Goal: Task Accomplishment & Management: Manage account settings

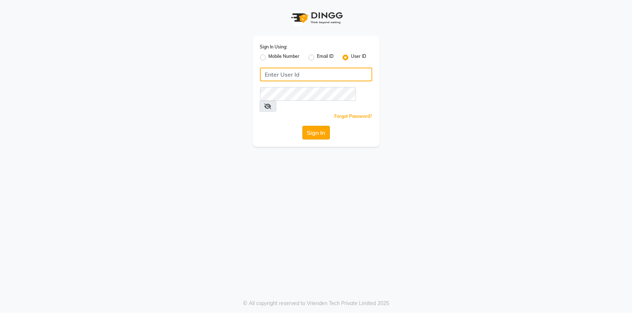
type input "Grapesthesalon"
click at [319, 126] on button "Sign In" at bounding box center [316, 133] width 28 height 14
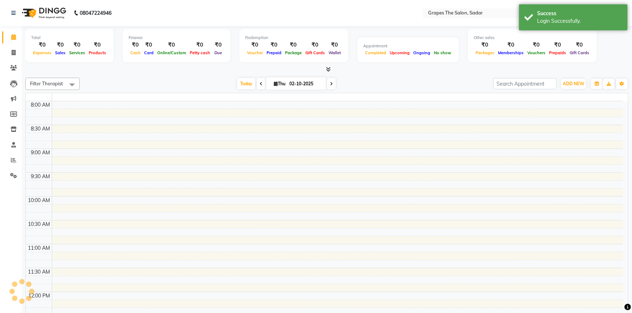
select select "en"
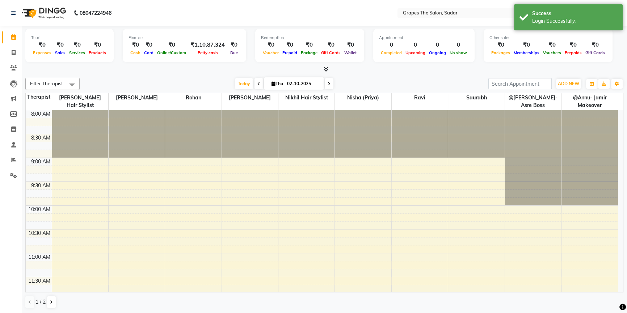
scroll to position [131, 0]
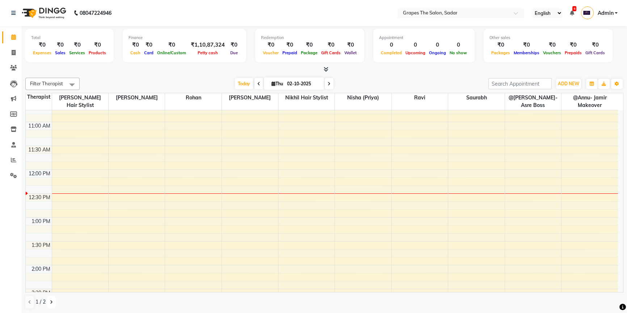
click at [52, 299] on button at bounding box center [51, 302] width 9 height 12
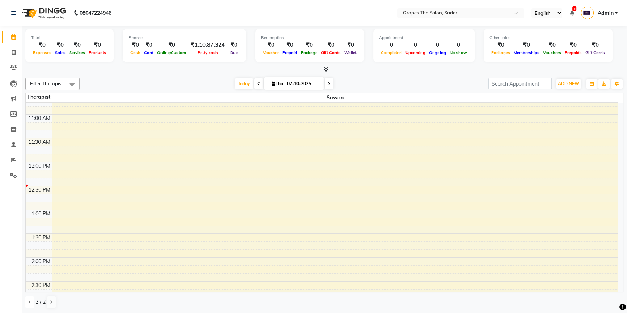
click at [30, 303] on icon at bounding box center [29, 302] width 3 height 4
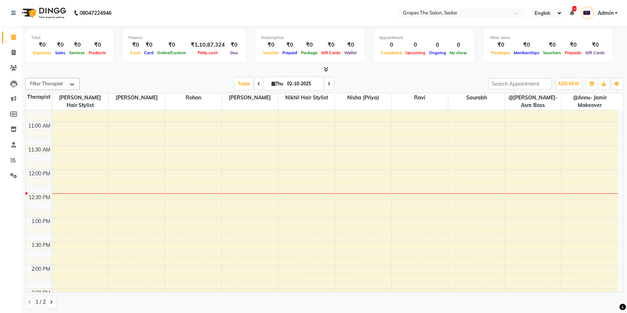
click at [472, 188] on div "8:00 AM 8:30 AM 9:00 AM 9:30 AM 10:00 AM 10:30 AM 11:00 AM 11:30 AM 12:00 PM 12…" at bounding box center [322, 313] width 592 height 669
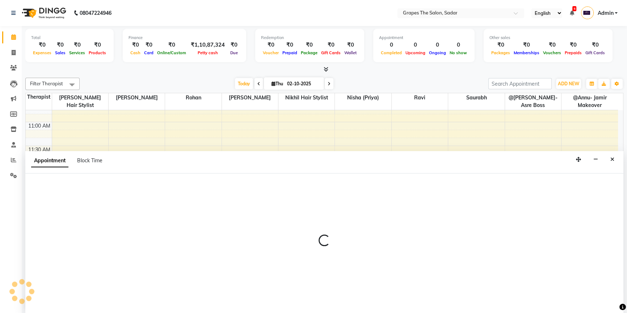
scroll to position [0, 0]
select select "52626"
select select "tentative"
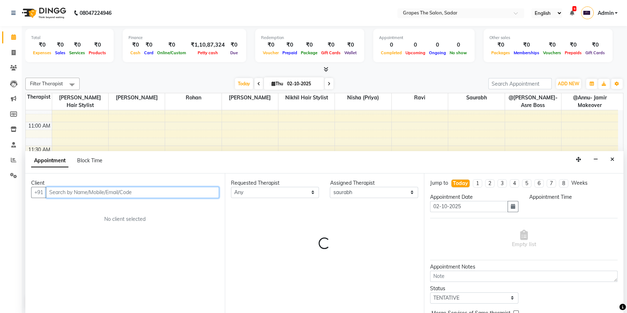
select select "735"
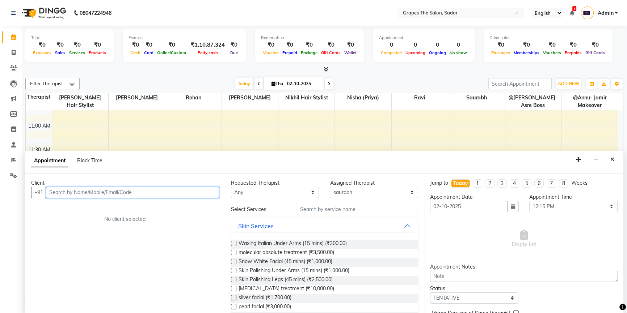
click at [125, 191] on input "text" at bounding box center [132, 192] width 173 height 11
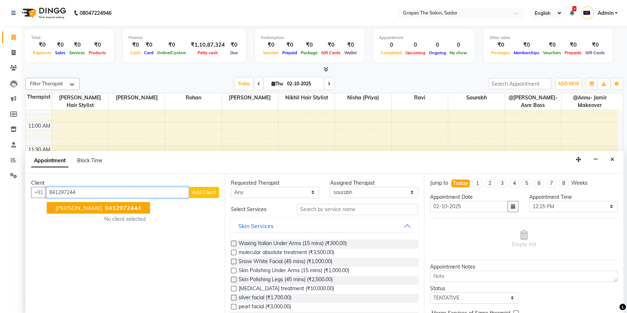
click at [110, 206] on span "841297244" at bounding box center [121, 208] width 33 height 7
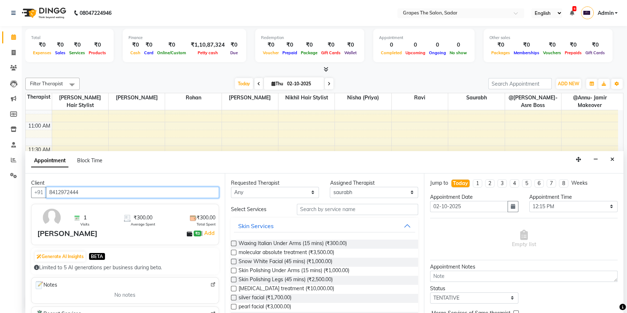
type input "8412972444"
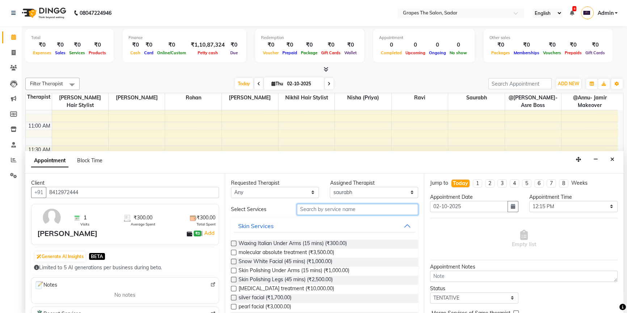
click at [330, 211] on input "text" at bounding box center [357, 209] width 121 height 11
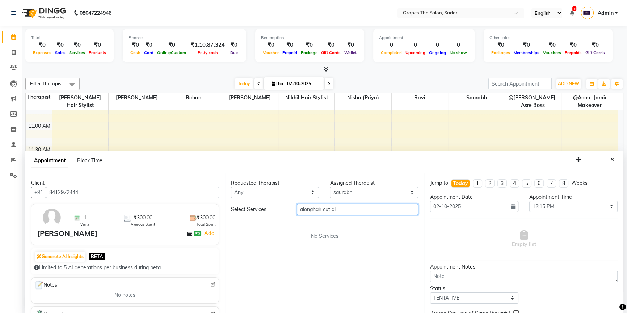
click at [351, 209] on input "alonghair cut al" at bounding box center [357, 209] width 121 height 11
type input "a"
type input "hair cut m"
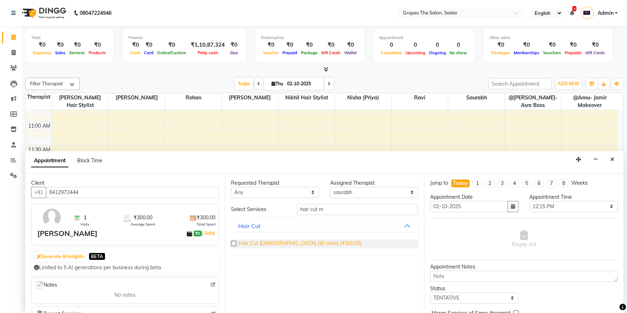
click at [307, 243] on span "Hair Cut [DEMOGRAPHIC_DATA] (30 mins) (₹300.00)" at bounding box center [300, 244] width 123 height 9
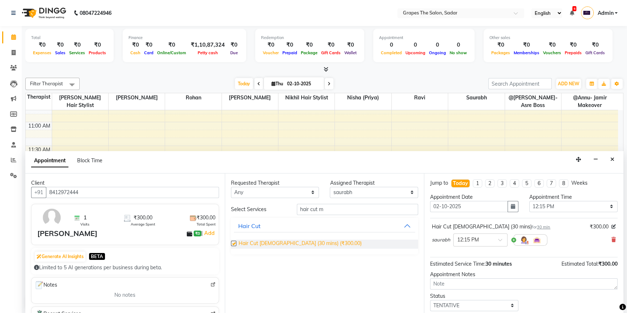
checkbox input "false"
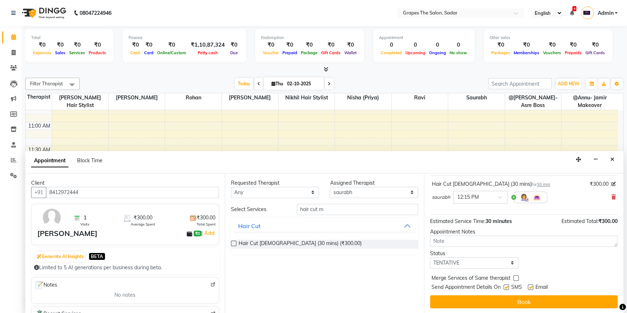
click at [506, 289] on label at bounding box center [506, 287] width 5 height 5
click at [506, 289] on input "checkbox" at bounding box center [506, 288] width 5 height 5
checkbox input "false"
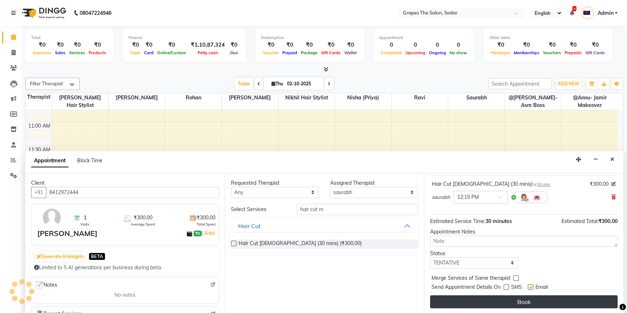
click at [513, 299] on button "Book" at bounding box center [524, 302] width 188 height 13
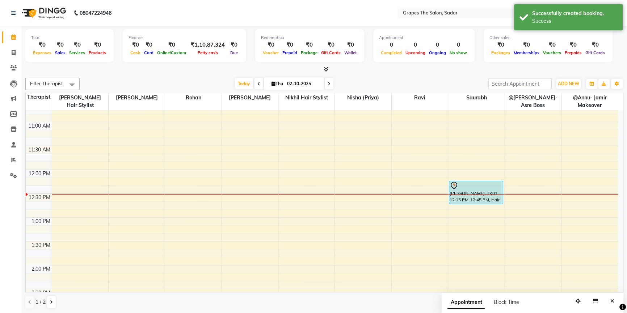
scroll to position [0, 0]
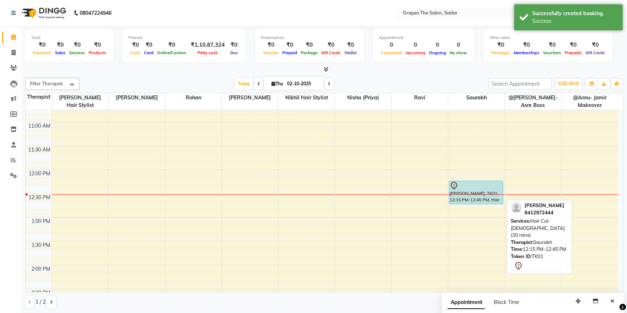
click at [475, 195] on div "[PERSON_NAME], TK01, 12:15 PM-12:45 PM, Hair Cut [DEMOGRAPHIC_DATA] (30 mins)" at bounding box center [476, 192] width 54 height 23
select select "7"
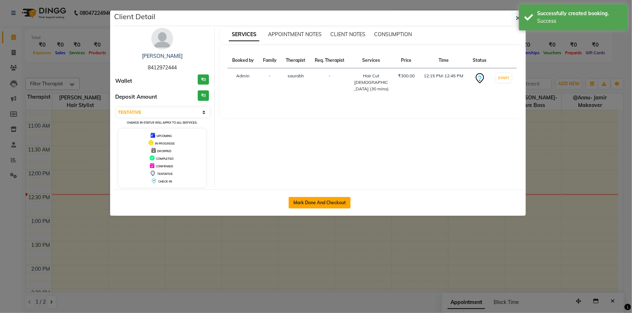
click at [340, 197] on button "Mark Done And Checkout" at bounding box center [320, 203] width 62 height 12
select select "service"
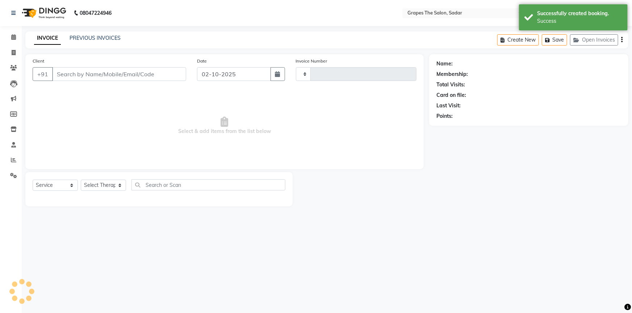
type input "1739"
select select "55"
type input "8412972444"
select select "52626"
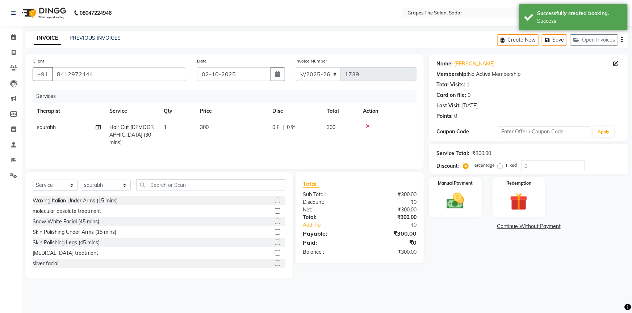
click at [216, 125] on td "300" at bounding box center [231, 134] width 72 height 31
select select "52626"
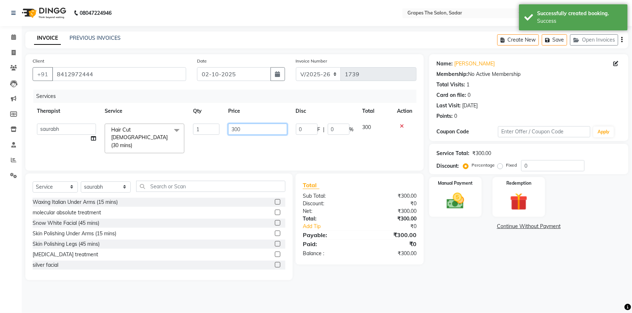
click at [242, 130] on input "300" at bounding box center [257, 129] width 59 height 11
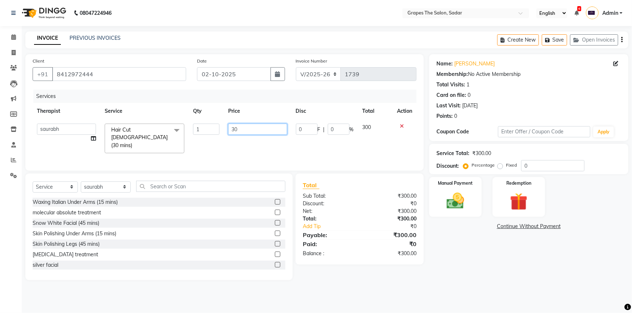
type input "3"
type input "400"
click at [342, 141] on tr "@Annu- jamir makeover [PERSON_NAME] @[PERSON_NAME]-Asre Boss [PERSON_NAME] Nikh…" at bounding box center [225, 138] width 384 height 38
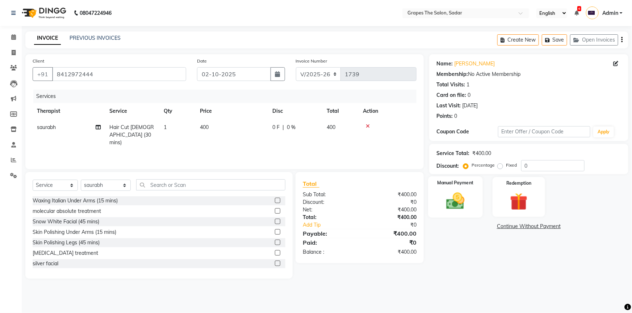
click at [462, 193] on img at bounding box center [456, 201] width 30 height 21
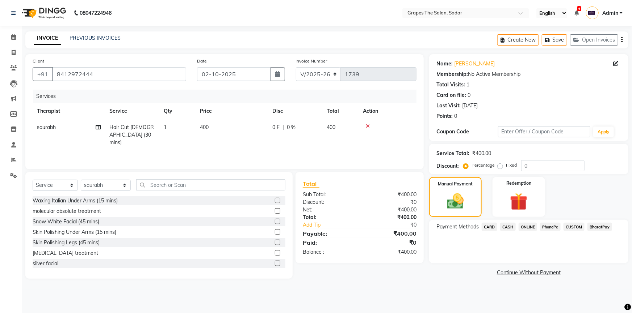
click at [529, 230] on span "ONLINE" at bounding box center [527, 227] width 19 height 8
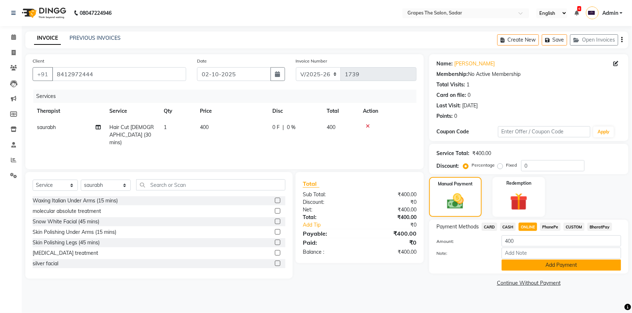
click at [534, 263] on button "Add Payment" at bounding box center [560, 265] width 119 height 11
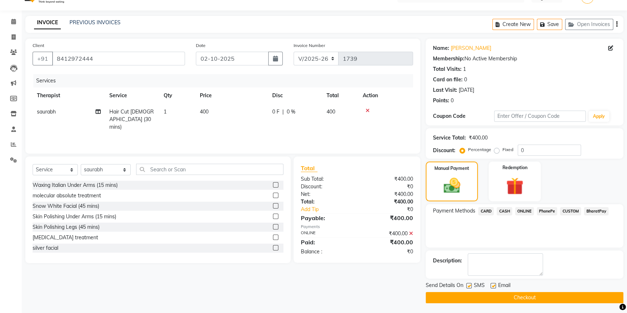
scroll to position [16, 0]
click at [468, 287] on label at bounding box center [468, 285] width 5 height 5
click at [468, 287] on input "checkbox" at bounding box center [468, 286] width 5 height 5
checkbox input "false"
click at [471, 296] on button "Checkout" at bounding box center [525, 297] width 198 height 11
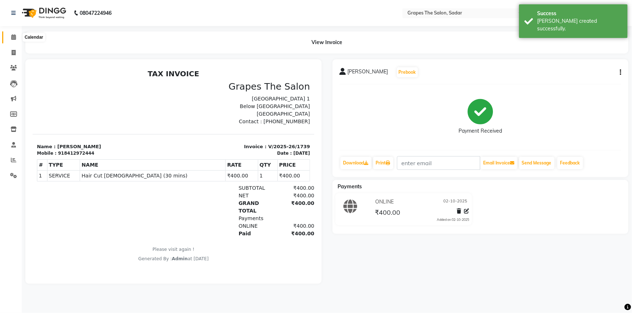
click at [15, 36] on icon at bounding box center [13, 36] width 5 height 5
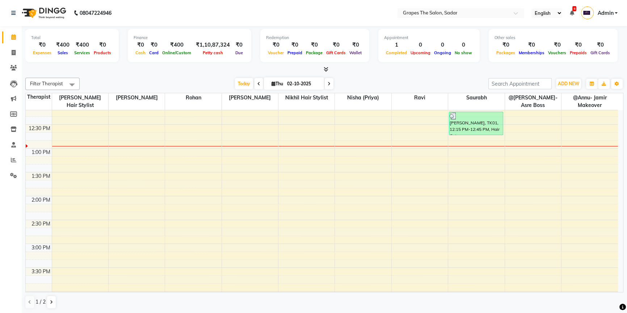
scroll to position [207, 0]
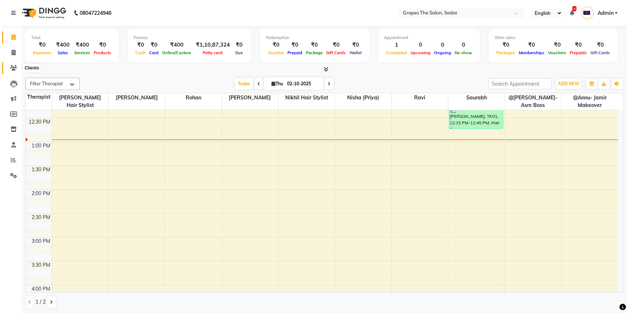
click at [16, 66] on icon at bounding box center [13, 67] width 7 height 5
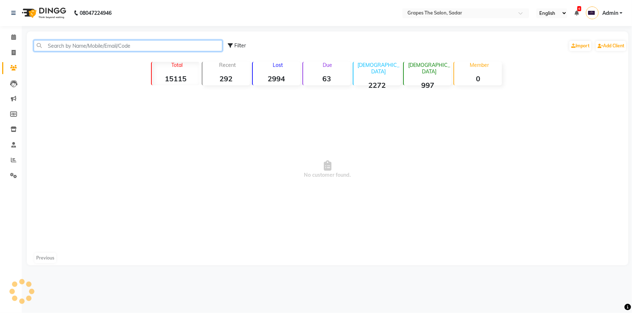
click at [55, 45] on input "text" at bounding box center [128, 45] width 189 height 11
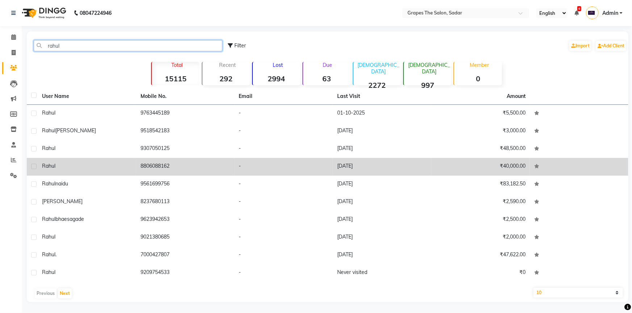
type input "rahul"
click at [65, 163] on div "rahul" at bounding box center [87, 167] width 90 height 8
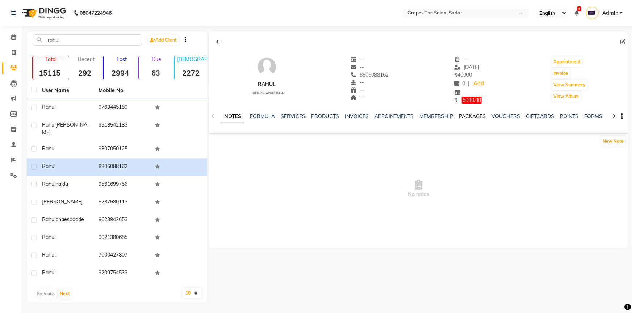
click at [463, 118] on link "PACKAGES" at bounding box center [472, 116] width 27 height 7
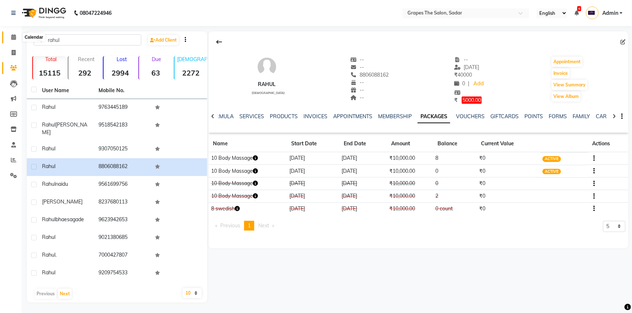
click at [13, 40] on span at bounding box center [13, 37] width 13 height 8
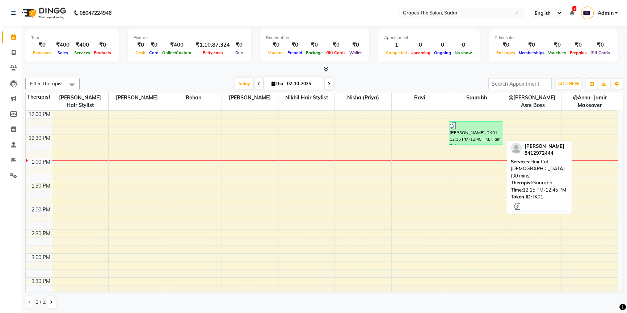
click at [479, 137] on div "[PERSON_NAME], TK01, 12:15 PM-12:45 PM, Hair Cut [DEMOGRAPHIC_DATA] (30 mins)" at bounding box center [476, 133] width 54 height 23
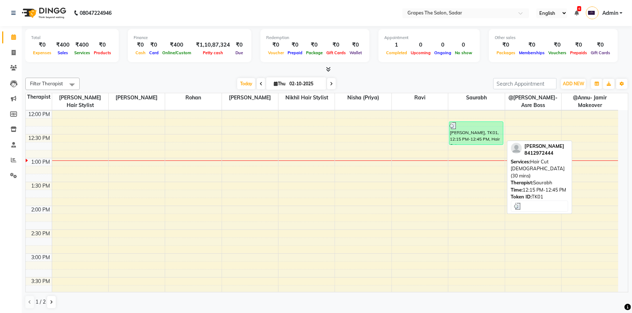
select select "3"
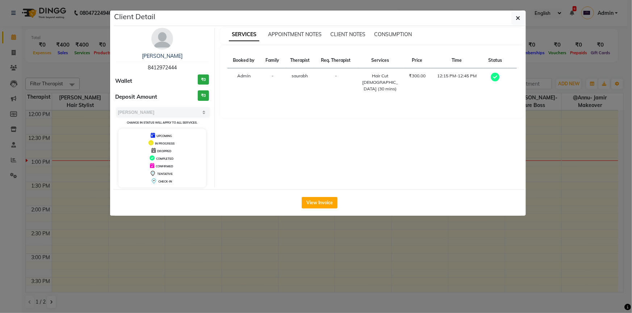
click at [310, 209] on div "View Invoice" at bounding box center [320, 203] width 412 height 26
click at [314, 207] on button "View Invoice" at bounding box center [320, 203] width 36 height 12
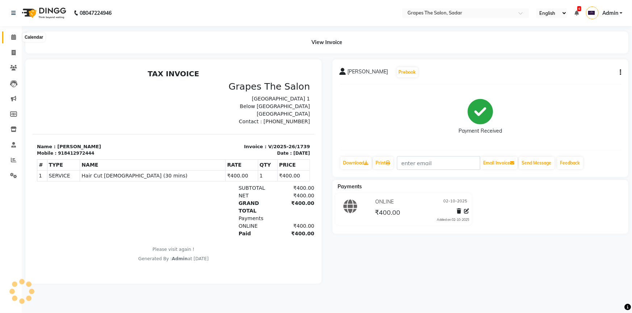
click at [12, 36] on icon at bounding box center [13, 36] width 5 height 5
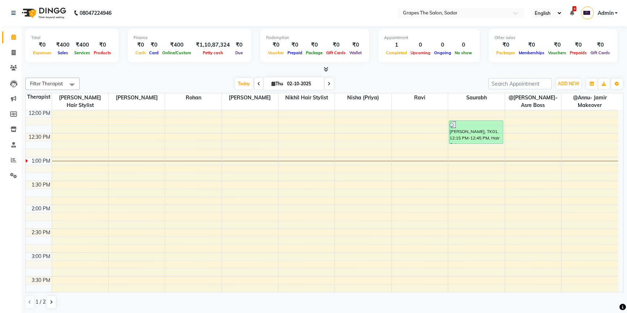
scroll to position [194, 0]
click at [260, 79] on span at bounding box center [258, 83] width 9 height 11
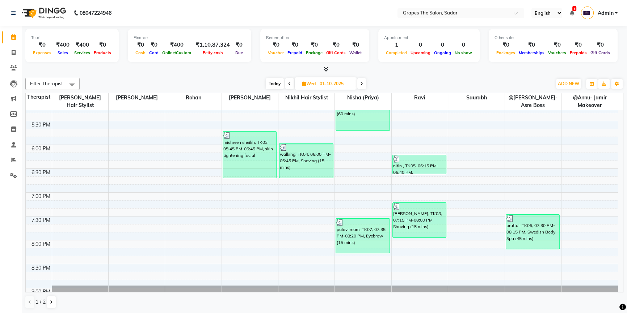
scroll to position [421, 0]
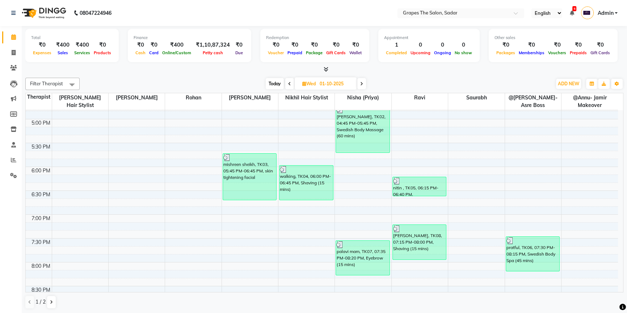
click at [275, 84] on span "Today" at bounding box center [275, 83] width 18 height 11
type input "02-10-2025"
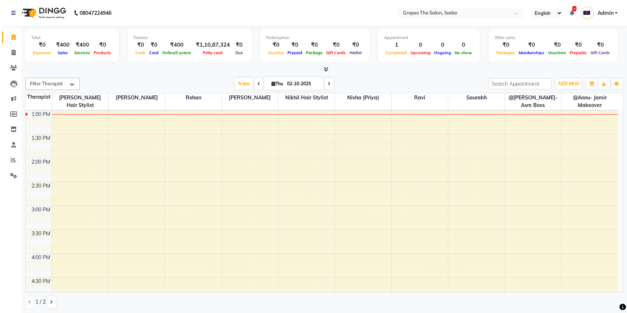
scroll to position [188, 0]
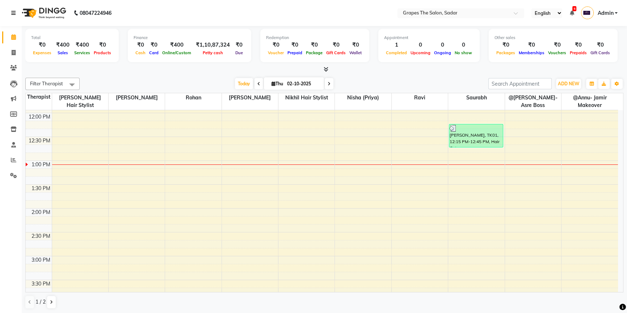
click at [12, 14] on icon at bounding box center [13, 12] width 4 height 5
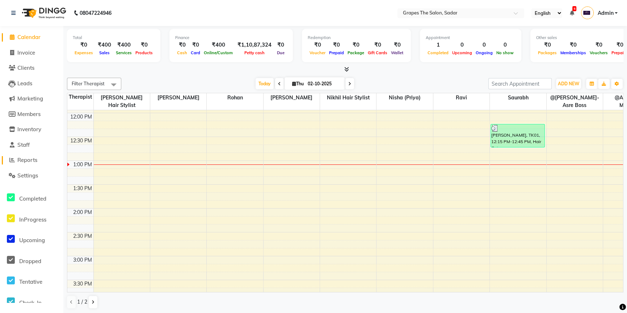
click at [26, 162] on span "Reports" at bounding box center [27, 160] width 20 height 7
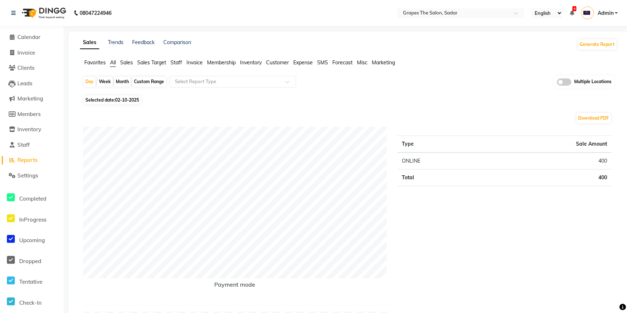
click at [123, 83] on div "Month" at bounding box center [122, 82] width 17 height 10
select select "10"
select select "2025"
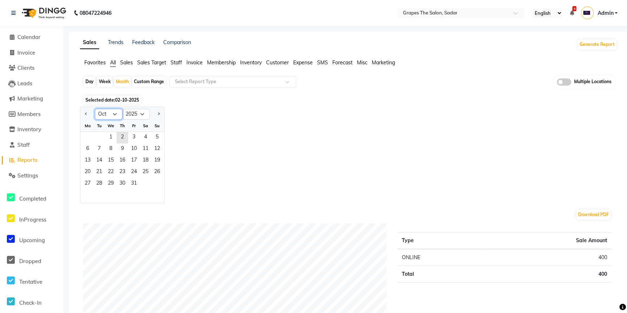
click at [111, 118] on select "Jan Feb Mar Apr May Jun [DATE] Aug Sep Oct Nov Dec" at bounding box center [109, 114] width 28 height 11
select select "9"
click at [95, 109] on select "Jan Feb Mar Apr May Jun [DATE] Aug Sep Oct Nov Dec" at bounding box center [109, 114] width 28 height 11
click at [85, 134] on span "1" at bounding box center [88, 138] width 12 height 12
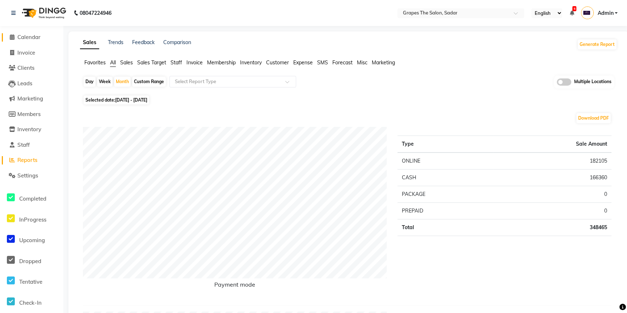
click at [32, 40] on span "Calendar" at bounding box center [28, 37] width 23 height 7
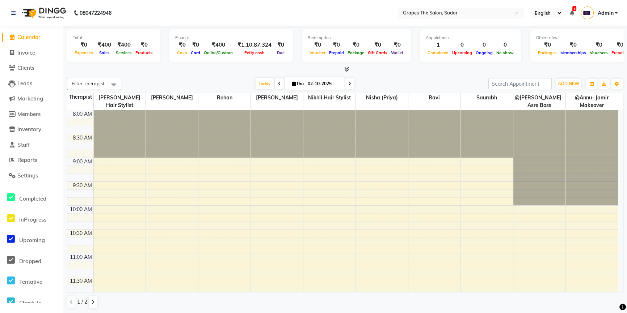
click at [496, 13] on input "text" at bounding box center [453, 13] width 105 height 7
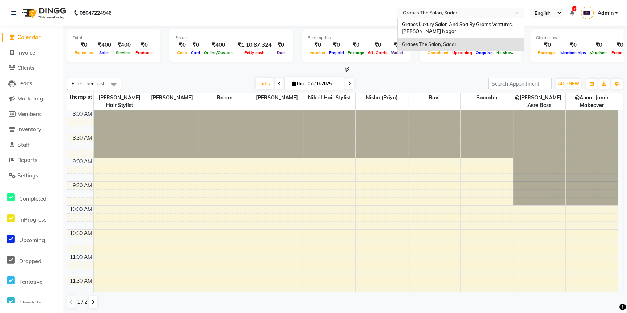
click at [356, 5] on nav "08047224946 Select Location × Grapes The Salon, Sadar Grapes Luxury Salon And S…" at bounding box center [313, 13] width 627 height 26
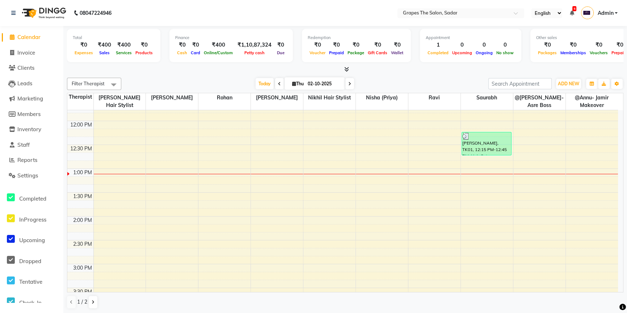
scroll to position [174, 0]
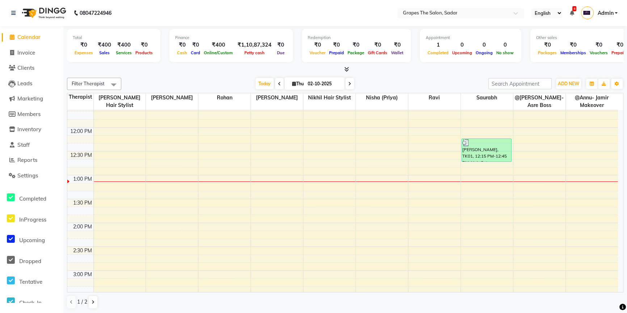
click at [464, 164] on div "8:00 AM 8:30 AM 9:00 AM 9:30 AM 10:00 AM 10:30 AM 11:00 AM 11:30 AM 12:00 PM 12…" at bounding box center [342, 271] width 551 height 669
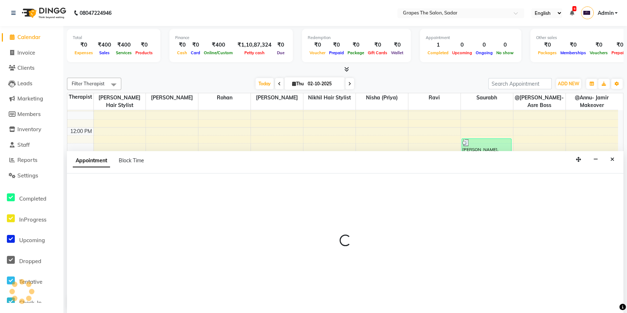
select select "52626"
select select "tentative"
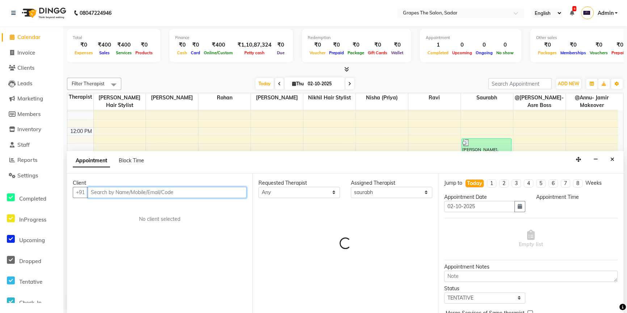
scroll to position [0, 0]
select select "765"
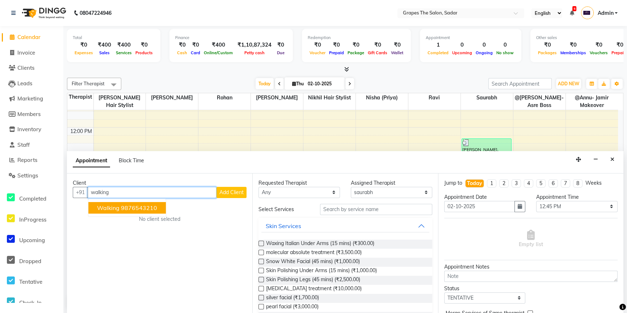
click at [117, 209] on span "walking" at bounding box center [108, 208] width 22 height 7
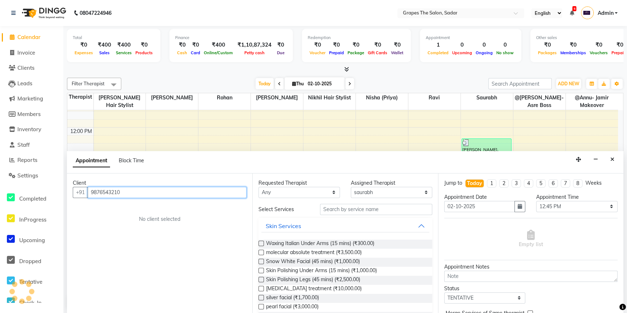
type input "9876543210"
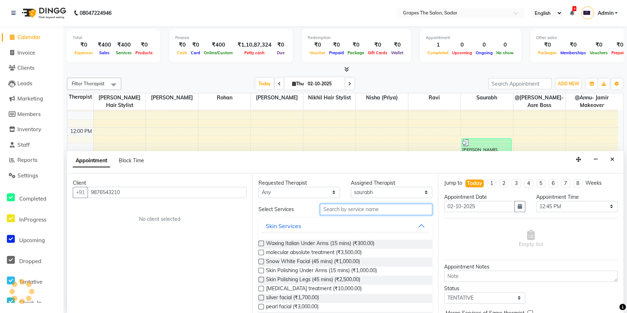
click at [344, 210] on input "text" at bounding box center [376, 209] width 112 height 11
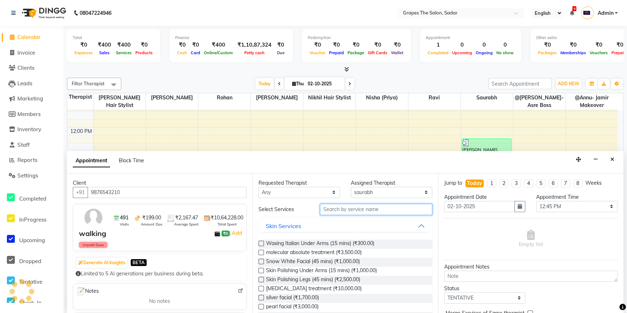
click at [344, 210] on input "text" at bounding box center [376, 209] width 112 height 11
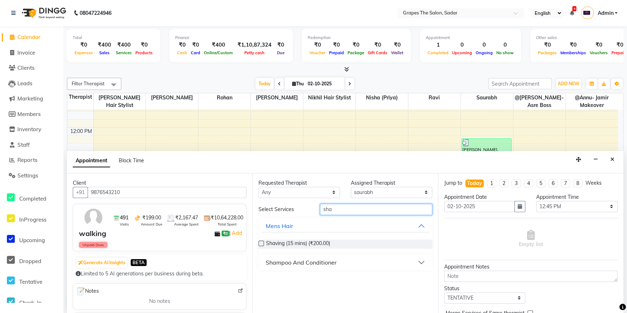
type input "sha"
click at [261, 242] on label at bounding box center [260, 243] width 5 height 5
click at [261, 242] on input "checkbox" at bounding box center [260, 244] width 5 height 5
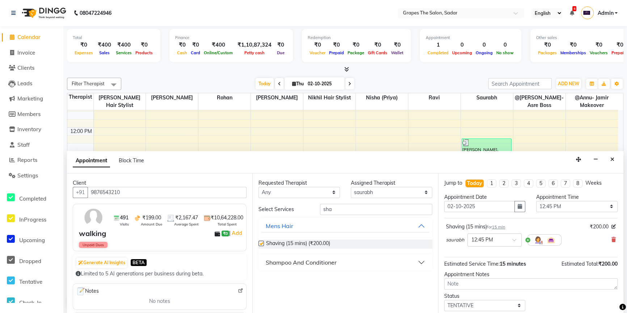
checkbox input "false"
click at [399, 189] on select "Select @Annu- jamir makeover [PERSON_NAME] @[PERSON_NAME]-Asre Boss [PERSON_NAM…" at bounding box center [391, 192] width 81 height 11
select select "2180"
click at [351, 187] on select "Select @Annu- jamir makeover [PERSON_NAME] @[PERSON_NAME]-Asre Boss [PERSON_NAM…" at bounding box center [391, 192] width 81 height 11
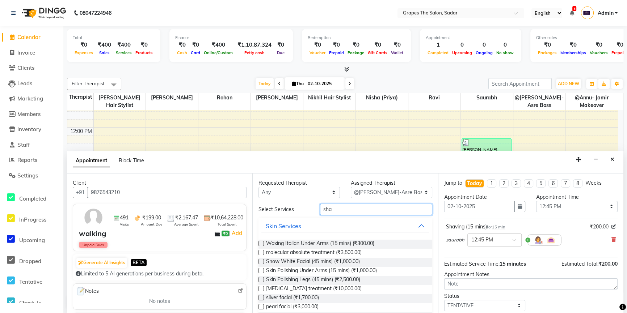
click at [340, 209] on input "sha" at bounding box center [376, 209] width 112 height 11
drag, startPoint x: 340, startPoint y: 209, endPoint x: 306, endPoint y: 214, distance: 34.7
click at [306, 214] on div "Select Services sha" at bounding box center [345, 209] width 184 height 11
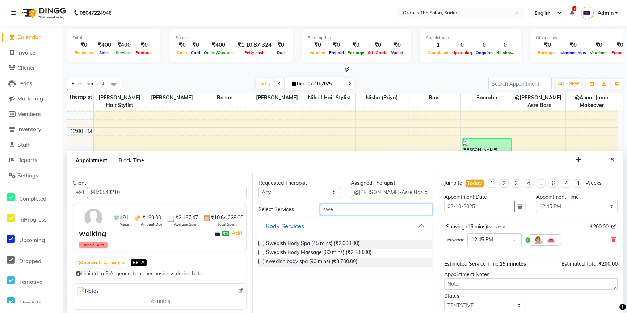
type input "swe"
click at [259, 252] on label at bounding box center [260, 252] width 5 height 5
click at [259, 252] on input "checkbox" at bounding box center [260, 253] width 5 height 5
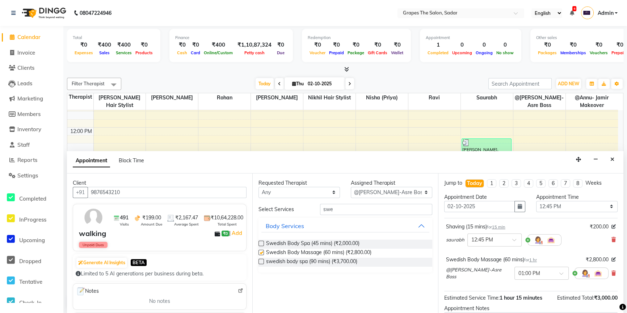
checkbox input "false"
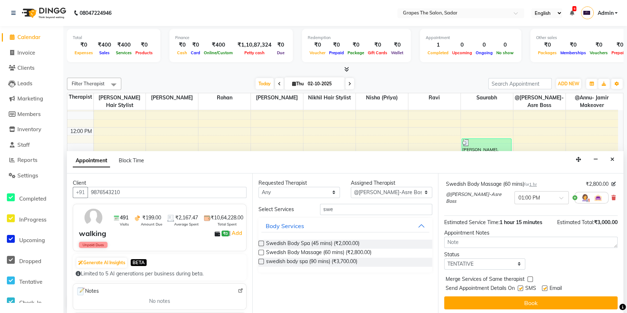
click at [543, 286] on label at bounding box center [544, 288] width 5 height 5
click at [543, 287] on input "checkbox" at bounding box center [544, 289] width 5 height 5
checkbox input "false"
click at [521, 286] on label at bounding box center [520, 288] width 5 height 5
click at [521, 287] on input "checkbox" at bounding box center [520, 289] width 5 height 5
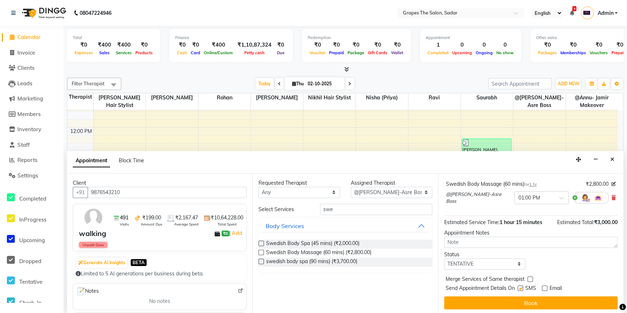
checkbox input "false"
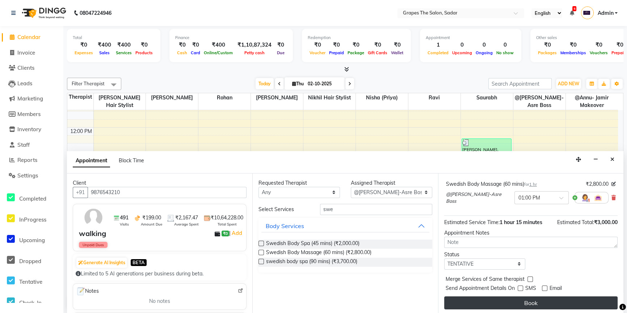
click at [538, 304] on button "Book" at bounding box center [530, 303] width 173 height 13
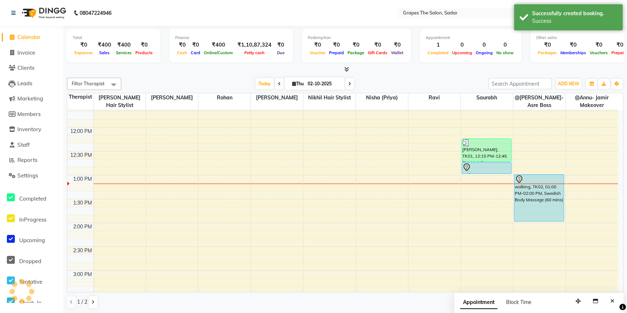
scroll to position [0, 0]
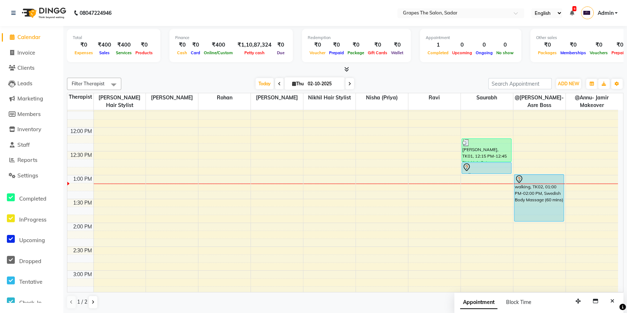
click at [257, 186] on div "8:00 AM 8:30 AM 9:00 AM 9:30 AM 10:00 AM 10:30 AM 11:00 AM 11:30 AM 12:00 PM 12…" at bounding box center [342, 271] width 551 height 669
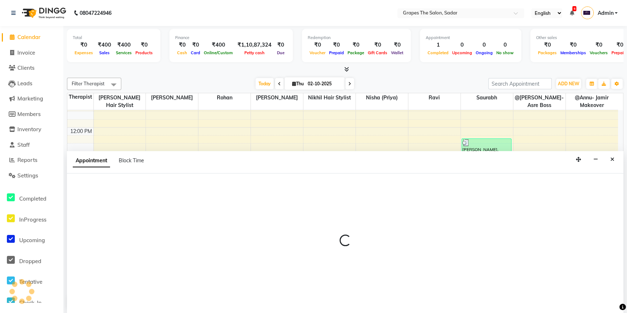
select select "51713"
select select "tentative"
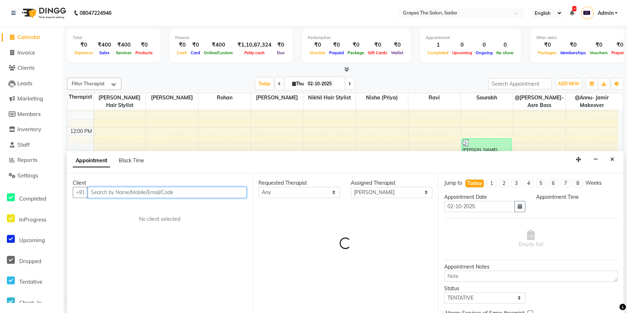
select select "795"
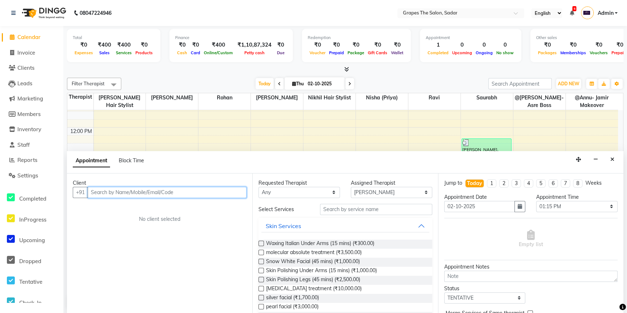
click at [97, 192] on input "text" at bounding box center [167, 192] width 159 height 11
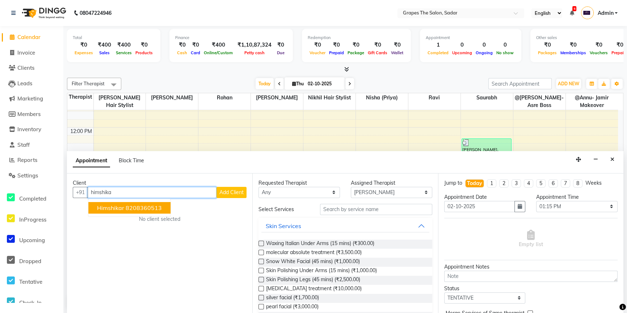
click at [115, 205] on span "himshikar" at bounding box center [110, 208] width 27 height 7
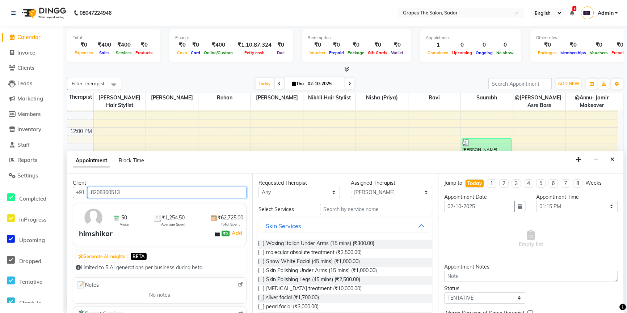
type input "8208360513"
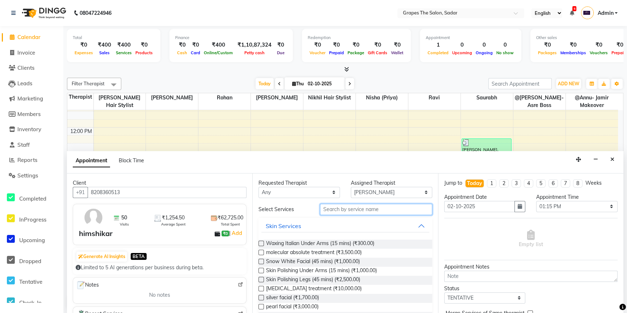
click at [357, 214] on input "text" at bounding box center [376, 209] width 112 height 11
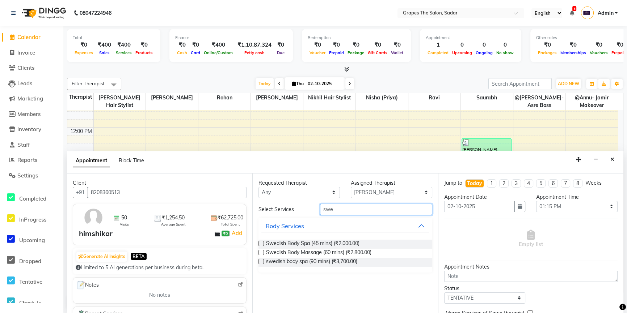
type input "swe"
click at [261, 250] on label at bounding box center [260, 252] width 5 height 5
click at [261, 251] on input "checkbox" at bounding box center [260, 253] width 5 height 5
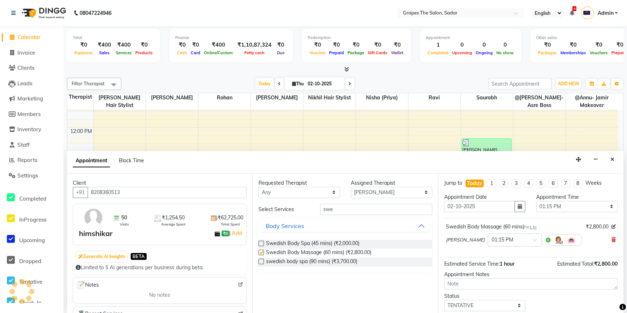
checkbox input "false"
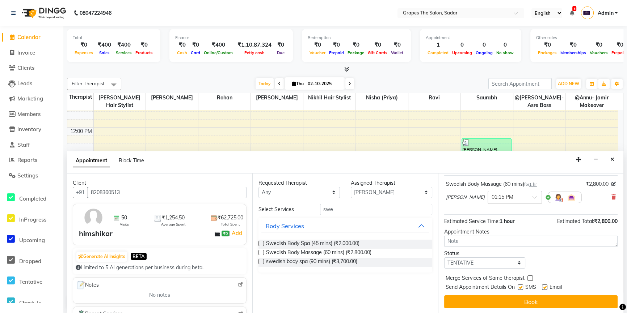
click at [542, 286] on label at bounding box center [544, 287] width 5 height 5
click at [542, 286] on input "checkbox" at bounding box center [544, 288] width 5 height 5
checkbox input "false"
click at [521, 286] on label at bounding box center [520, 287] width 5 height 5
click at [521, 286] on input "checkbox" at bounding box center [520, 288] width 5 height 5
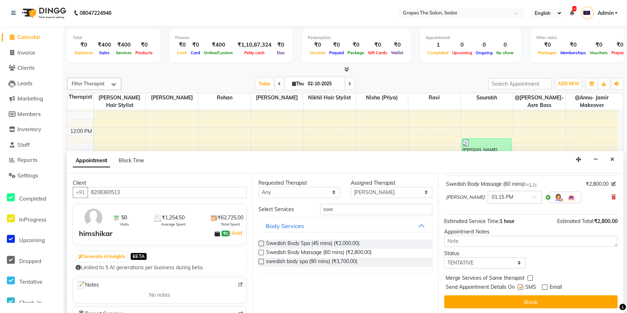
checkbox input "false"
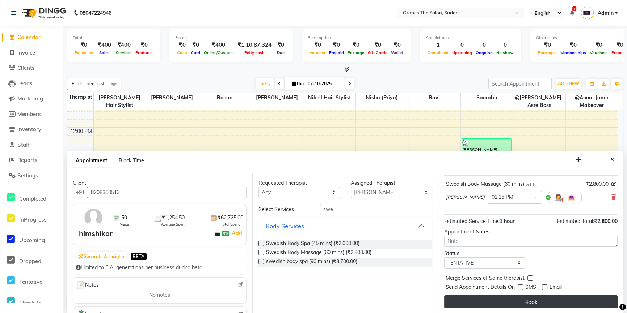
click at [520, 297] on button "Book" at bounding box center [530, 302] width 173 height 13
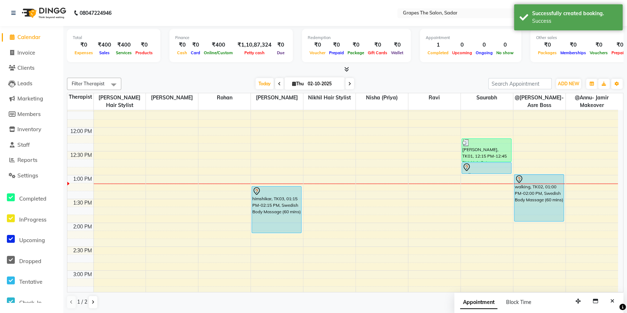
scroll to position [0, 0]
click at [612, 299] on icon "Close" at bounding box center [612, 301] width 4 height 5
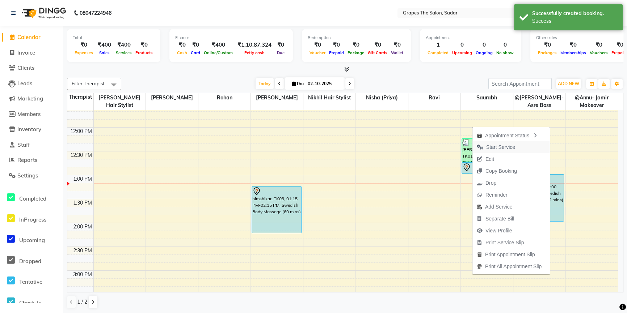
click at [505, 148] on span "Start Service" at bounding box center [500, 148] width 29 height 8
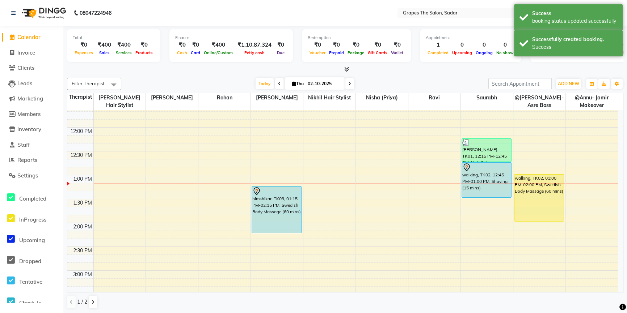
drag, startPoint x: 482, startPoint y: 173, endPoint x: 480, endPoint y: 190, distance: 16.8
click at [480, 190] on div "[PERSON_NAME], TK01, 12:15 PM-12:45 PM, Hair Cut [DEMOGRAPHIC_DATA] (30 mins) w…" at bounding box center [487, 271] width 52 height 669
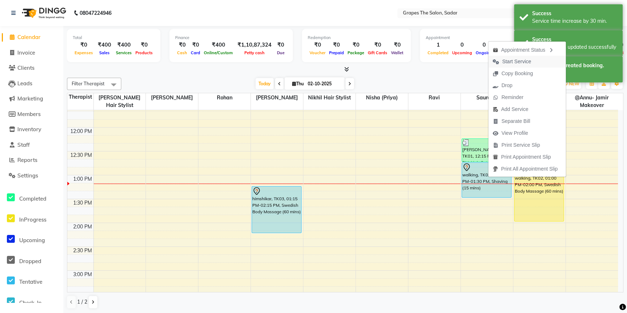
click at [522, 60] on span "Start Service" at bounding box center [516, 62] width 29 height 8
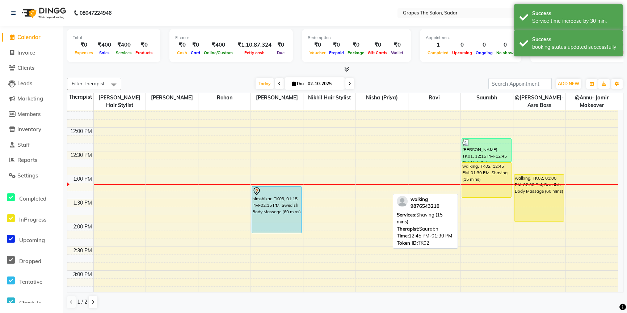
click at [496, 182] on div "walking, TK02, 12:45 PM-01:30 PM, Shaving (15 mins)" at bounding box center [486, 180] width 49 height 35
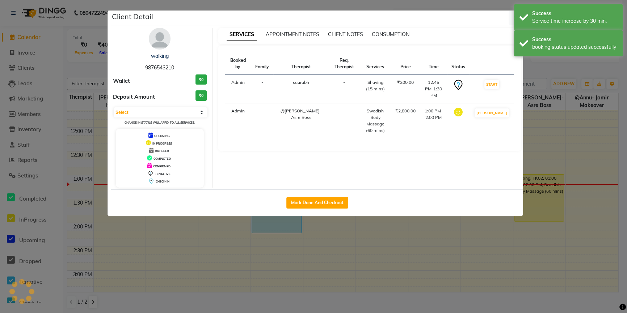
select select "1"
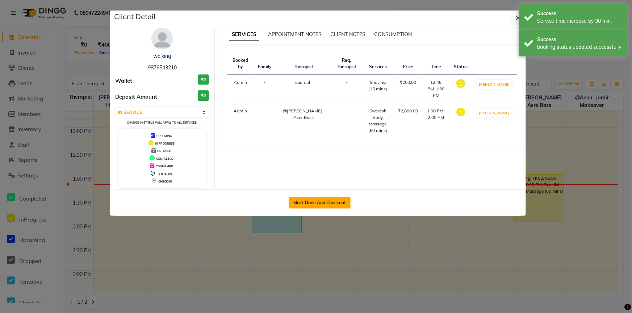
click at [328, 198] on button "Mark Done And Checkout" at bounding box center [320, 203] width 62 height 12
select select "service"
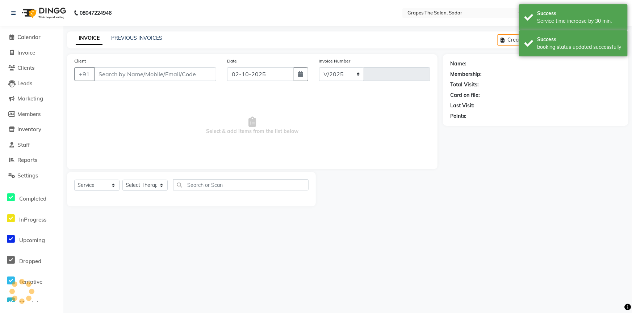
select select "55"
type input "1740"
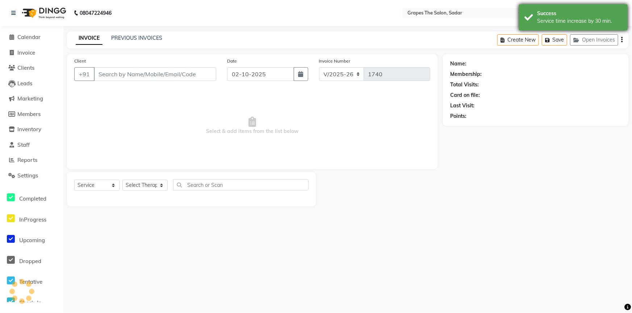
click at [528, 18] on div "Success Service time increase by 30 min." at bounding box center [573, 17] width 109 height 26
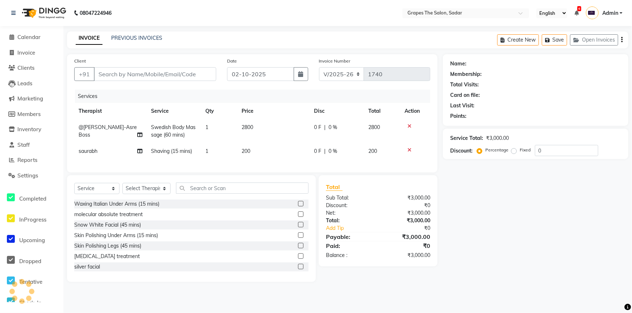
type input "9876543210"
select select "52626"
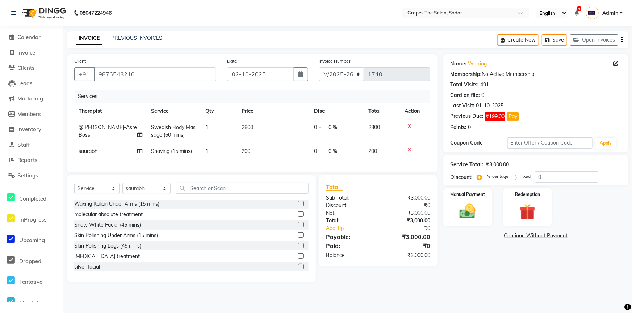
click at [254, 138] on td "2800" at bounding box center [273, 131] width 72 height 24
select select "2180"
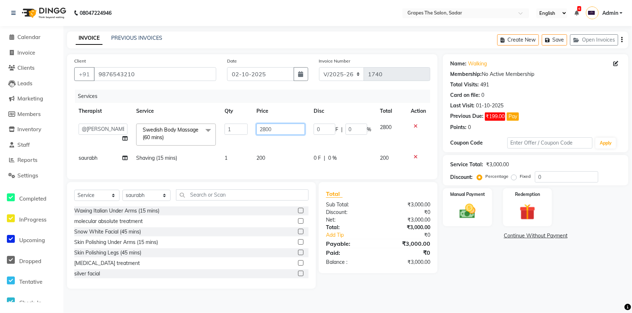
drag, startPoint x: 291, startPoint y: 126, endPoint x: 252, endPoint y: 133, distance: 39.3
click at [252, 133] on td "2800" at bounding box center [280, 134] width 57 height 31
type input "2000"
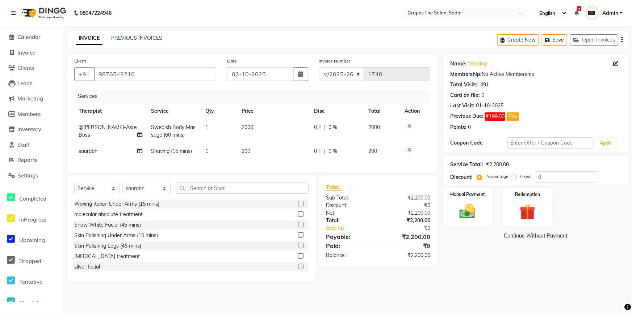
click at [286, 146] on tbody "@[PERSON_NAME]-Asre Boss Swedish Body Massage (60 mins) 1 2000 0 F | 0 % 2000 s…" at bounding box center [252, 139] width 356 height 40
click at [473, 210] on img at bounding box center [467, 211] width 27 height 19
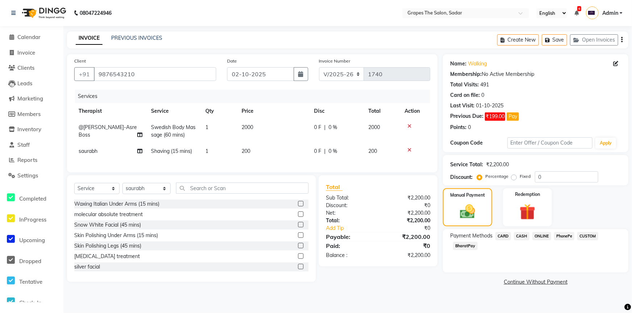
click at [536, 236] on span "ONLINE" at bounding box center [541, 236] width 19 height 8
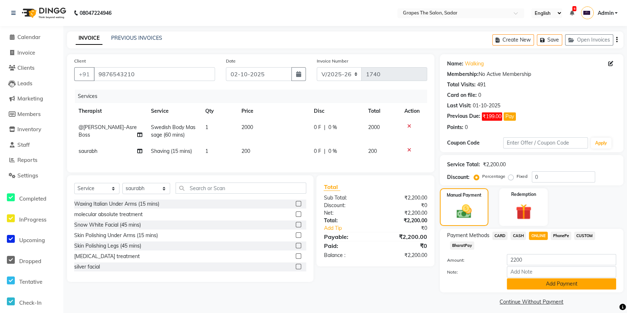
click at [536, 286] on button "Add Payment" at bounding box center [561, 284] width 109 height 11
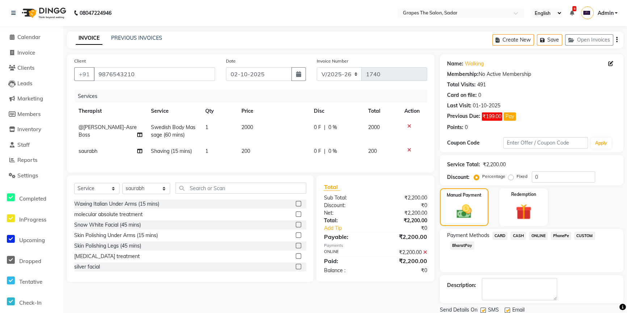
scroll to position [25, 0]
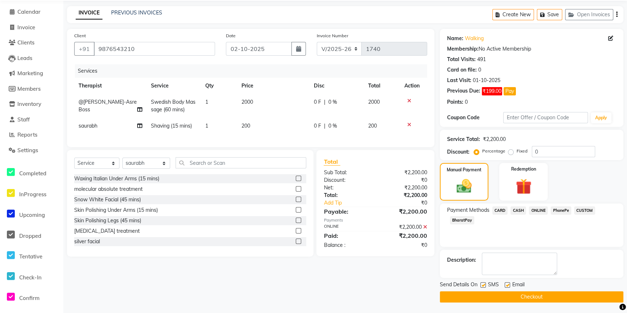
click at [507, 284] on label at bounding box center [507, 285] width 5 height 5
click at [507, 284] on input "checkbox" at bounding box center [507, 285] width 5 height 5
checkbox input "false"
click at [482, 284] on label at bounding box center [482, 285] width 5 height 5
click at [482, 284] on input "checkbox" at bounding box center [482, 285] width 5 height 5
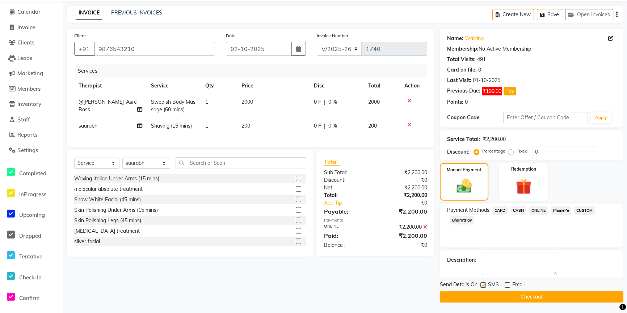
checkbox input "false"
click at [492, 298] on button "Checkout" at bounding box center [532, 297] width 184 height 11
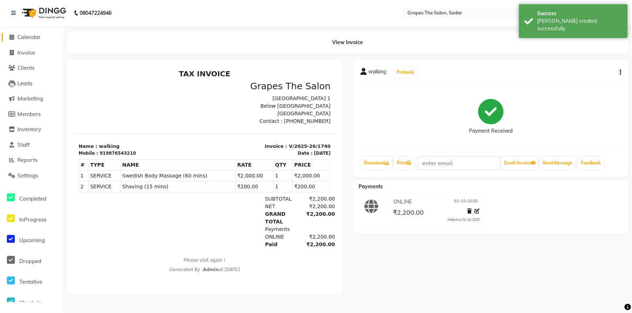
click at [31, 39] on span "Calendar" at bounding box center [28, 37] width 23 height 7
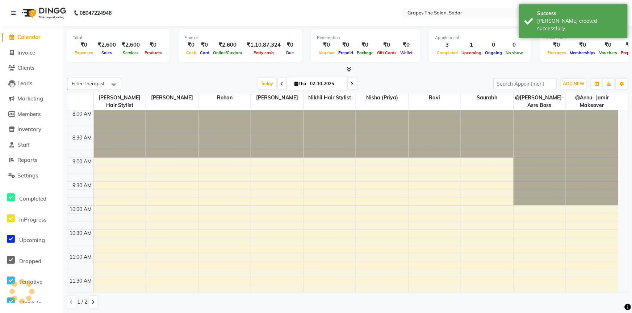
click at [522, 18] on div "Success [PERSON_NAME] created successfully." at bounding box center [573, 21] width 109 height 34
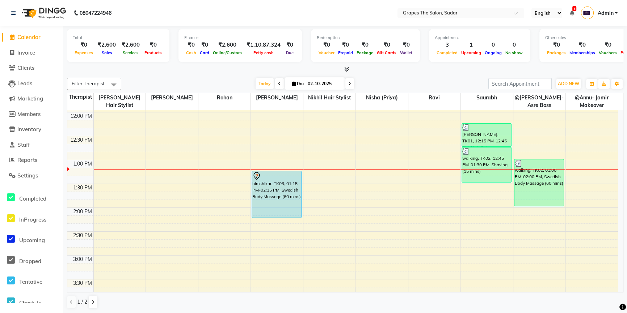
scroll to position [197, 0]
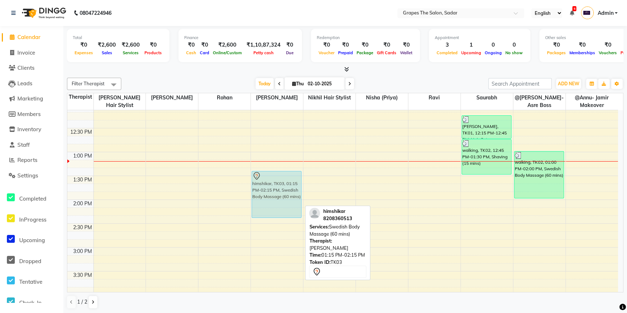
drag, startPoint x: 284, startPoint y: 180, endPoint x: 288, endPoint y: 189, distance: 10.0
click at [288, 189] on div "himshikar, TK03, 01:15 PM-02:15 PM, Swedish Body Massage (60 mins) himshikar, T…" at bounding box center [277, 247] width 52 height 669
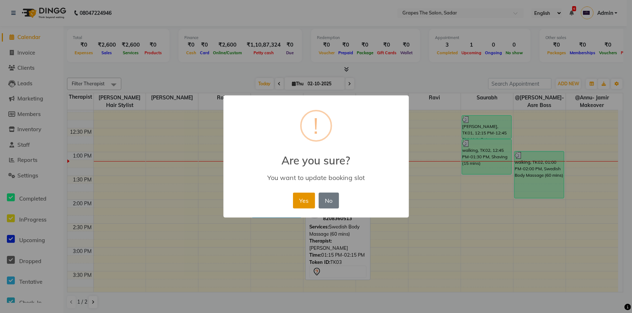
click at [310, 200] on button "Yes" at bounding box center [304, 201] width 22 height 16
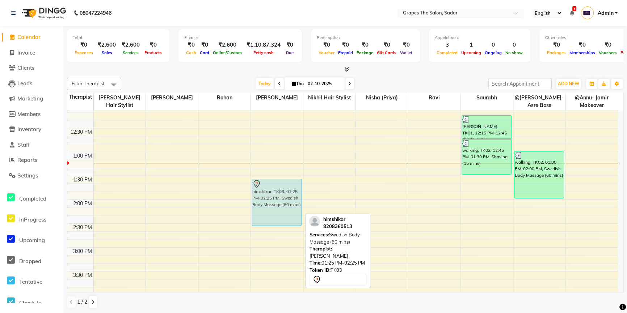
drag, startPoint x: 281, startPoint y: 190, endPoint x: 285, endPoint y: 201, distance: 11.0
click at [285, 201] on div "himshikar, TK03, 01:25 PM-02:25 PM, Swedish Body Massage (60 mins) himshikar, T…" at bounding box center [277, 247] width 52 height 669
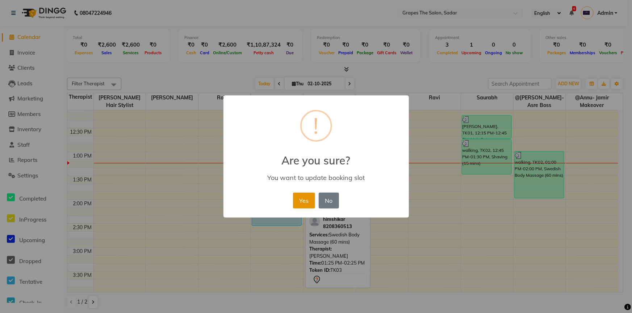
click at [302, 199] on button "Yes" at bounding box center [304, 201] width 22 height 16
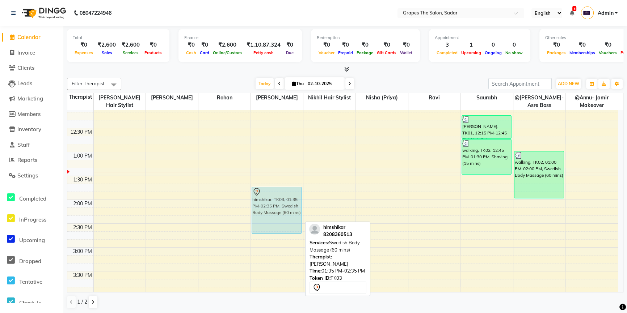
click at [283, 199] on div "himshikar, TK03, 01:35 PM-02:35 PM, Swedish Body Massage (60 mins) himshikar, T…" at bounding box center [277, 247] width 52 height 669
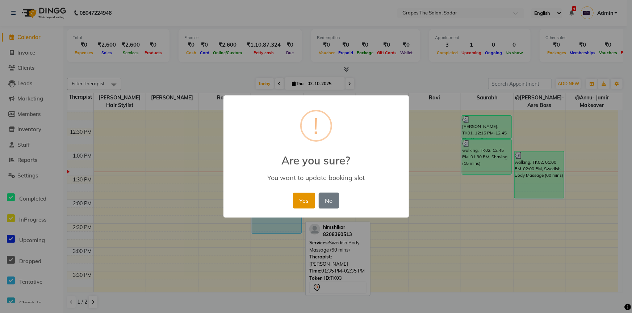
click at [298, 200] on button "Yes" at bounding box center [304, 201] width 22 height 16
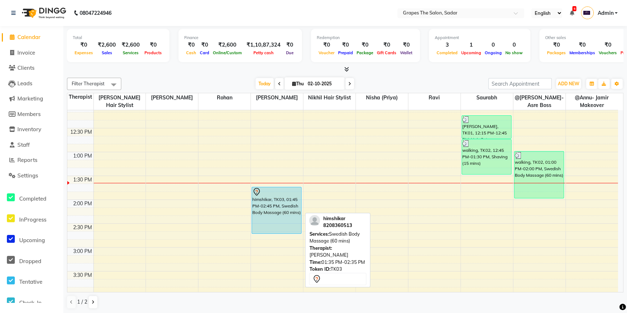
click at [298, 201] on div "himshikar, TK03, 01:45 PM-02:45 PM, Swedish Body Massage (60 mins)" at bounding box center [276, 211] width 49 height 46
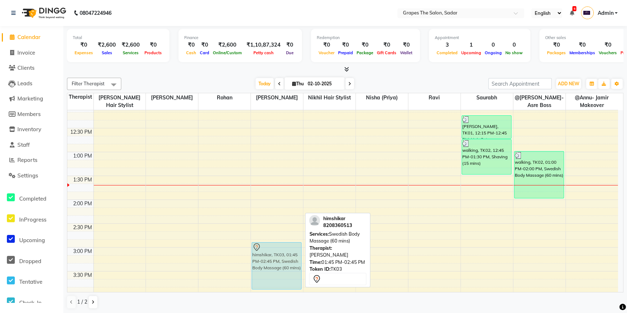
drag, startPoint x: 281, startPoint y: 203, endPoint x: 283, endPoint y: 260, distance: 56.5
click at [283, 260] on div "himshikar, TK03, 01:45 PM-02:45 PM, Swedish Body Massage (60 mins) himshikar, T…" at bounding box center [277, 247] width 52 height 669
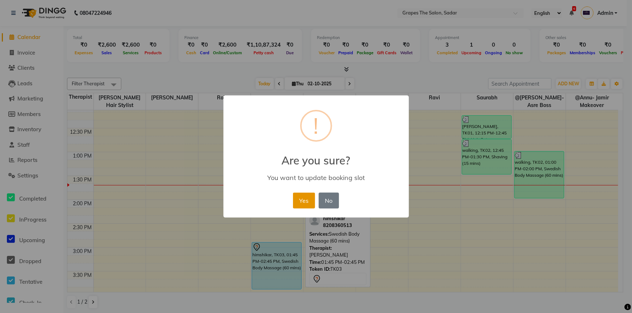
click at [308, 203] on button "Yes" at bounding box center [304, 201] width 22 height 16
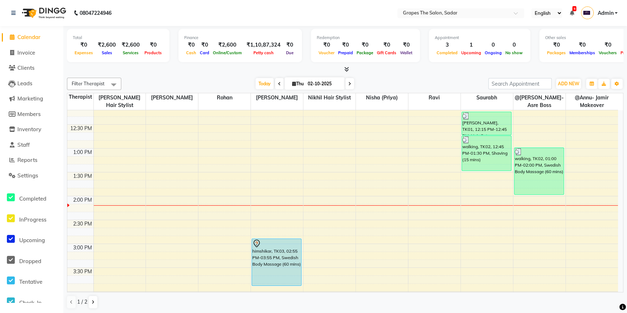
scroll to position [212, 0]
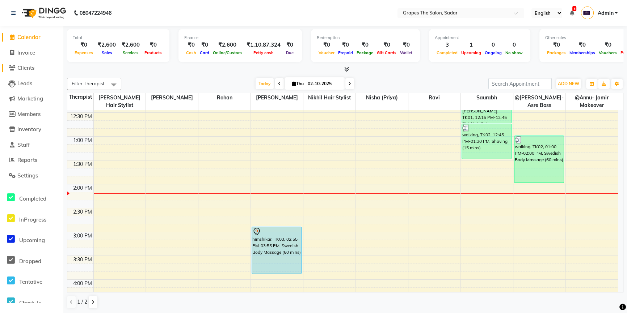
click at [33, 68] on span "Clients" at bounding box center [25, 67] width 17 height 7
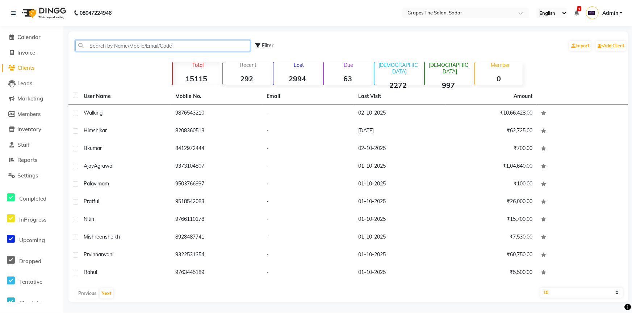
click at [94, 49] on input "text" at bounding box center [162, 45] width 175 height 11
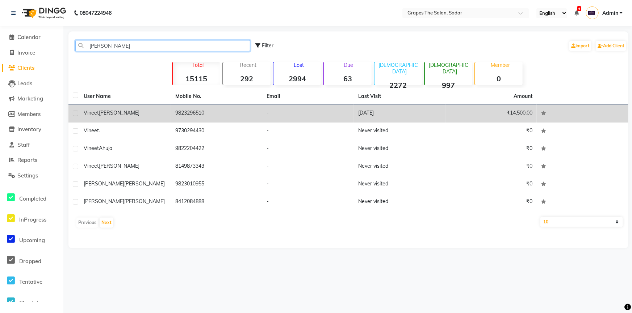
type input "[PERSON_NAME]"
click at [153, 113] on div "[PERSON_NAME]" at bounding box center [125, 113] width 83 height 8
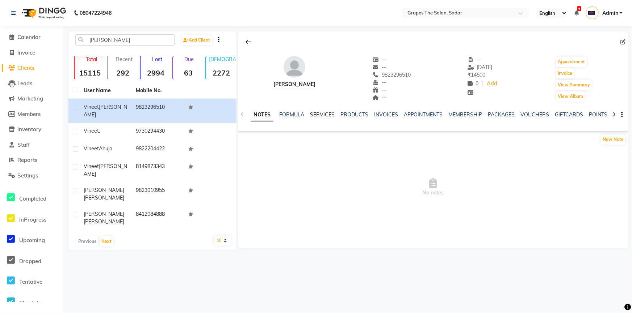
click at [320, 116] on link "SERVICES" at bounding box center [322, 114] width 25 height 7
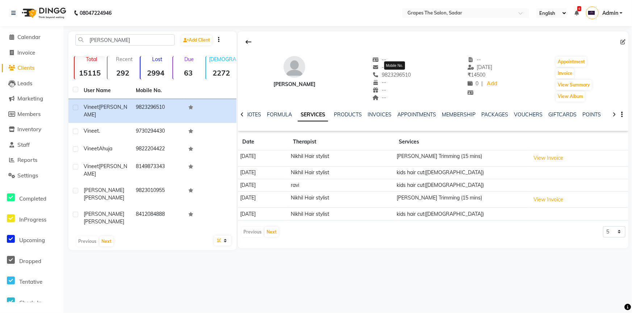
drag, startPoint x: 384, startPoint y: 73, endPoint x: 419, endPoint y: 72, distance: 34.8
click at [419, 72] on div "[PERSON_NAME] -- -- [PHONE_NUMBER] Mobile No. -- -- -- -- [DATE] ₹ 14500 0 | Ad…" at bounding box center [433, 76] width 390 height 54
copy span "9823296510"
click at [35, 37] on span "Calendar" at bounding box center [28, 37] width 23 height 7
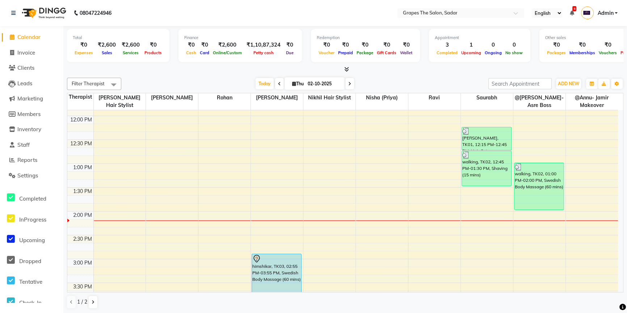
scroll to position [189, 0]
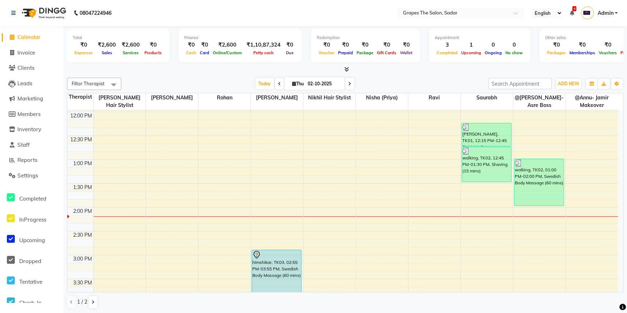
click at [467, 190] on div "8:00 AM 8:30 AM 9:00 AM 9:30 AM 10:00 AM 10:30 AM 11:00 AM 11:30 AM 12:00 PM 12…" at bounding box center [342, 255] width 551 height 669
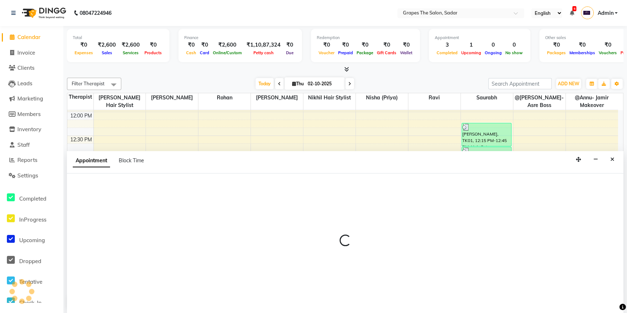
select select "52626"
select select "tentative"
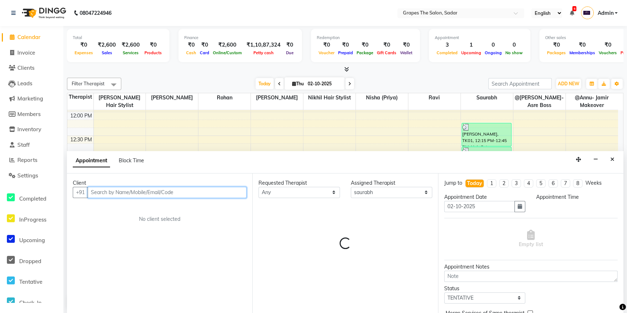
scroll to position [0, 0]
select select "825"
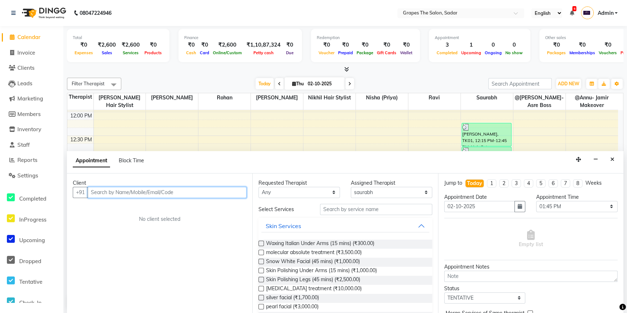
paste input "9823296510"
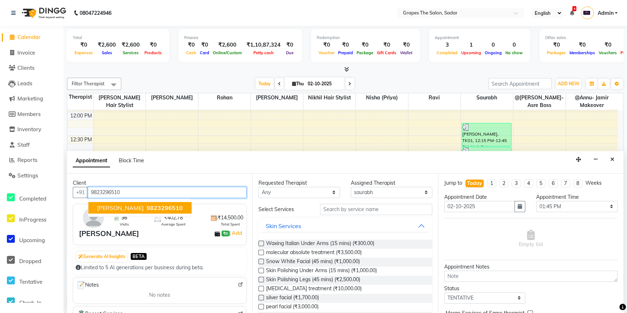
click at [129, 207] on span "[PERSON_NAME]" at bounding box center [120, 208] width 47 height 7
type input "9823296510"
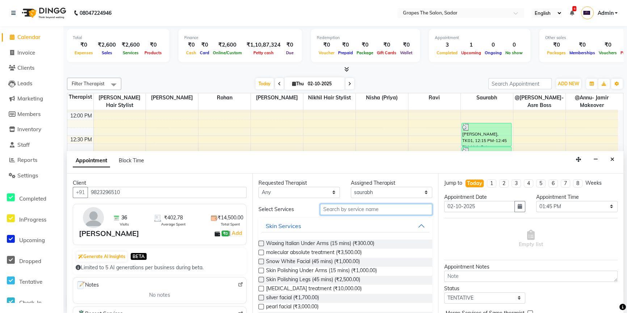
click at [332, 209] on input "text" at bounding box center [376, 209] width 112 height 11
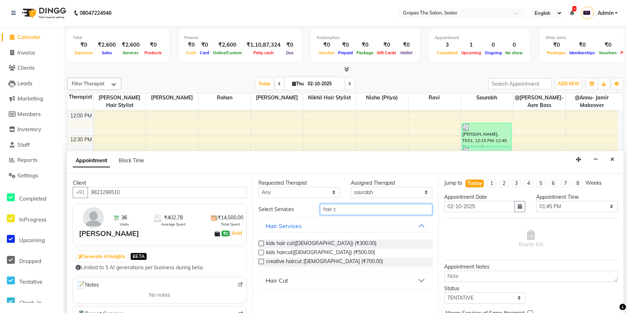
type input "hair c"
click at [280, 282] on div "Hair Cut" at bounding box center [277, 281] width 22 height 9
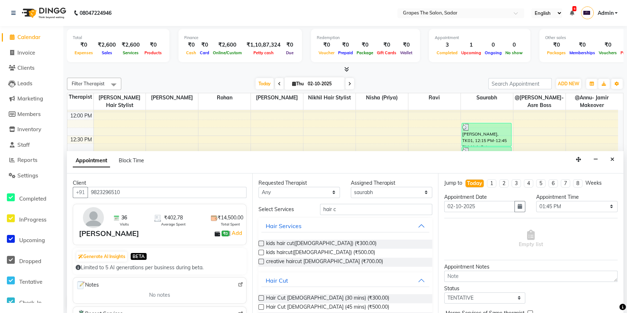
click at [261, 298] on label at bounding box center [260, 298] width 5 height 5
click at [261, 298] on input "checkbox" at bounding box center [260, 299] width 5 height 5
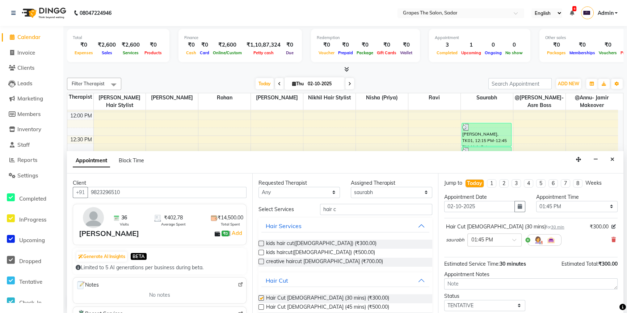
checkbox input "false"
drag, startPoint x: 339, startPoint y: 209, endPoint x: 302, endPoint y: 215, distance: 38.1
click at [302, 215] on div "Select Services hair c Hair Services kids hair cut([DEMOGRAPHIC_DATA]) (₹300.00…" at bounding box center [344, 265] width 173 height 123
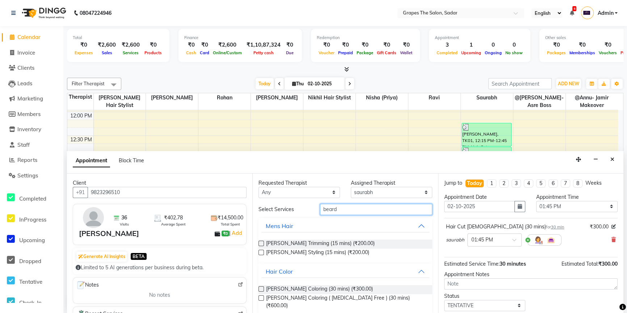
type input "beard"
click at [262, 253] on label at bounding box center [260, 252] width 5 height 5
click at [262, 253] on input "checkbox" at bounding box center [260, 253] width 5 height 5
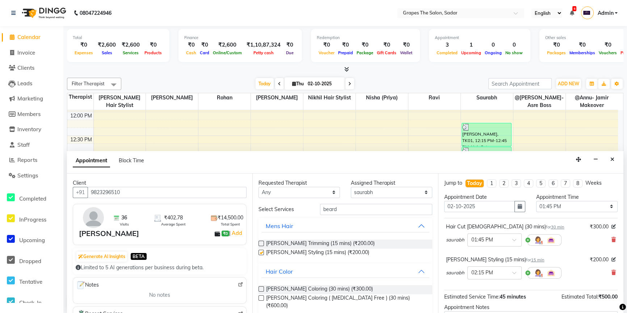
checkbox input "false"
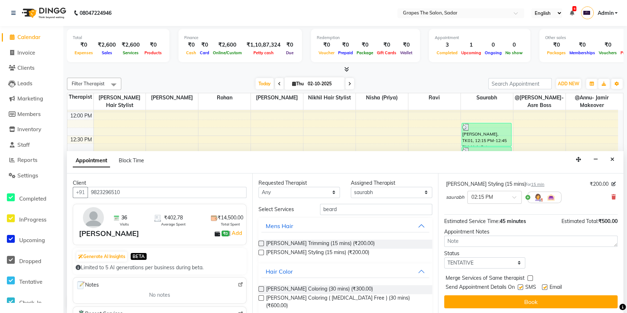
click at [545, 285] on label at bounding box center [544, 287] width 5 height 5
click at [545, 286] on input "checkbox" at bounding box center [544, 288] width 5 height 5
checkbox input "false"
click at [521, 285] on label at bounding box center [520, 287] width 5 height 5
click at [521, 286] on input "checkbox" at bounding box center [520, 288] width 5 height 5
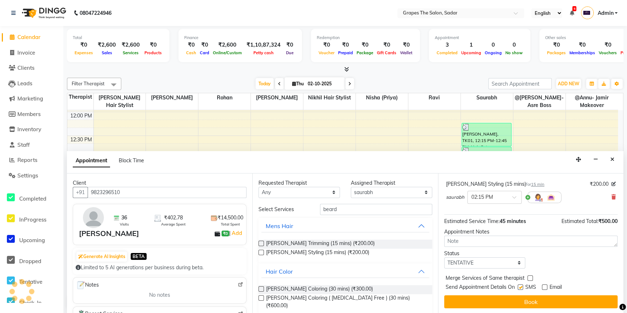
checkbox input "false"
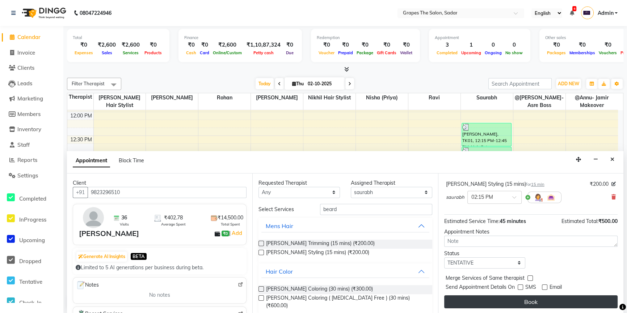
click at [523, 296] on button "Book" at bounding box center [530, 302] width 173 height 13
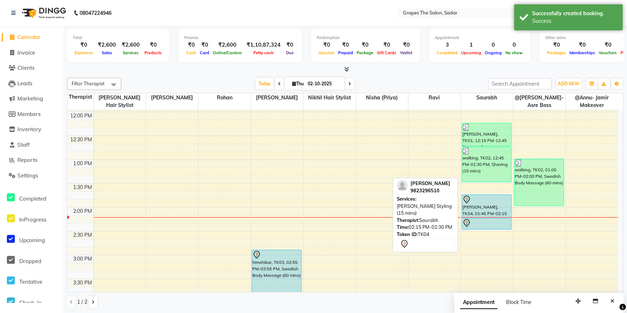
scroll to position [0, 0]
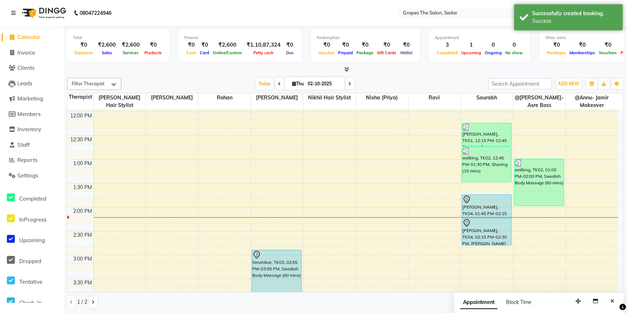
drag, startPoint x: 488, startPoint y: 228, endPoint x: 486, endPoint y: 241, distance: 13.5
click at [486, 241] on div "b kumar, TK01, 12:15 PM-12:45 PM, Hair Cut [DEMOGRAPHIC_DATA] (30 mins) walking…" at bounding box center [487, 255] width 52 height 669
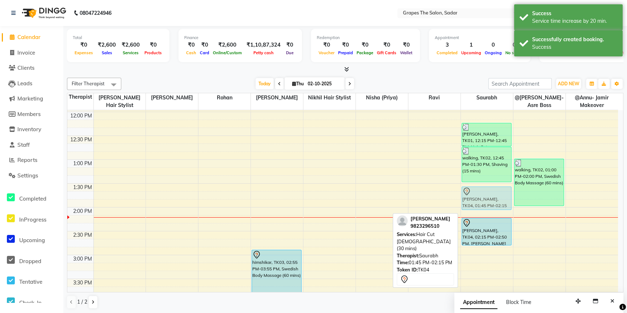
click at [491, 201] on div "b kumar, TK01, 12:15 PM-12:45 PM, Hair Cut [DEMOGRAPHIC_DATA] (30 mins) walking…" at bounding box center [487, 255] width 52 height 669
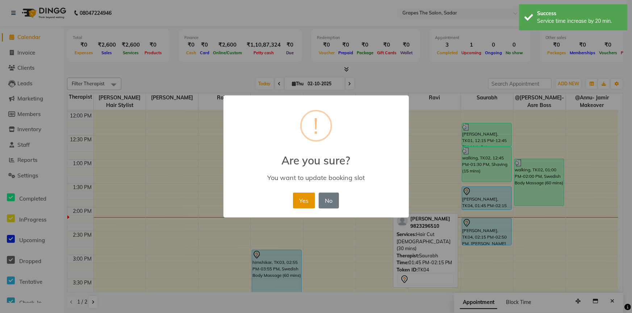
click at [297, 203] on button "Yes" at bounding box center [304, 201] width 22 height 16
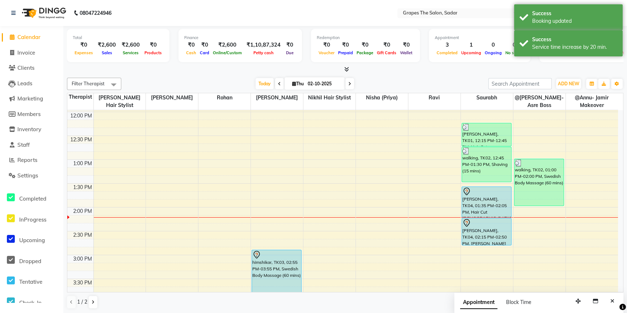
drag, startPoint x: 482, startPoint y: 209, endPoint x: 482, endPoint y: 216, distance: 7.2
click at [482, 216] on div "b kumar, TK01, 12:15 PM-12:45 PM, Hair Cut [DEMOGRAPHIC_DATA] (30 mins) walking…" at bounding box center [487, 255] width 52 height 669
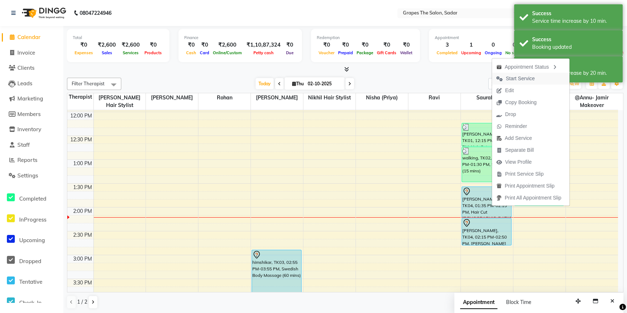
click at [523, 78] on span "Start Service" at bounding box center [520, 79] width 29 height 8
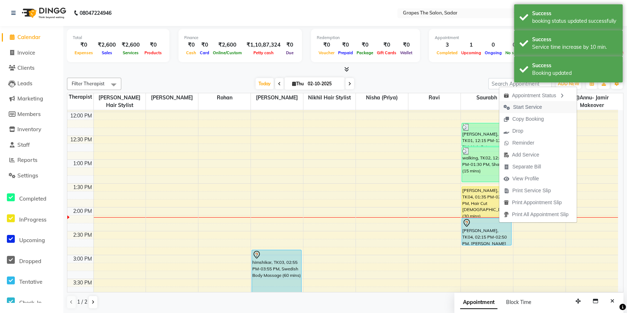
click at [532, 109] on span "Start Service" at bounding box center [527, 108] width 29 height 8
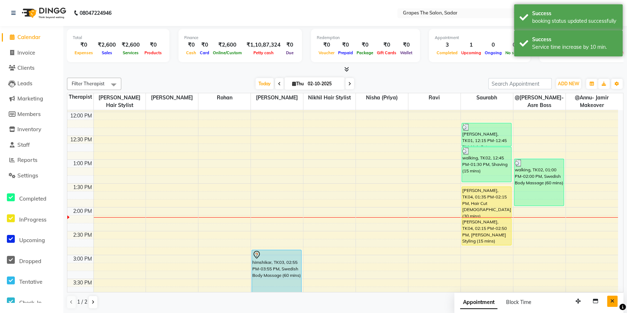
click at [614, 301] on icon "Close" at bounding box center [612, 301] width 4 height 5
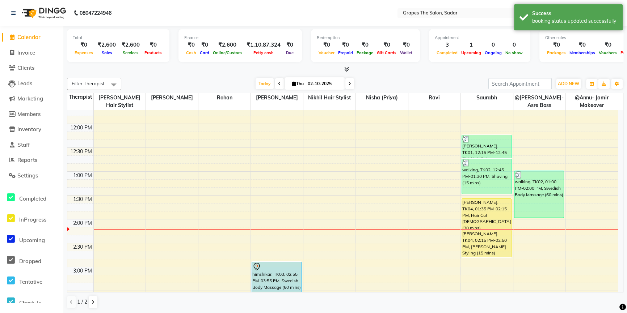
scroll to position [175, 0]
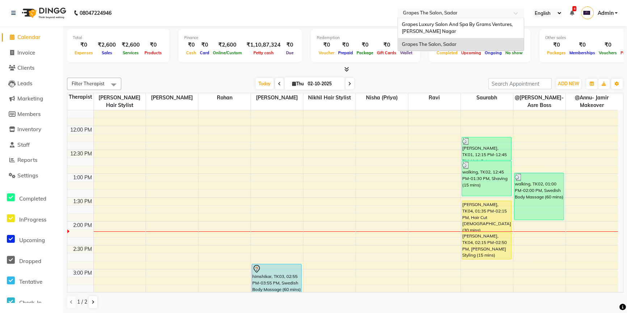
click at [466, 9] on div "Select Location × Grapes The Salon, [GEOGRAPHIC_DATA]" at bounding box center [455, 12] width 113 height 7
click at [454, 26] on span "Grapes Luxury Salon And Spa By Grams Ventures, [PERSON_NAME] Nagar" at bounding box center [457, 27] width 112 height 13
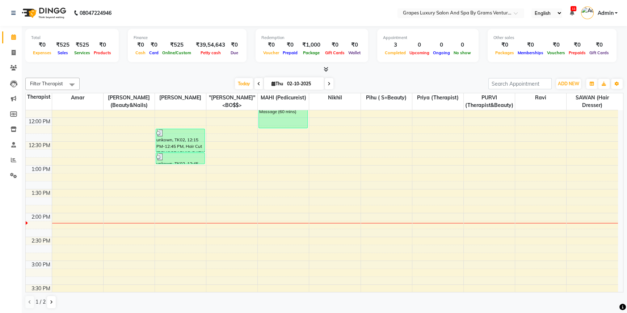
scroll to position [185, 0]
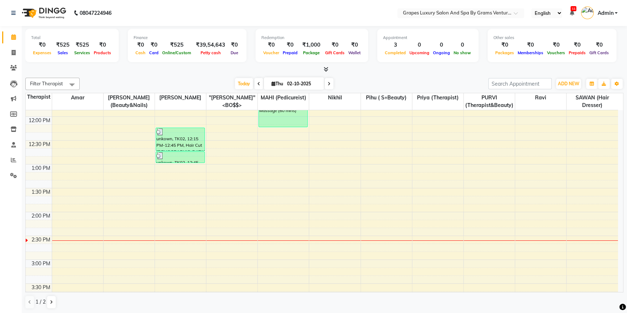
click at [253, 180] on div "8:00 AM 8:30 AM 9:00 AM 9:30 AM 10:00 AM 10:30 AM 11:00 AM 11:30 AM 12:00 PM 12…" at bounding box center [322, 236] width 592 height 621
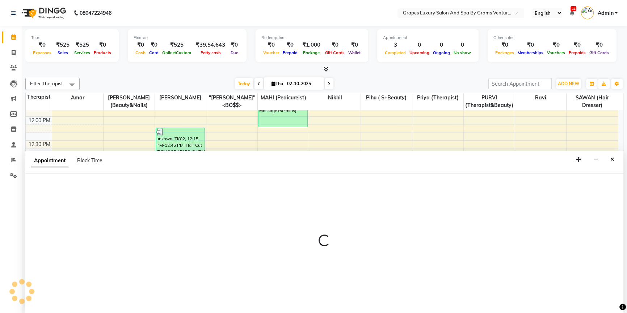
scroll to position [0, 0]
select select "16582"
select select "tentative"
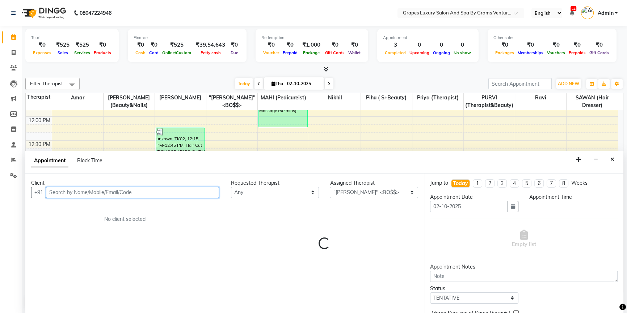
select select "795"
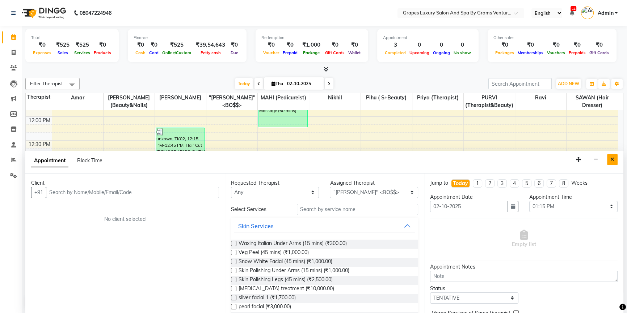
click at [615, 158] on button "Close" at bounding box center [612, 159] width 10 height 11
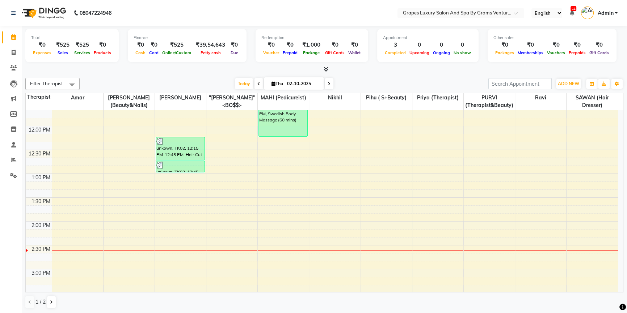
scroll to position [170, 0]
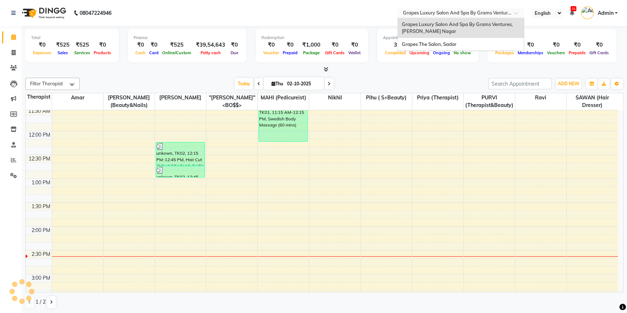
click at [493, 10] on input "text" at bounding box center [453, 13] width 105 height 7
click at [466, 41] on div "Grapes The Salon, Sadar" at bounding box center [461, 44] width 126 height 13
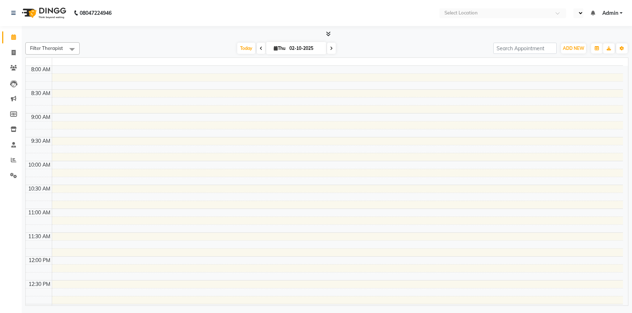
select select "en"
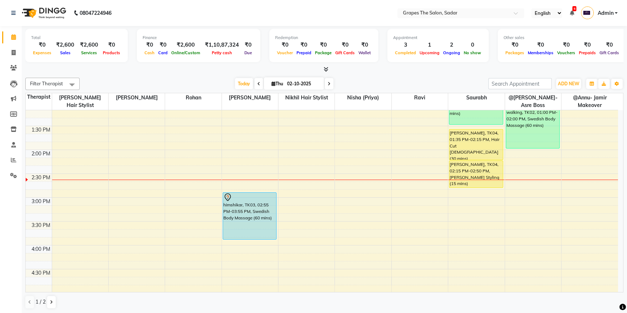
scroll to position [239, 0]
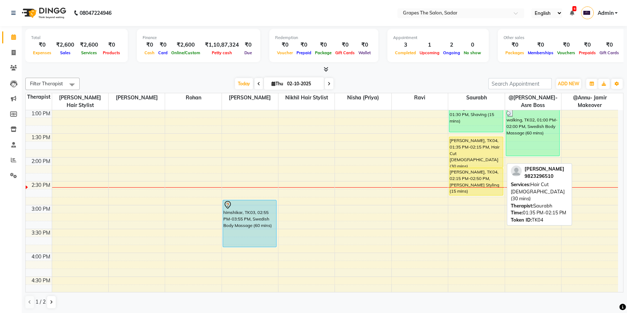
click at [467, 160] on div "[PERSON_NAME], TK04, 01:35 PM-02:15 PM, Hair Cut [DEMOGRAPHIC_DATA] (30 mins)" at bounding box center [476, 152] width 54 height 30
select select "1"
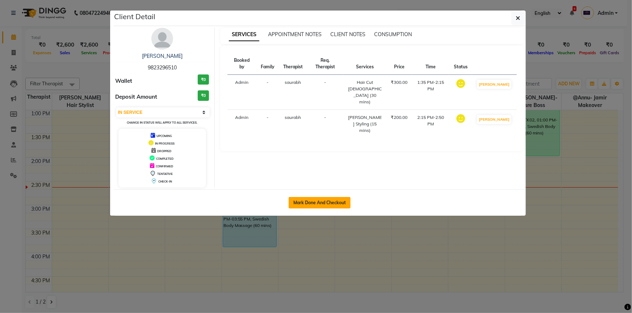
click at [332, 202] on button "Mark Done And Checkout" at bounding box center [320, 203] width 62 height 12
select select "service"
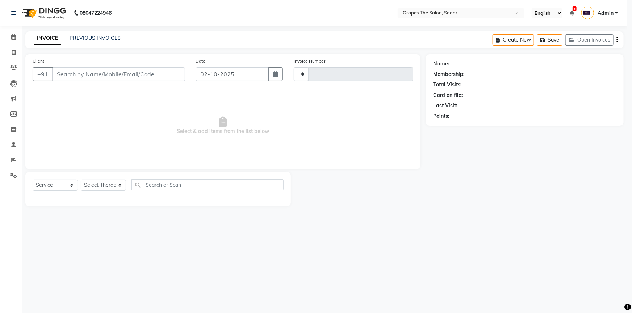
type input "1741"
select select "55"
type input "9823296510"
select select "52626"
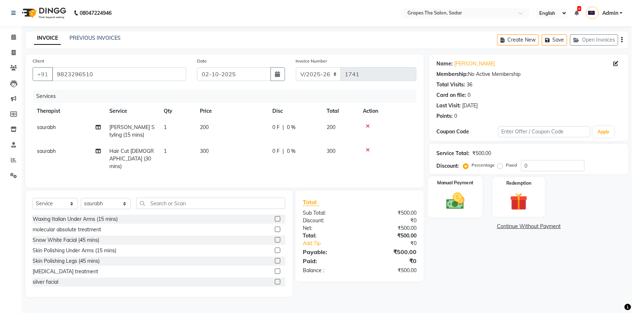
click at [464, 207] on img at bounding box center [456, 201] width 30 height 21
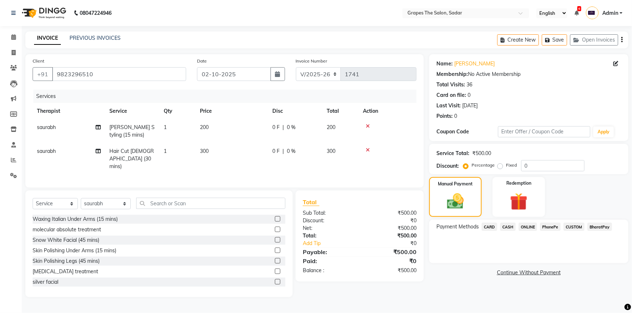
click at [508, 228] on span "CASH" at bounding box center [508, 227] width 16 height 8
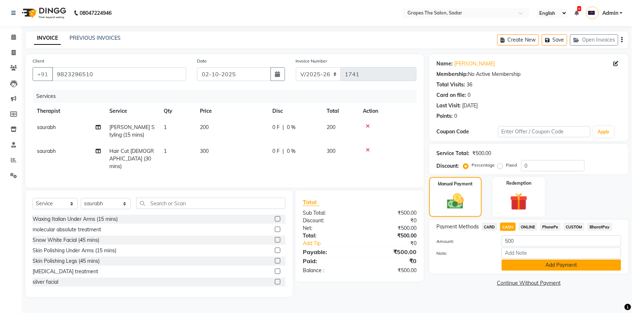
click at [532, 265] on button "Add Payment" at bounding box center [560, 265] width 119 height 11
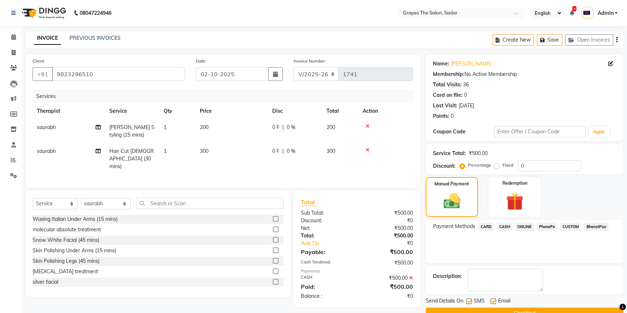
scroll to position [16, 0]
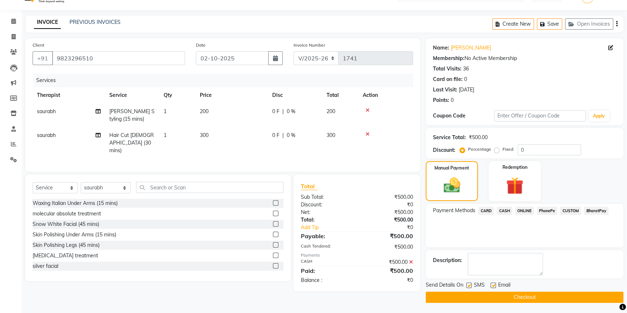
click at [492, 286] on label at bounding box center [492, 285] width 5 height 5
click at [492, 286] on input "checkbox" at bounding box center [492, 286] width 5 height 5
checkbox input "false"
click at [469, 283] on label at bounding box center [468, 285] width 5 height 5
click at [469, 284] on input "checkbox" at bounding box center [468, 286] width 5 height 5
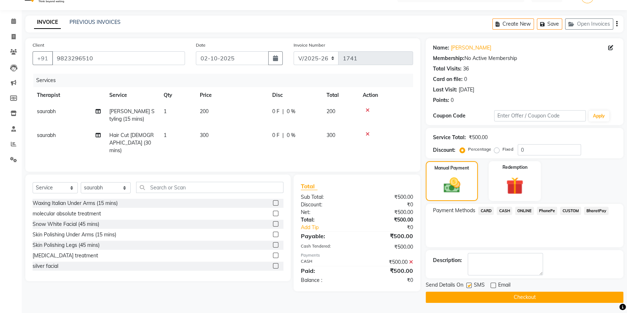
checkbox input "false"
click at [477, 297] on button "Checkout" at bounding box center [525, 297] width 198 height 11
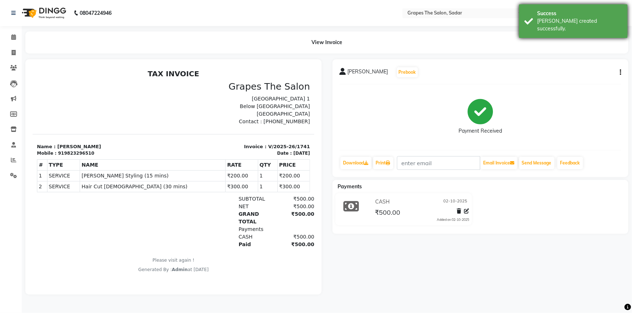
click at [530, 17] on div "Success [PERSON_NAME] created successfully." at bounding box center [573, 21] width 109 height 34
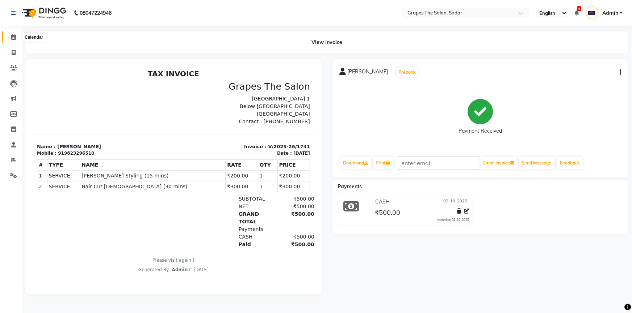
click at [9, 35] on span at bounding box center [13, 37] width 13 height 8
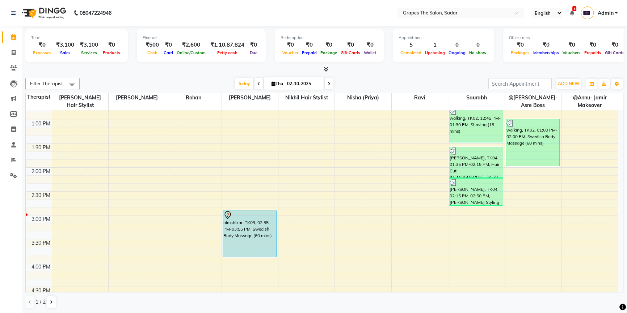
scroll to position [235, 0]
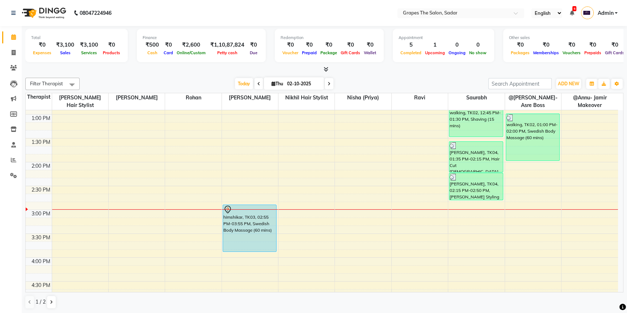
click at [416, 147] on div "8:00 AM 8:30 AM 9:00 AM 9:30 AM 10:00 AM 10:30 AM 11:00 AM 11:30 AM 12:00 PM 12…" at bounding box center [322, 210] width 592 height 669
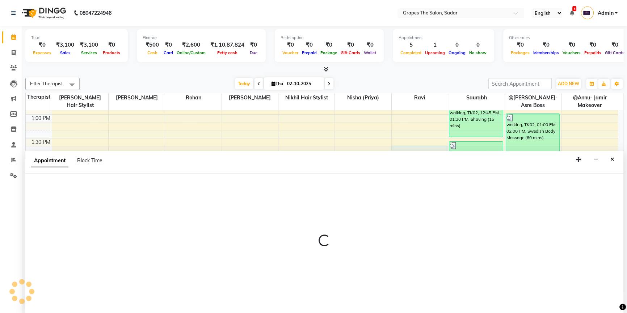
scroll to position [0, 0]
select select "58908"
select select "825"
select select "tentative"
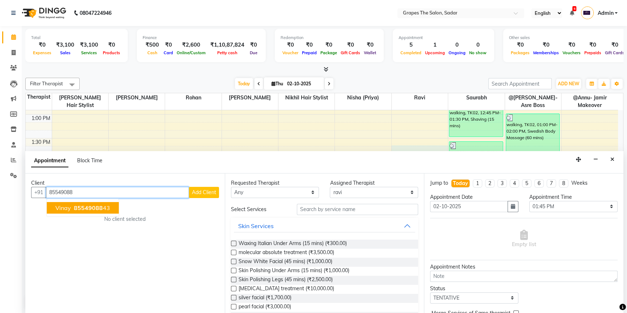
click at [106, 207] on ngb-highlight "85549088 43" at bounding box center [91, 208] width 38 height 7
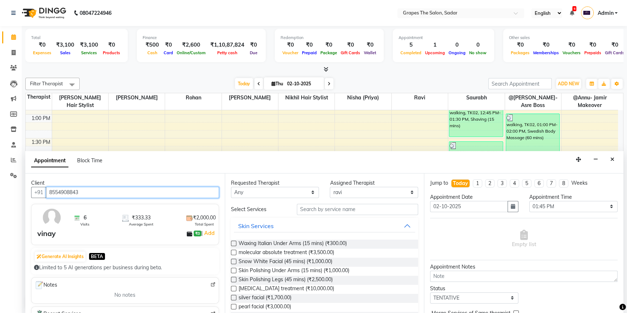
type input "8554908843"
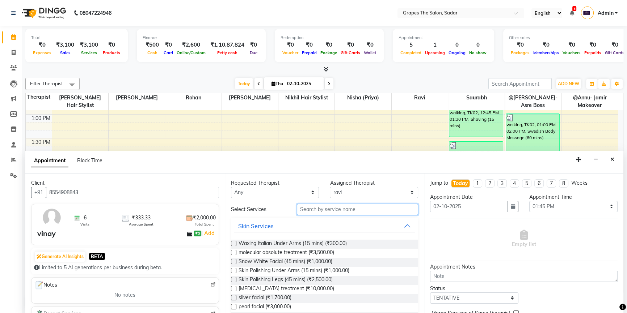
click at [306, 210] on input "text" at bounding box center [357, 209] width 121 height 11
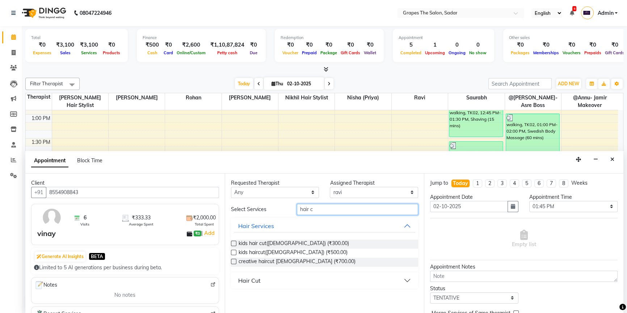
type input "hair c"
drag, startPoint x: 247, startPoint y: 278, endPoint x: 251, endPoint y: 282, distance: 5.9
click at [247, 278] on div "Hair Cut" at bounding box center [249, 281] width 22 height 9
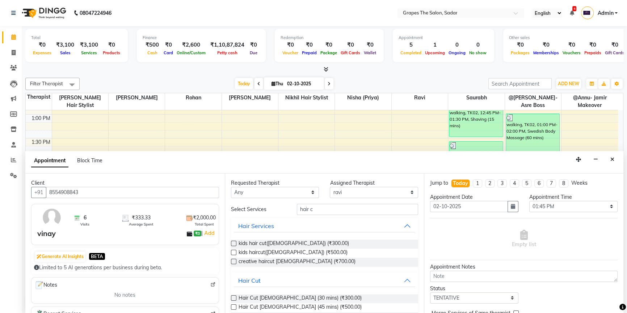
click at [233, 296] on label at bounding box center [233, 298] width 5 height 5
click at [233, 297] on input "checkbox" at bounding box center [233, 299] width 5 height 5
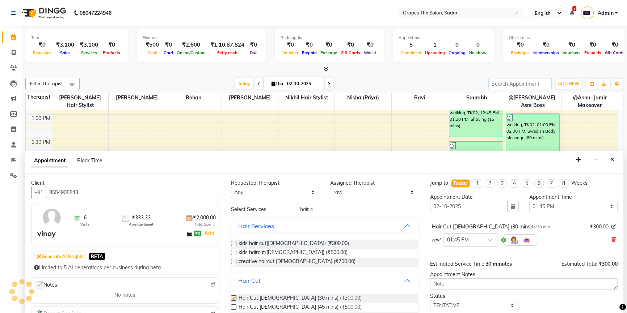
checkbox input "false"
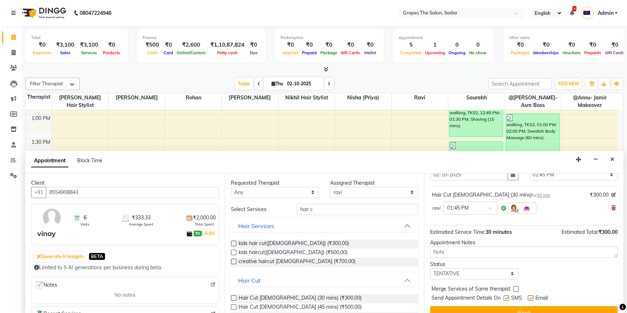
scroll to position [43, 0]
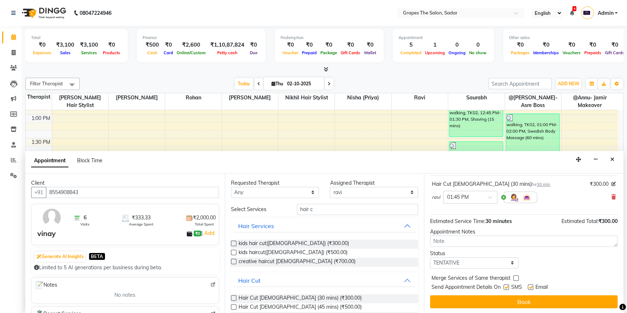
click at [532, 286] on label at bounding box center [530, 287] width 5 height 5
click at [532, 286] on input "checkbox" at bounding box center [530, 288] width 5 height 5
checkbox input "false"
click at [509, 286] on label at bounding box center [506, 287] width 5 height 5
click at [508, 286] on input "checkbox" at bounding box center [506, 288] width 5 height 5
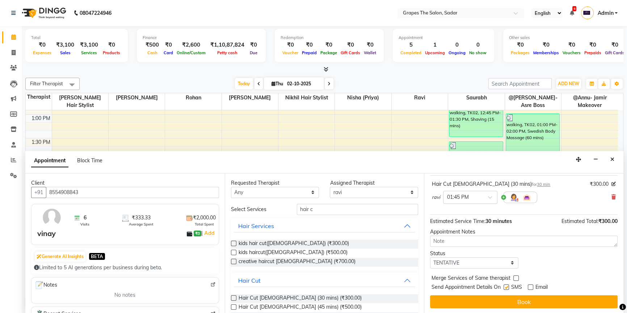
checkbox input "false"
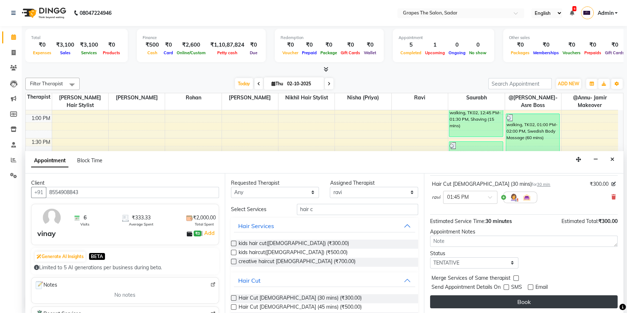
click at [517, 302] on button "Book" at bounding box center [524, 302] width 188 height 13
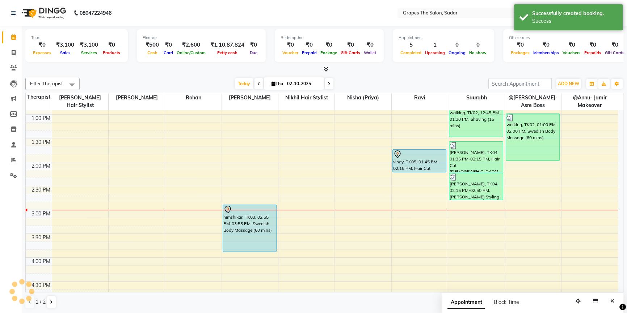
scroll to position [0, 0]
drag, startPoint x: 419, startPoint y: 170, endPoint x: 417, endPoint y: 187, distance: 17.1
click at [417, 188] on div "vinay, TK05, 01:45 PM-02:15 PM, Hair Cut Male (30 mins) vinay, TK05, 01:45 PM-0…" at bounding box center [420, 210] width 56 height 669
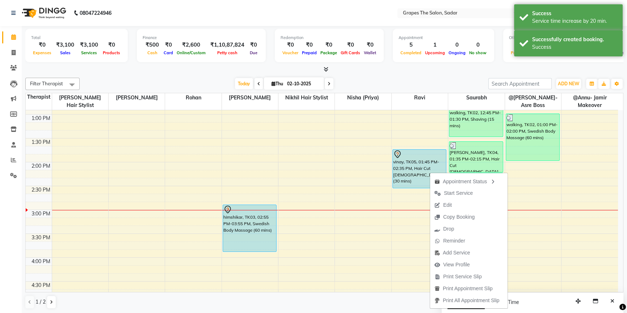
click at [408, 309] on div "1 / 2" at bounding box center [324, 303] width 598 height 14
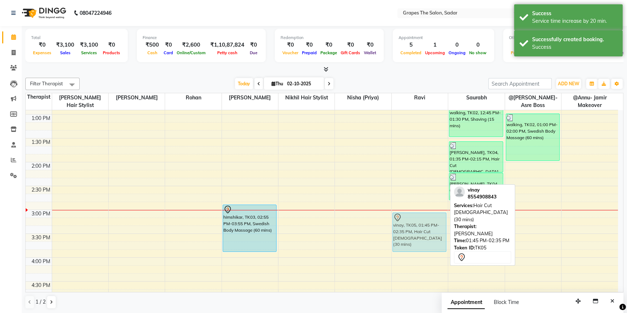
drag, startPoint x: 425, startPoint y: 159, endPoint x: 420, endPoint y: 226, distance: 66.8
click at [420, 226] on div "vinay, TK05, 01:45 PM-02:35 PM, Hair Cut Male (30 mins) vinay, TK05, 01:45 PM-0…" at bounding box center [420, 210] width 56 height 669
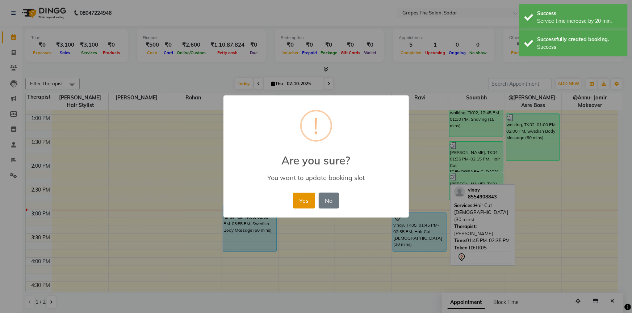
click at [300, 203] on button "Yes" at bounding box center [304, 201] width 22 height 16
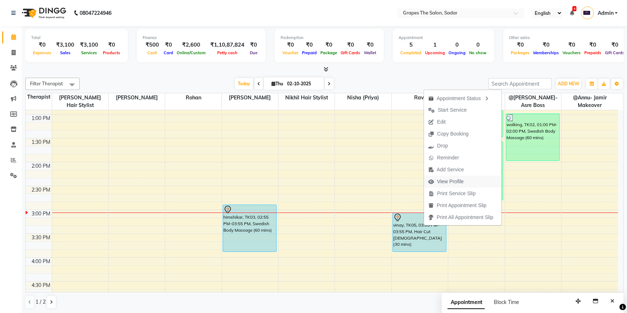
click at [452, 184] on span "View Profile" at bounding box center [450, 182] width 27 height 8
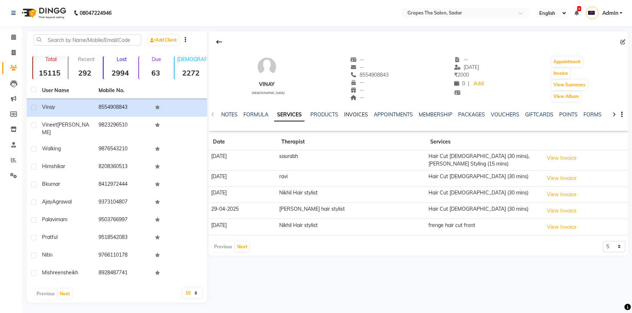
click at [354, 114] on link "INVOICES" at bounding box center [356, 114] width 24 height 7
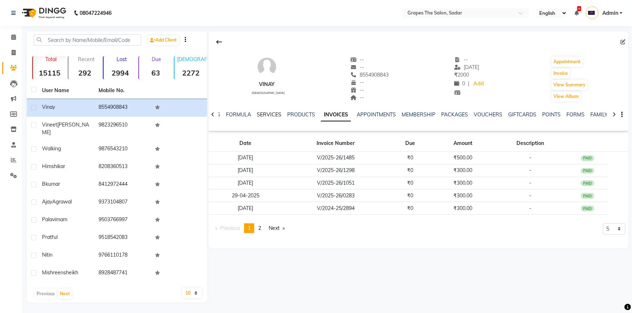
click at [271, 113] on link "SERVICES" at bounding box center [269, 114] width 25 height 7
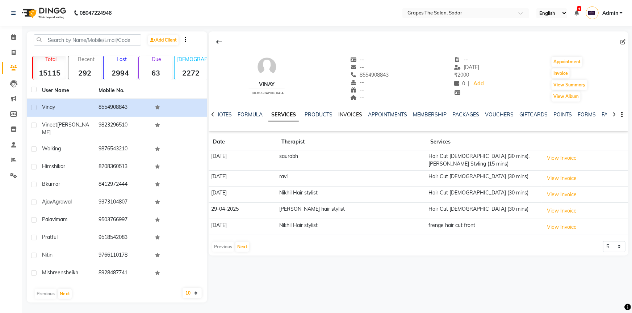
click at [351, 117] on link "INVOICES" at bounding box center [350, 114] width 24 height 7
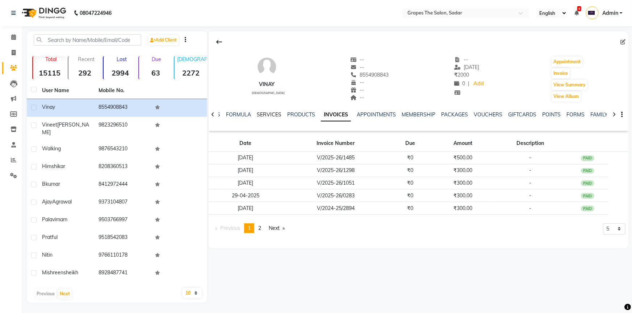
click at [263, 113] on link "SERVICES" at bounding box center [269, 114] width 25 height 7
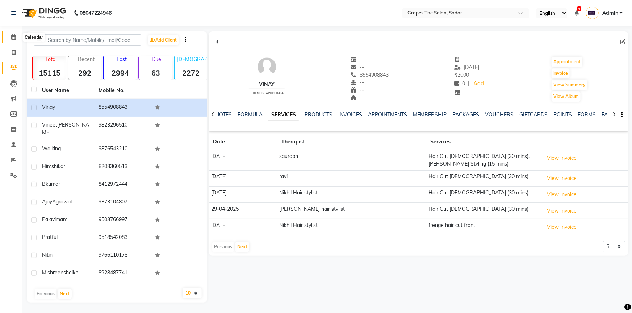
click at [12, 35] on icon at bounding box center [13, 36] width 5 height 5
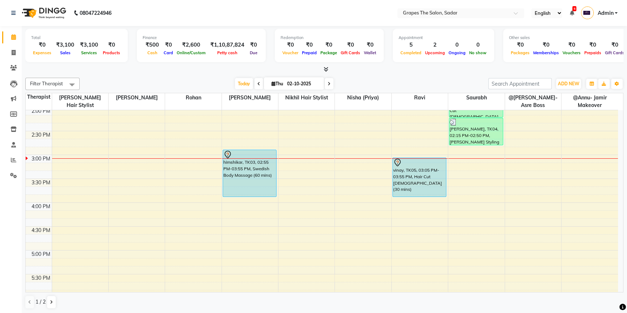
scroll to position [285, 0]
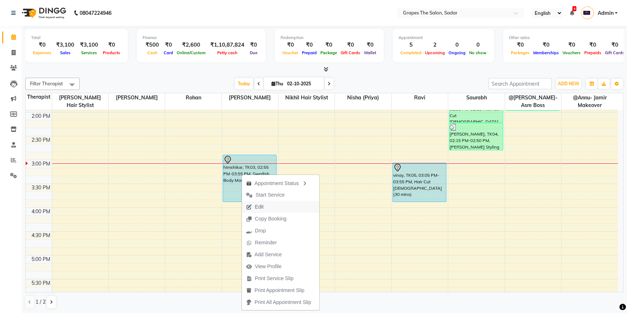
click at [260, 205] on span "Edit" at bounding box center [259, 207] width 9 height 8
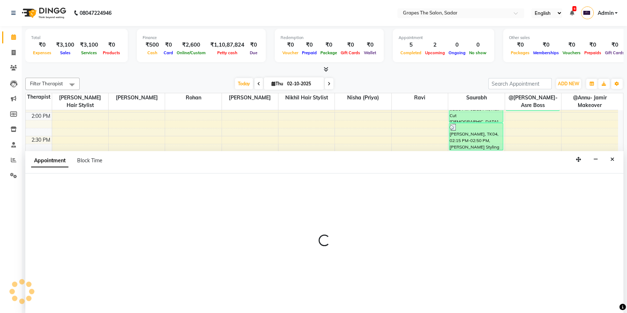
scroll to position [0, 0]
select select "tentative"
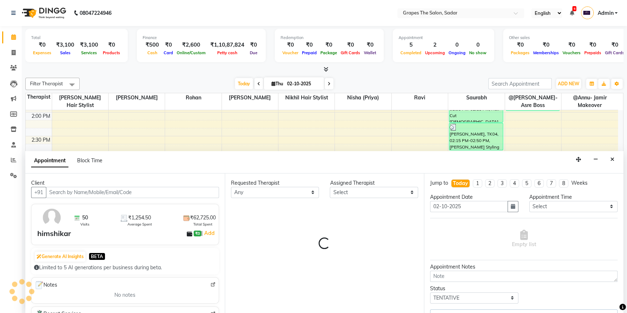
select select "51713"
select select "80"
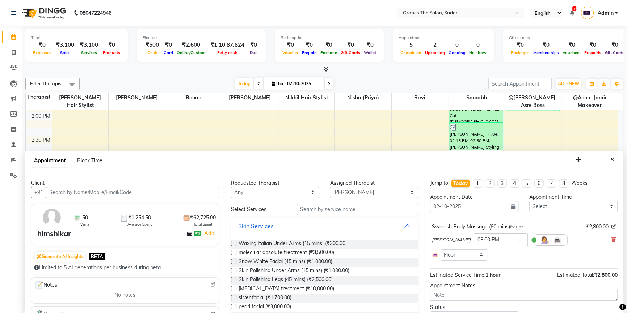
scroll to position [333, 0]
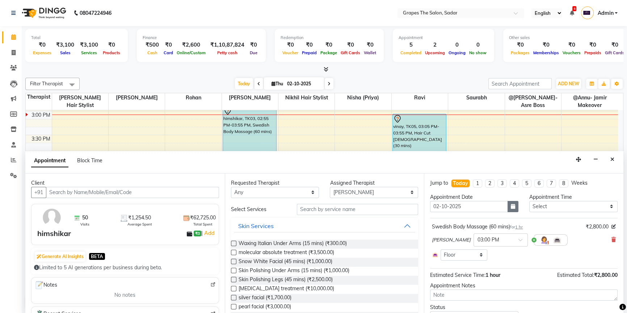
click at [510, 209] on button "button" at bounding box center [513, 206] width 11 height 11
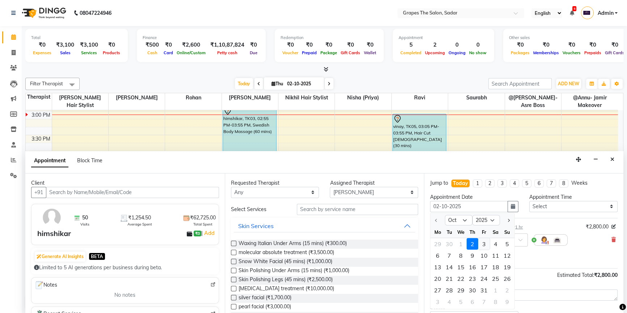
click at [484, 241] on div "3" at bounding box center [484, 244] width 12 height 12
type input "03-10-2025"
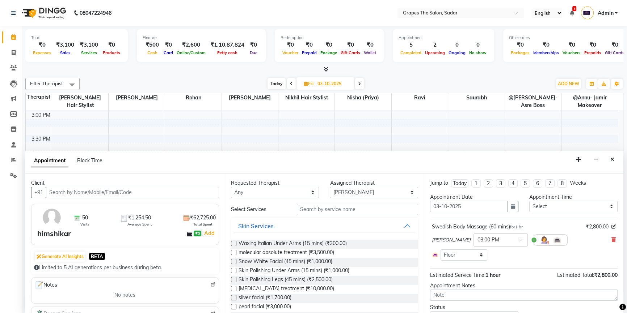
scroll to position [33, 0]
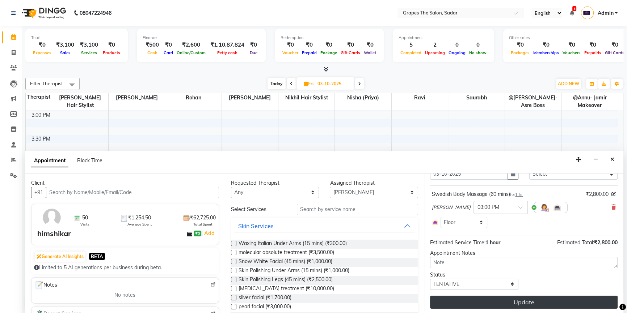
click at [532, 302] on button "Update" at bounding box center [524, 302] width 188 height 13
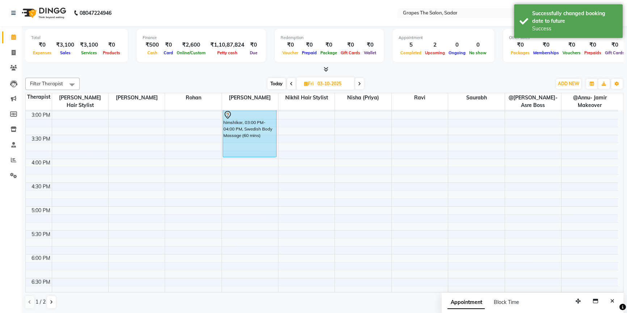
scroll to position [0, 0]
click at [278, 84] on span "Today" at bounding box center [277, 83] width 18 height 11
type input "02-10-2025"
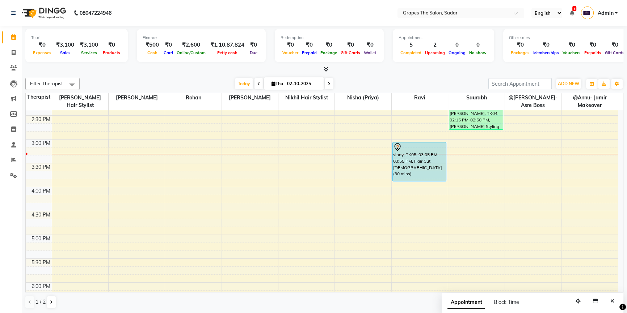
scroll to position [304, 0]
click at [615, 303] on button "Close" at bounding box center [612, 301] width 10 height 11
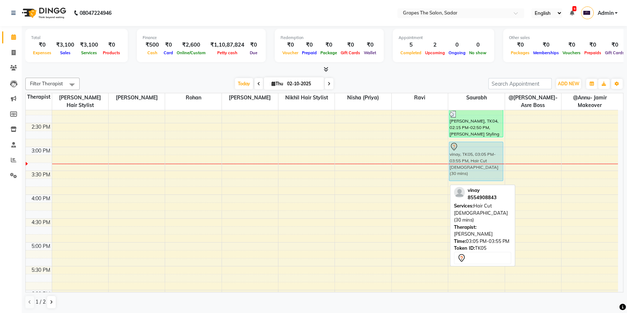
drag, startPoint x: 418, startPoint y: 159, endPoint x: 471, endPoint y: 152, distance: 52.9
click at [471, 152] on tr "vinay, TK05, 03:05 PM-03:55 PM, Hair Cut Male (30 mins) b kumar, TK01, 12:15 PM…" at bounding box center [322, 147] width 592 height 669
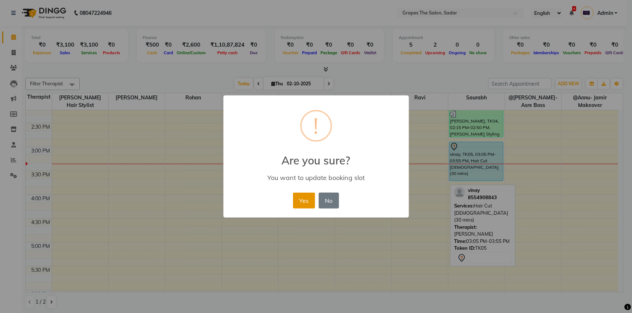
click at [305, 197] on button "Yes" at bounding box center [304, 201] width 22 height 16
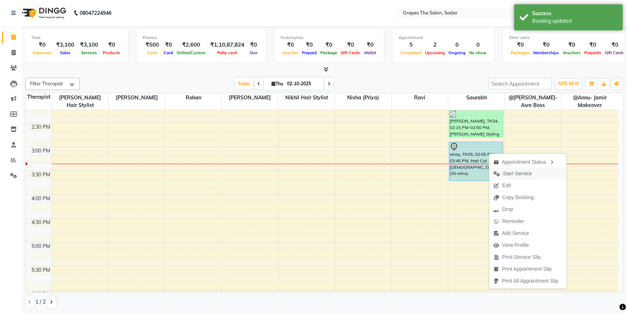
click at [514, 172] on span "Start Service" at bounding box center [517, 174] width 29 height 8
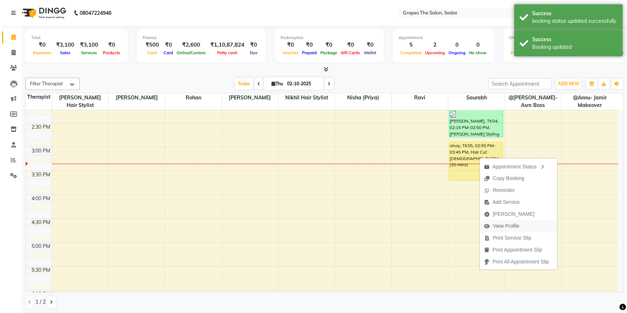
click at [507, 226] on span "View Profile" at bounding box center [506, 227] width 27 height 8
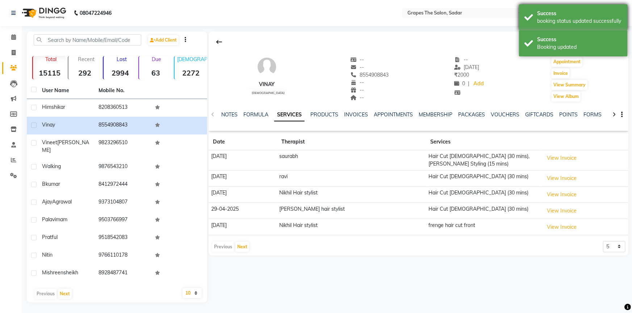
click at [521, 10] on div "Success booking status updated successfully" at bounding box center [573, 17] width 109 height 26
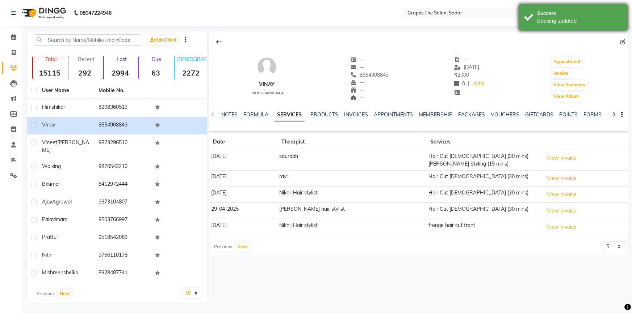
click at [529, 21] on div "Success Booking updated" at bounding box center [573, 17] width 109 height 26
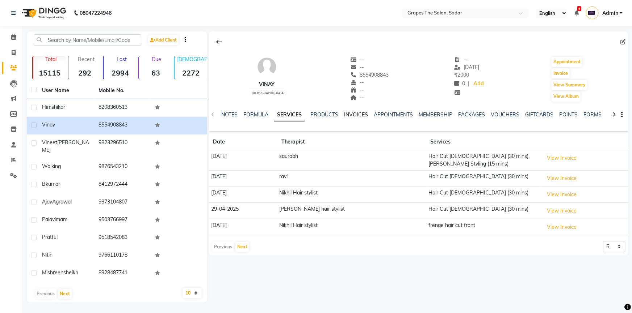
click at [353, 115] on link "INVOICES" at bounding box center [356, 114] width 24 height 7
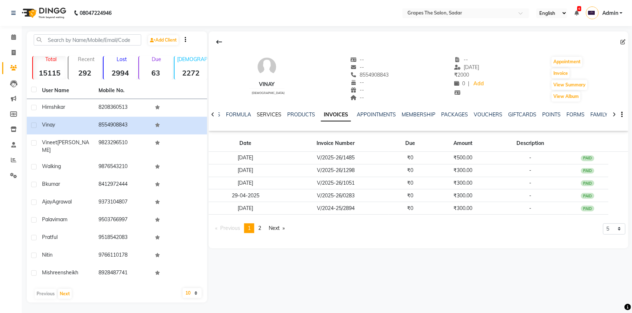
click at [265, 116] on link "SERVICES" at bounding box center [269, 114] width 25 height 7
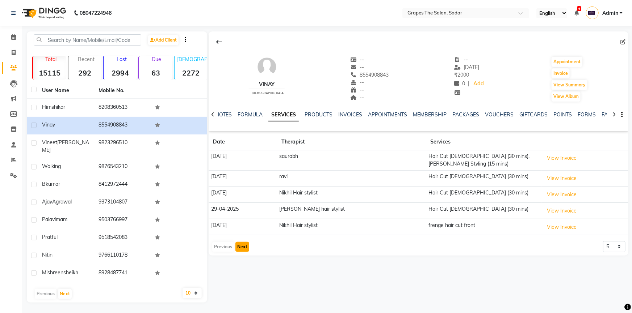
click at [236, 244] on button "Next" at bounding box center [242, 247] width 14 height 10
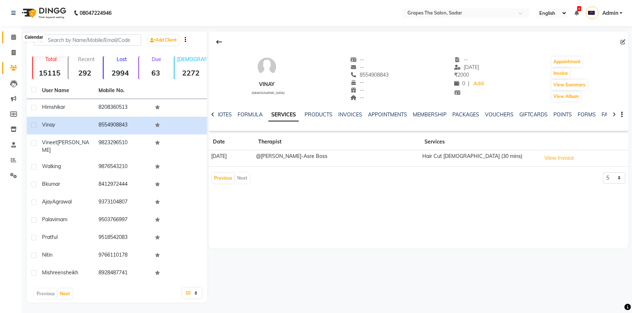
click at [13, 39] on icon at bounding box center [13, 36] width 5 height 5
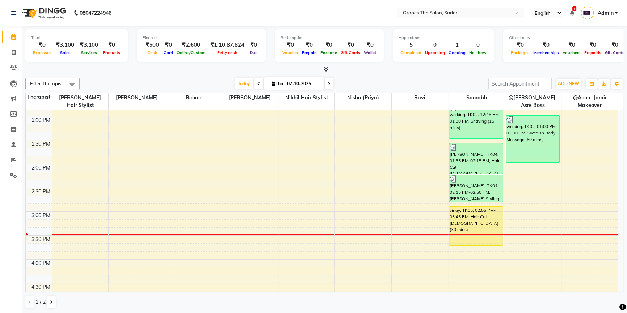
scroll to position [198, 0]
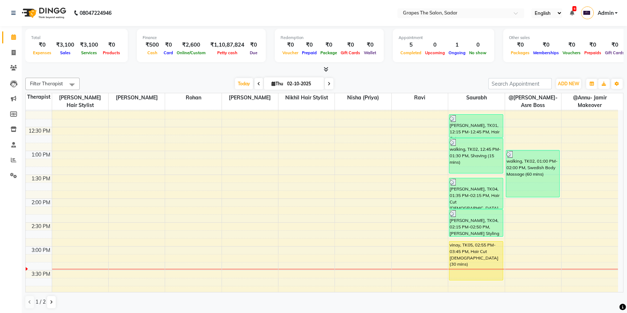
click at [257, 82] on icon at bounding box center [258, 84] width 3 height 4
type input "01-10-2025"
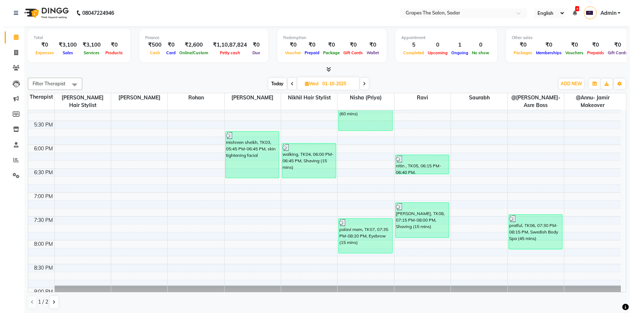
scroll to position [434, 0]
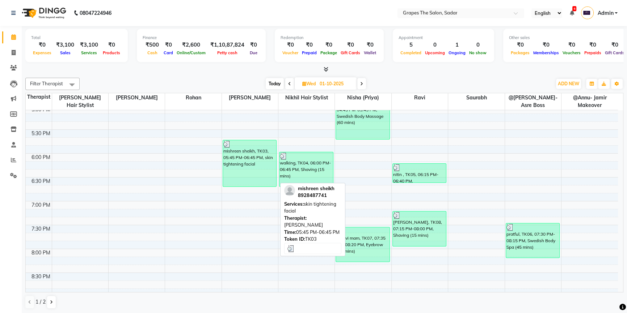
click at [255, 164] on div "mishreen sheikh, TK03, 05:45 PM-06:45 PM, skin tightening facial" at bounding box center [250, 163] width 54 height 46
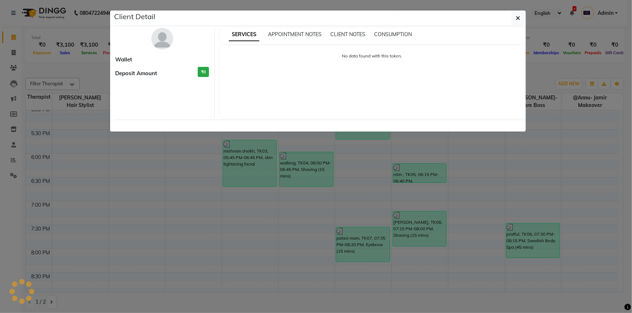
select select "3"
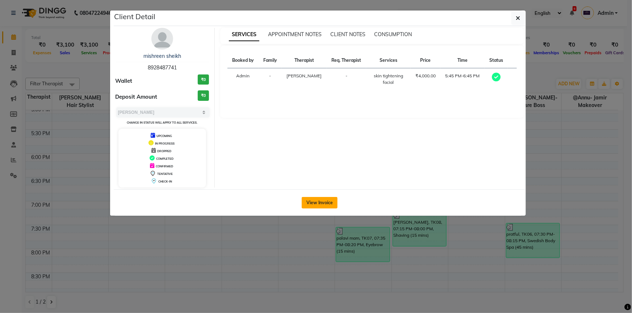
click at [320, 202] on button "View Invoice" at bounding box center [320, 203] width 36 height 12
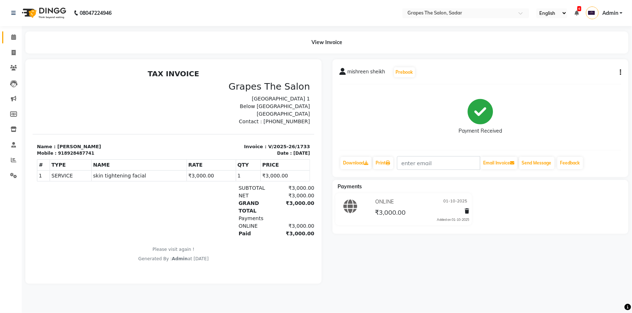
click at [12, 42] on link "Calendar" at bounding box center [10, 37] width 17 height 12
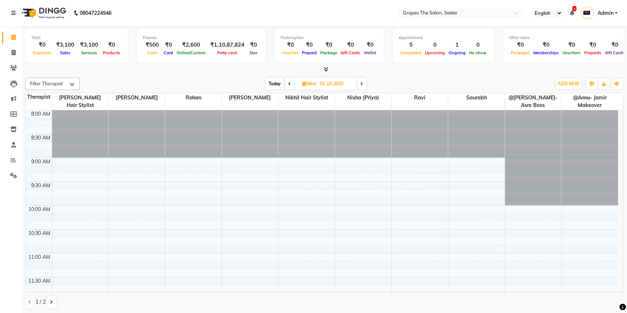
click at [271, 87] on span "Today" at bounding box center [275, 83] width 18 height 11
type input "02-10-2025"
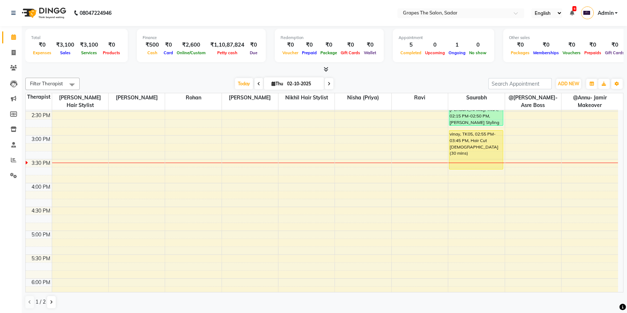
scroll to position [305, 0]
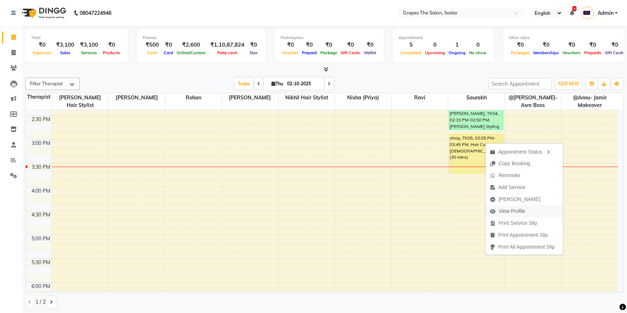
click at [511, 210] on span "View Profile" at bounding box center [511, 212] width 27 height 8
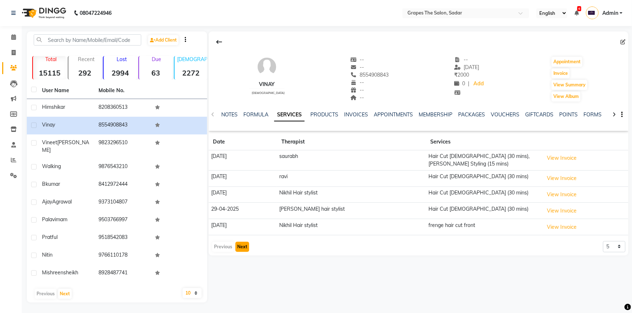
click at [239, 242] on button "Next" at bounding box center [242, 247] width 14 height 10
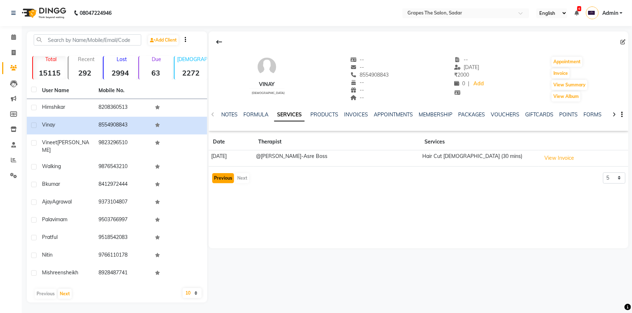
click at [216, 177] on button "Previous" at bounding box center [223, 178] width 22 height 10
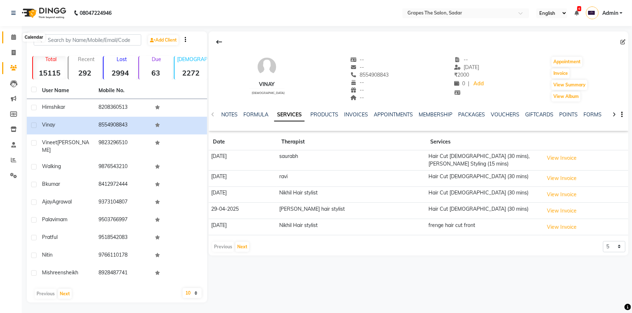
click at [13, 37] on icon at bounding box center [13, 36] width 5 height 5
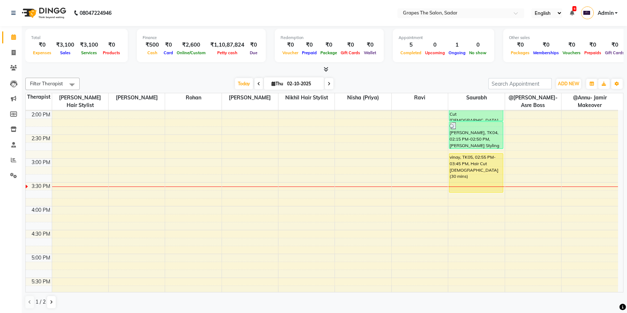
scroll to position [290, 0]
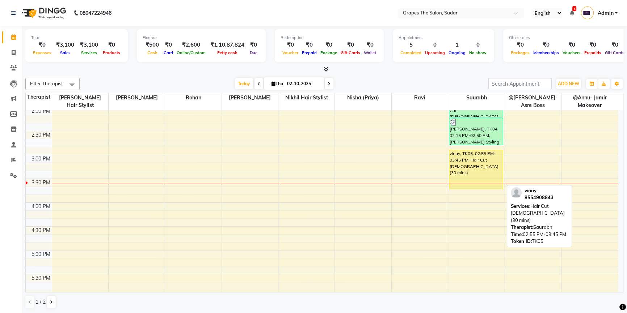
click at [482, 172] on div "vinay, TK05, 02:55 PM-03:45 PM, Hair Cut Male (30 mins)" at bounding box center [476, 169] width 54 height 39
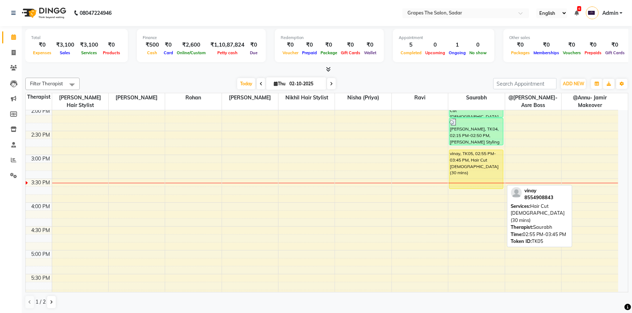
select select "1"
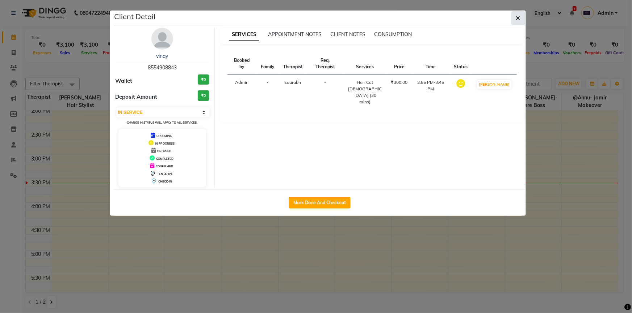
click at [513, 23] on button "button" at bounding box center [518, 18] width 14 height 14
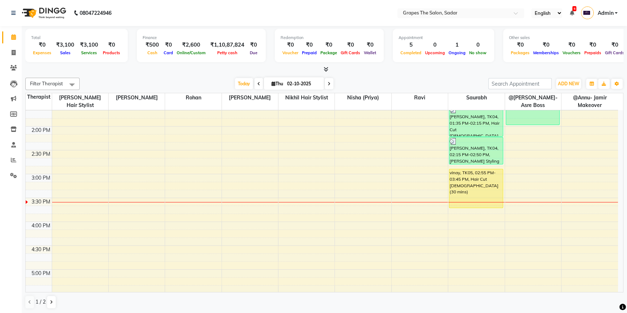
scroll to position [266, 0]
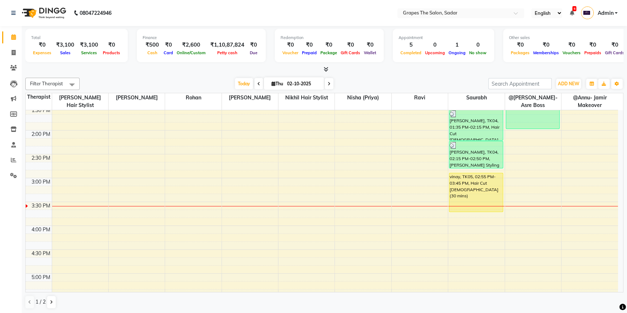
click at [285, 113] on div "8:00 AM 8:30 AM 9:00 AM 9:30 AM 10:00 AM 10:30 AM 11:00 AM 11:30 AM 12:00 PM 12…" at bounding box center [322, 178] width 592 height 669
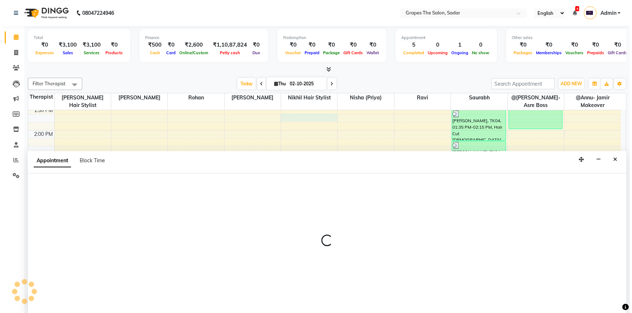
scroll to position [0, 0]
select select "4007"
select select "825"
select select "tentative"
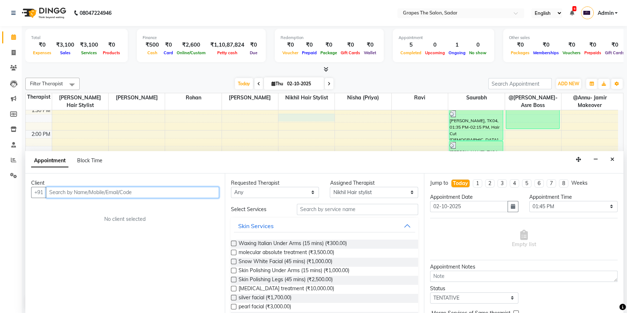
click at [70, 193] on input "text" at bounding box center [132, 192] width 173 height 11
click at [72, 191] on input "text" at bounding box center [132, 192] width 173 height 11
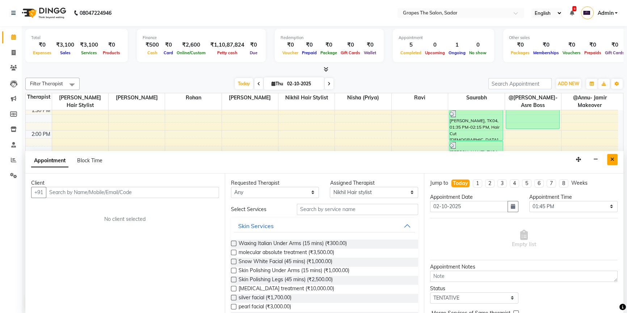
click at [611, 160] on icon "Close" at bounding box center [612, 159] width 4 height 5
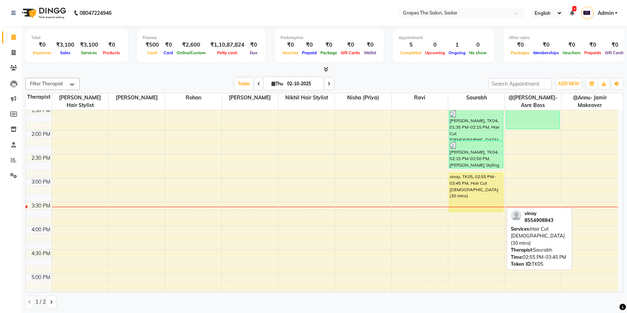
click at [472, 189] on div "vinay, TK05, 02:55 PM-03:45 PM, Hair Cut Male (30 mins)" at bounding box center [476, 192] width 54 height 39
select select "1"
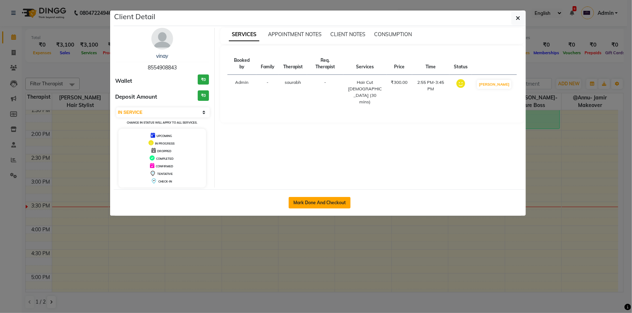
click at [344, 203] on button "Mark Done And Checkout" at bounding box center [320, 203] width 62 height 12
select select "55"
select select "service"
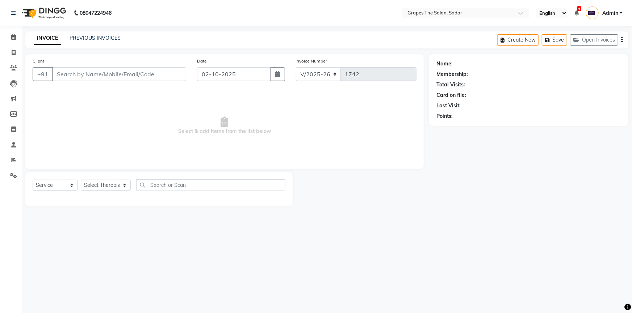
type input "8554908843"
select select "52626"
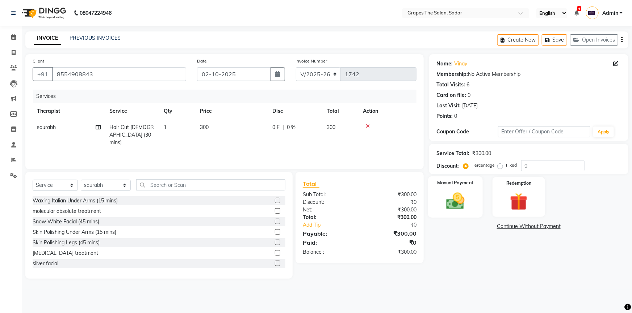
click at [466, 209] on img at bounding box center [456, 201] width 30 height 21
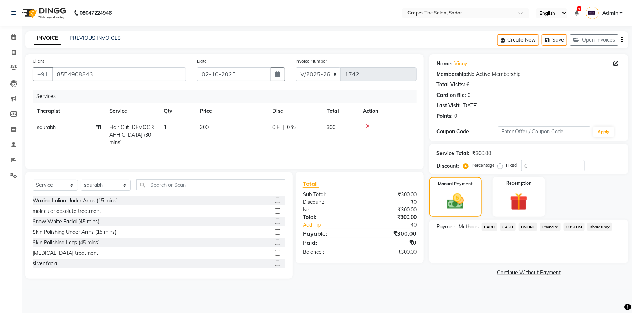
click at [500, 227] on span "CASH" at bounding box center [508, 227] width 16 height 8
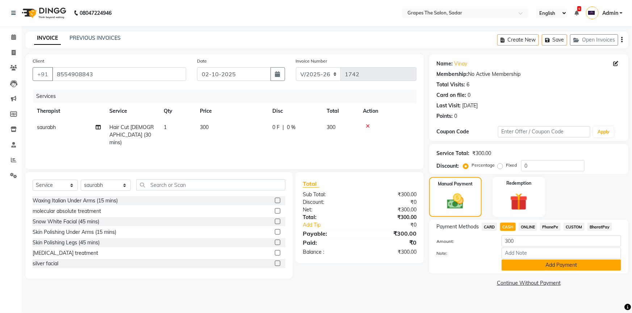
click at [534, 263] on button "Add Payment" at bounding box center [560, 265] width 119 height 11
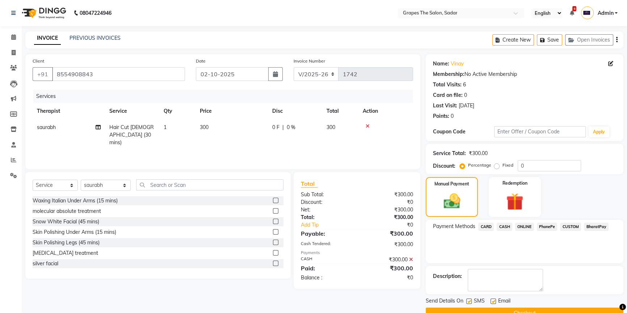
scroll to position [16, 0]
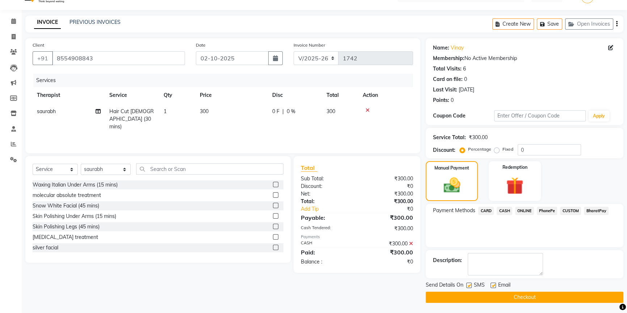
click at [492, 285] on label at bounding box center [492, 285] width 5 height 5
click at [492, 285] on input "checkbox" at bounding box center [492, 286] width 5 height 5
checkbox input "false"
click at [471, 286] on label at bounding box center [468, 285] width 5 height 5
click at [471, 286] on input "checkbox" at bounding box center [468, 286] width 5 height 5
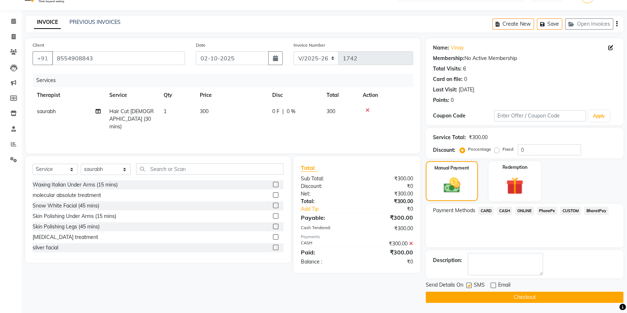
checkbox input "false"
click at [478, 298] on button "Checkout" at bounding box center [525, 297] width 198 height 11
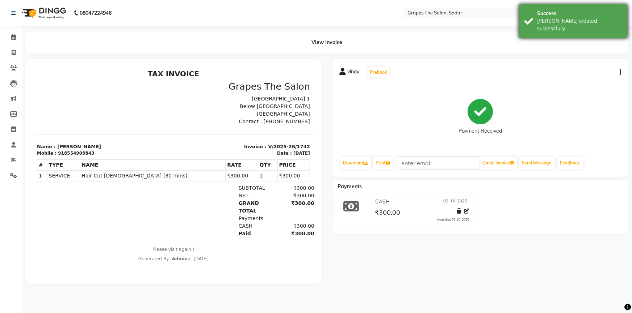
click at [527, 14] on div "Success [PERSON_NAME] created successfully." at bounding box center [573, 21] width 109 height 34
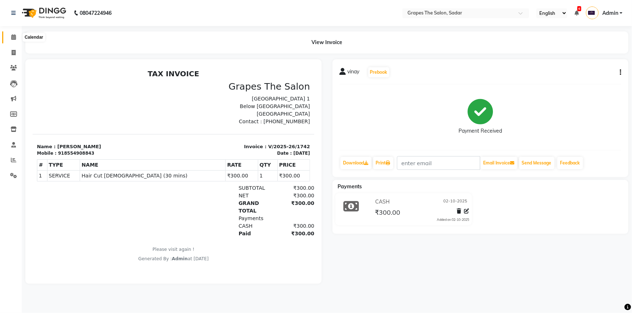
click at [11, 39] on icon at bounding box center [13, 36] width 5 height 5
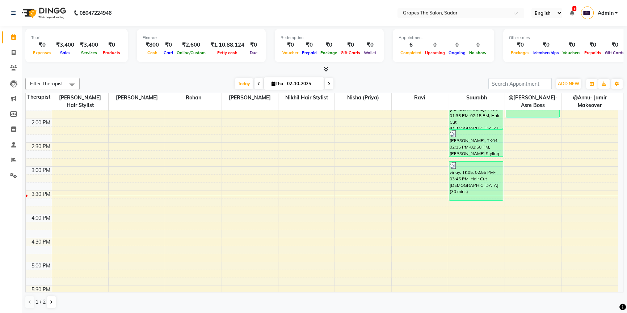
scroll to position [293, 0]
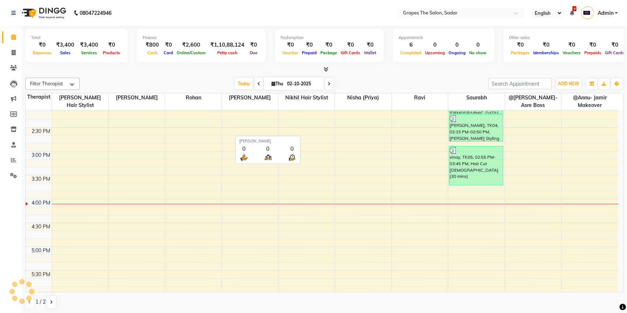
click at [235, 97] on span "[PERSON_NAME]" at bounding box center [250, 97] width 56 height 9
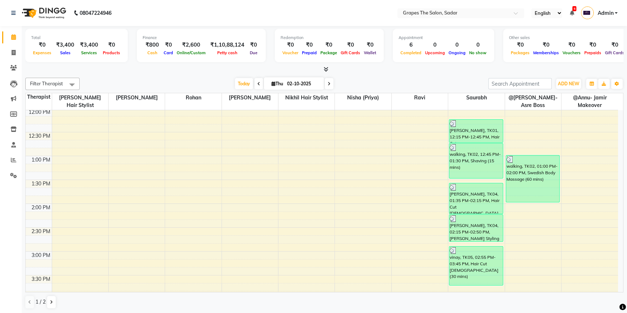
scroll to position [217, 0]
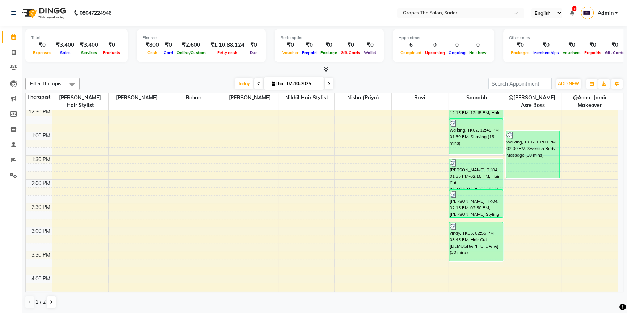
click at [285, 214] on div "8:00 AM 8:30 AM 9:00 AM 9:30 AM 10:00 AM 10:30 AM 11:00 AM 11:30 AM 12:00 PM 12…" at bounding box center [322, 227] width 592 height 669
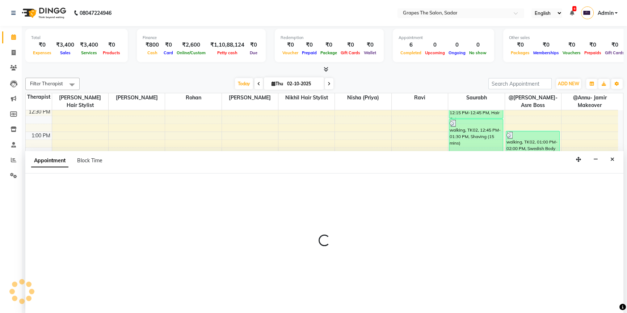
scroll to position [0, 0]
select select "4007"
select select "885"
select select "tentative"
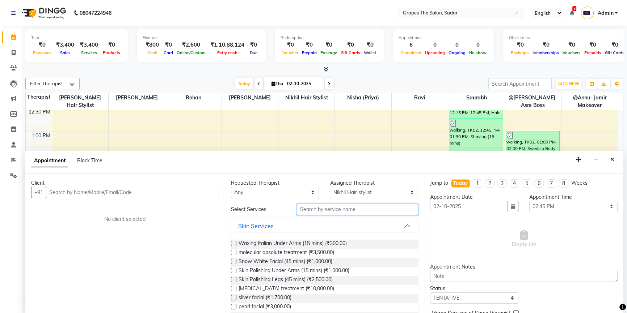
drag, startPoint x: 344, startPoint y: 209, endPoint x: 354, endPoint y: 207, distance: 10.2
click at [352, 209] on input "text" at bounding box center [357, 209] width 121 height 11
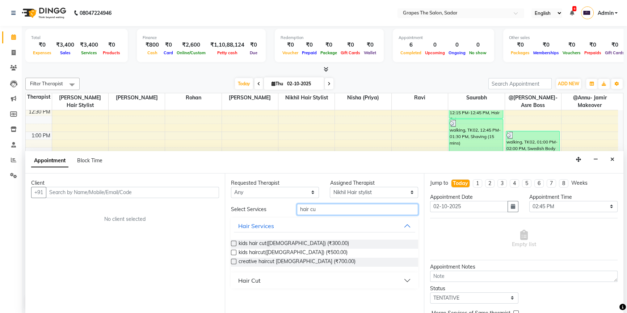
type input "hair cu"
click at [233, 251] on label at bounding box center [233, 252] width 5 height 5
click at [233, 251] on input "checkbox" at bounding box center [233, 253] width 5 height 5
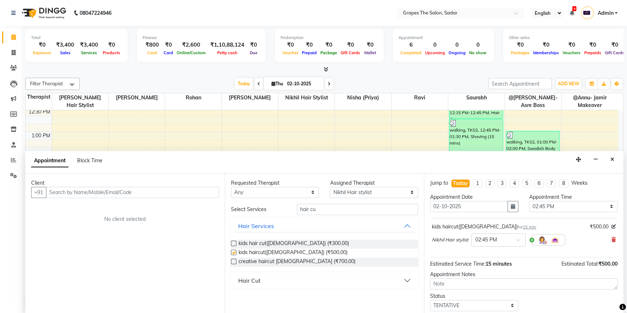
checkbox input "false"
click at [187, 193] on input "text" at bounding box center [132, 192] width 173 height 11
type input "7"
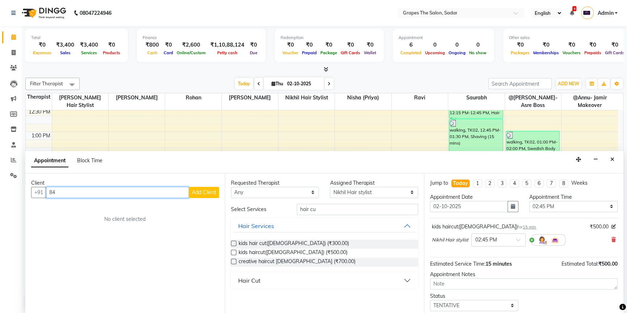
type input "8"
click at [98, 209] on span "86008196" at bounding box center [111, 208] width 29 height 7
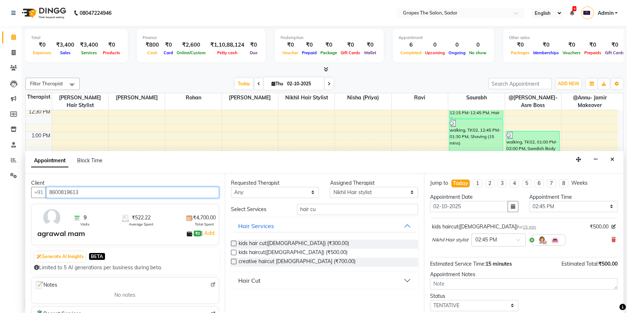
scroll to position [43, 0]
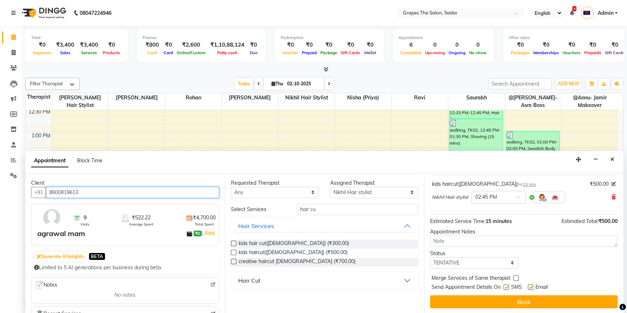
type input "8600819613"
click at [232, 253] on label at bounding box center [233, 252] width 5 height 5
click at [232, 253] on input "checkbox" at bounding box center [233, 253] width 5 height 5
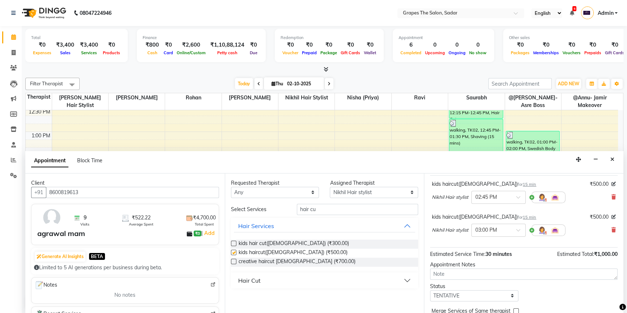
checkbox input "false"
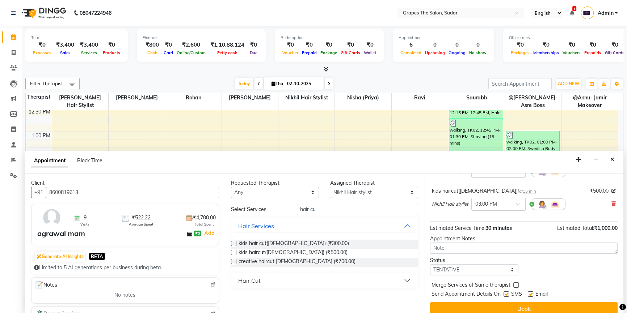
scroll to position [76, 0]
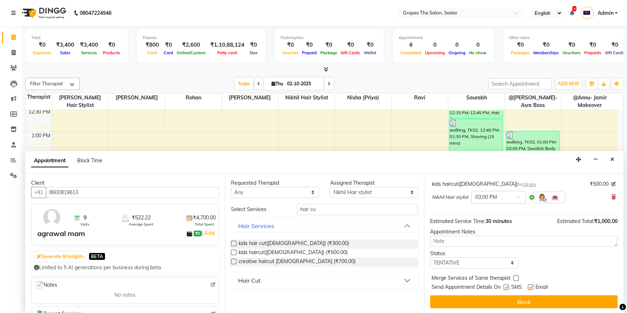
click at [531, 287] on label at bounding box center [530, 287] width 5 height 5
click at [531, 287] on input "checkbox" at bounding box center [530, 288] width 5 height 5
checkbox input "false"
click at [505, 285] on label at bounding box center [506, 287] width 5 height 5
click at [505, 286] on input "checkbox" at bounding box center [506, 288] width 5 height 5
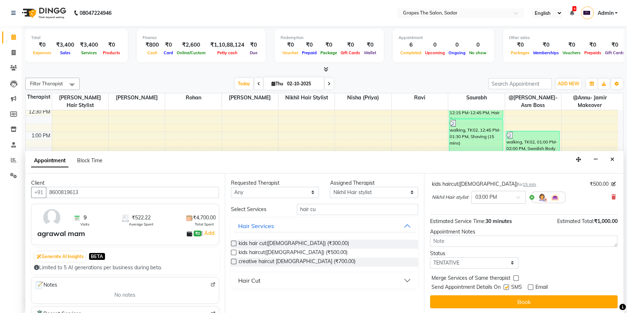
checkbox input "false"
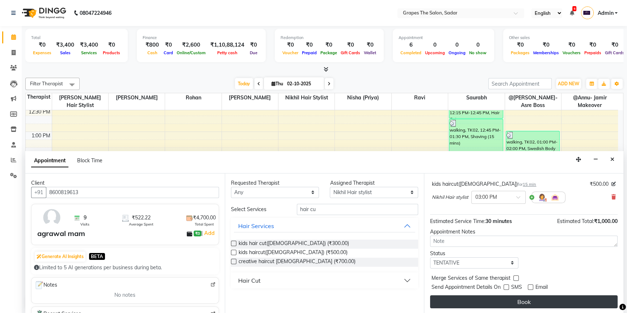
click at [510, 300] on button "Book" at bounding box center [524, 302] width 188 height 13
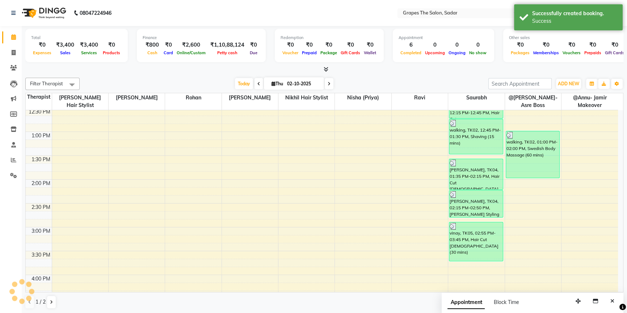
scroll to position [0, 0]
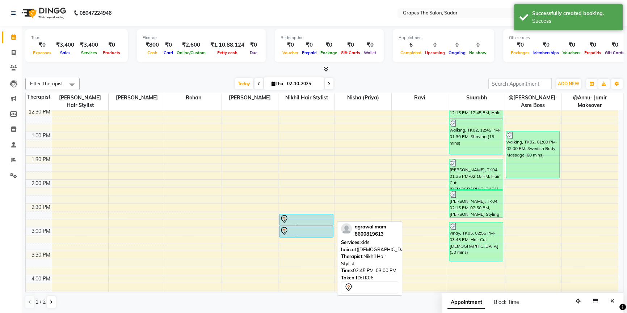
click at [289, 215] on div at bounding box center [306, 219] width 53 height 9
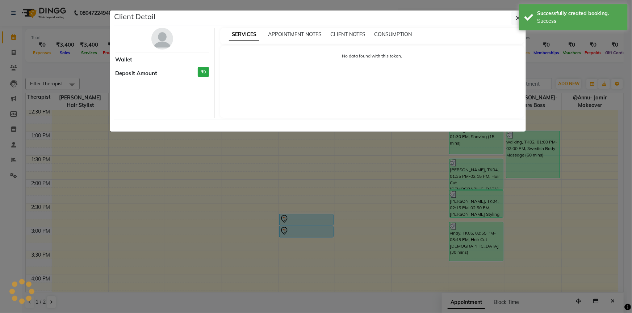
select select "7"
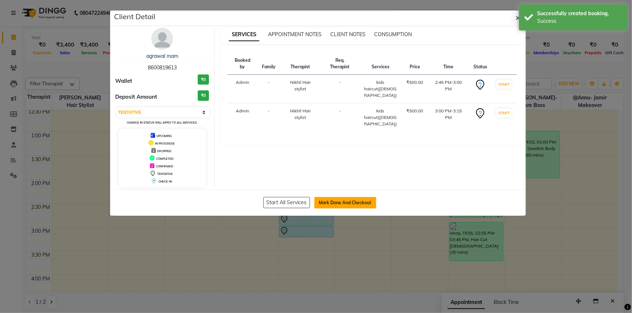
click at [356, 199] on button "Mark Done And Checkout" at bounding box center [345, 203] width 62 height 12
select select "service"
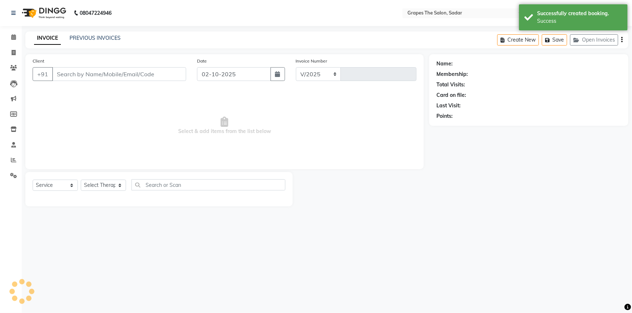
select select "55"
type input "1743"
type input "8600819613"
select select "4007"
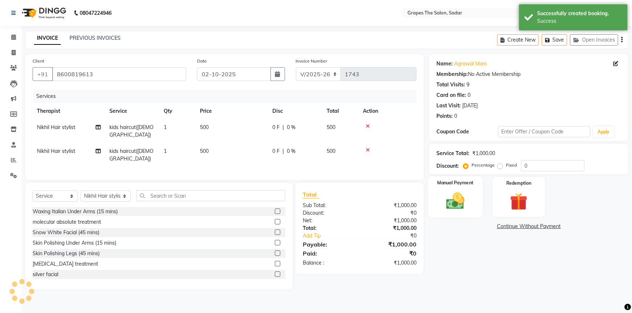
click at [464, 205] on img at bounding box center [456, 201] width 30 height 21
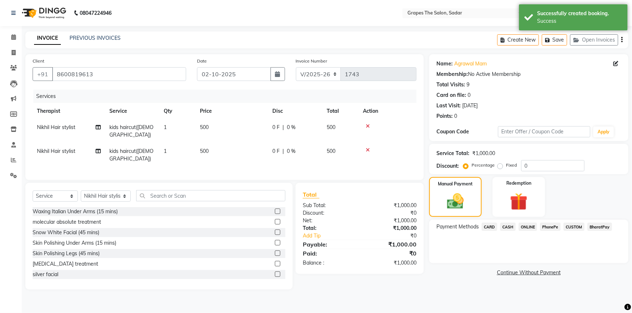
click at [511, 229] on span "CASH" at bounding box center [508, 227] width 16 height 8
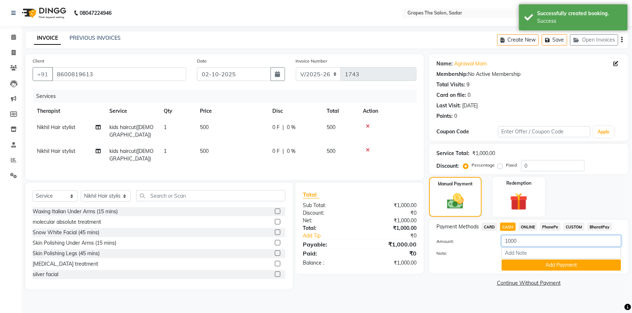
drag, startPoint x: 631, startPoint y: 275, endPoint x: 626, endPoint y: 278, distance: 6.0
click at [631, 275] on div "Name: Agrawal Mam Membership: No Active Membership Total Visits: 9 Card on file…" at bounding box center [531, 172] width 205 height 236
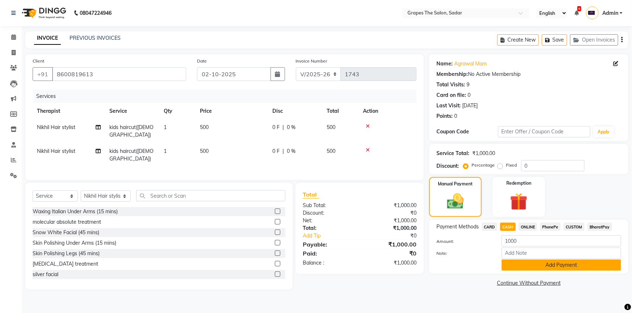
click at [564, 269] on button "Add Payment" at bounding box center [560, 265] width 119 height 11
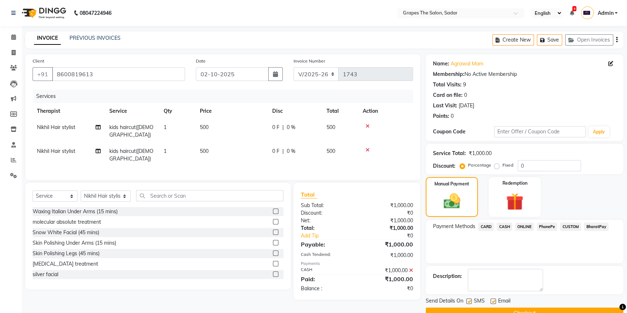
scroll to position [16, 0]
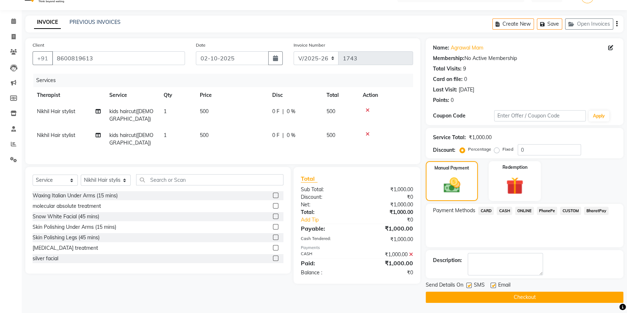
click at [495, 286] on label at bounding box center [492, 285] width 5 height 5
click at [495, 286] on input "checkbox" at bounding box center [492, 286] width 5 height 5
checkbox input "false"
click at [471, 286] on label at bounding box center [468, 285] width 5 height 5
click at [471, 286] on input "checkbox" at bounding box center [468, 286] width 5 height 5
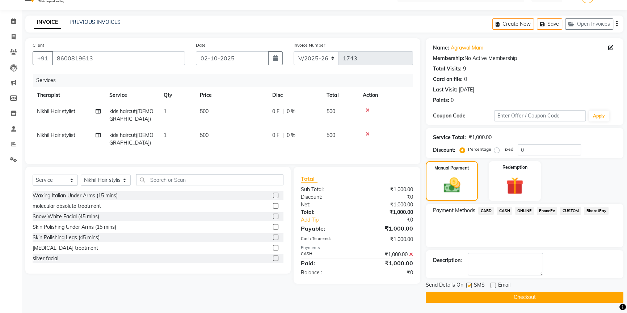
checkbox input "false"
click at [472, 296] on button "Checkout" at bounding box center [525, 297] width 198 height 11
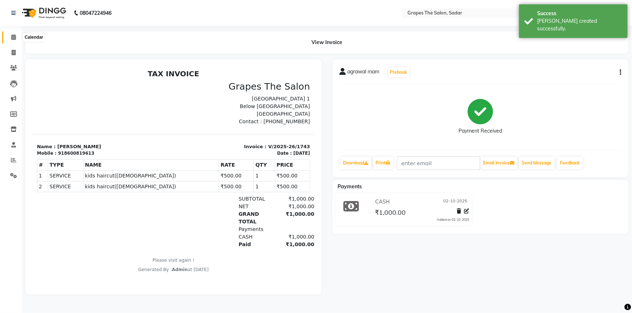
click at [13, 33] on span at bounding box center [13, 37] width 13 height 8
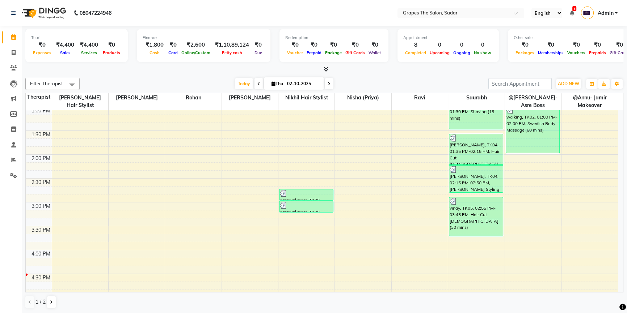
scroll to position [221, 0]
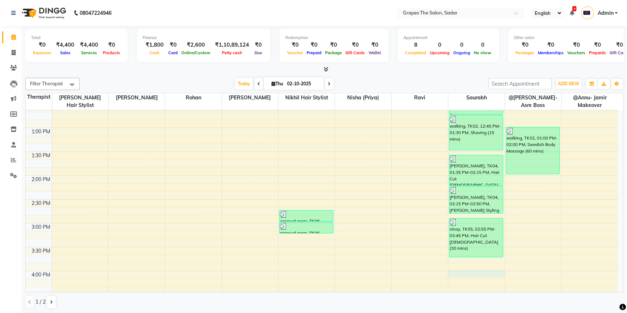
click at [457, 272] on div "8:00 AM 8:30 AM 9:00 AM 9:30 AM 10:00 AM 10:30 AM 11:00 AM 11:30 AM 12:00 PM 12…" at bounding box center [322, 223] width 592 height 669
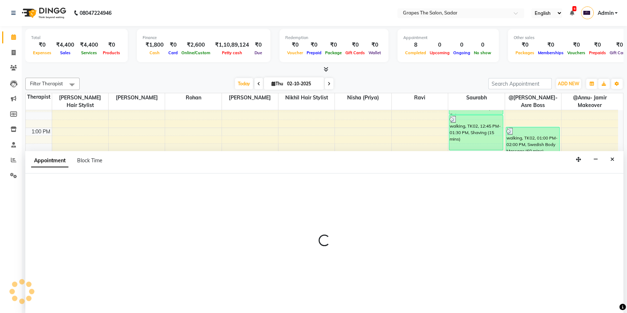
select select "52626"
select select "tentative"
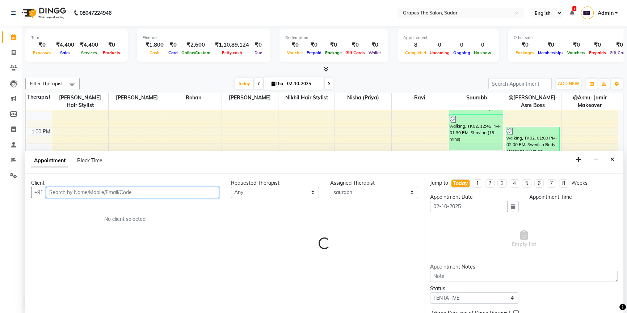
select select "960"
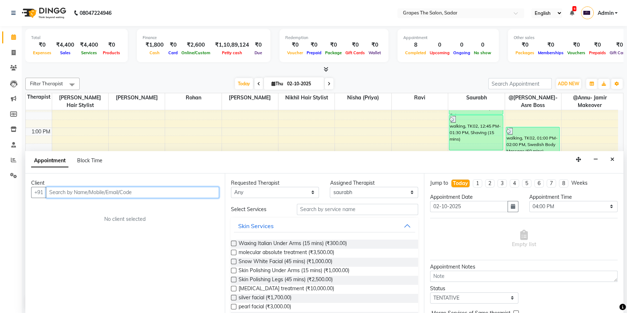
scroll to position [0, 0]
click at [138, 193] on input "text" at bounding box center [132, 192] width 173 height 11
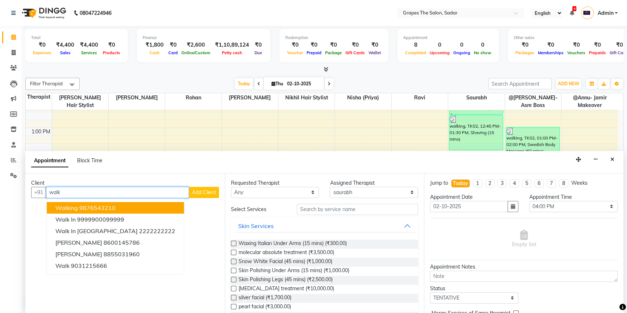
click at [111, 206] on ngb-highlight "9876543210" at bounding box center [97, 208] width 36 height 7
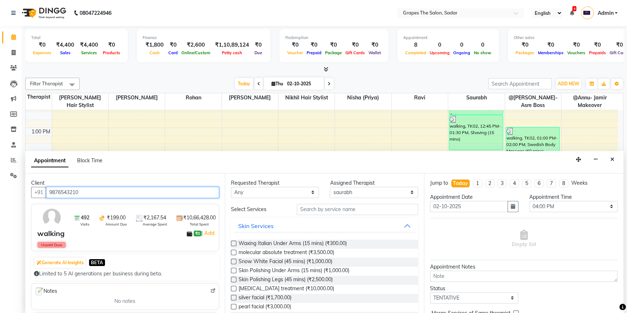
type input "9876543210"
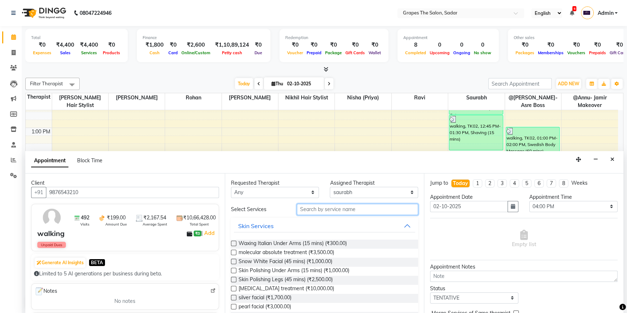
click at [326, 211] on input "text" at bounding box center [357, 209] width 121 height 11
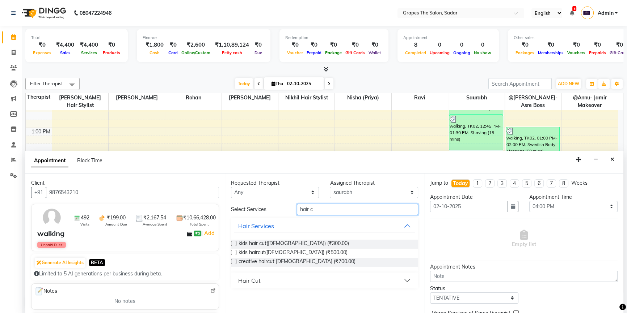
type input "hair c"
click at [235, 242] on label at bounding box center [233, 243] width 5 height 5
click at [235, 242] on input "checkbox" at bounding box center [233, 244] width 5 height 5
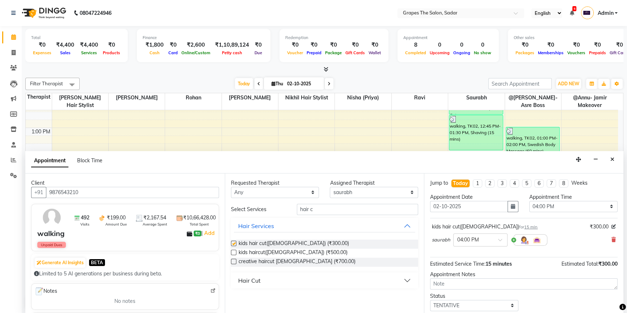
checkbox input "false"
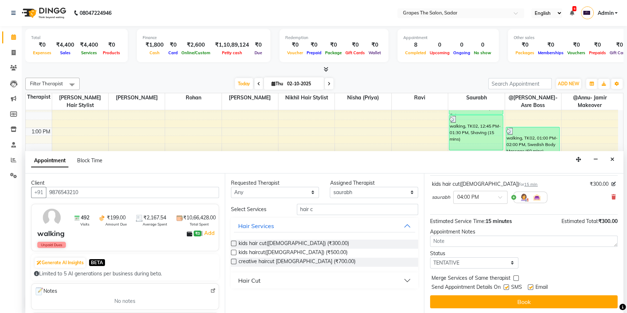
click at [529, 287] on label at bounding box center [530, 287] width 5 height 5
click at [529, 287] on input "checkbox" at bounding box center [530, 288] width 5 height 5
checkbox input "false"
click at [508, 286] on label at bounding box center [506, 287] width 5 height 5
click at [508, 286] on input "checkbox" at bounding box center [506, 288] width 5 height 5
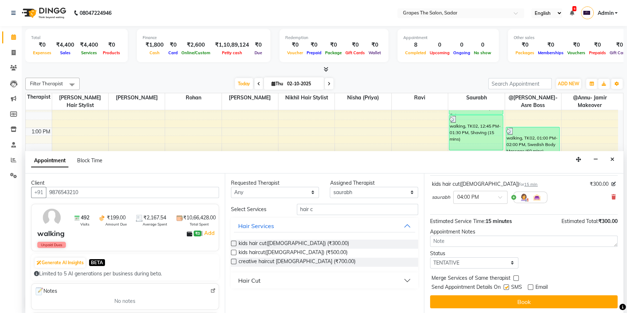
checkbox input "false"
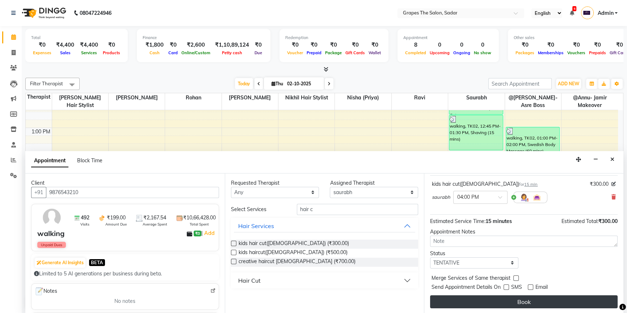
click at [511, 296] on button "Book" at bounding box center [524, 302] width 188 height 13
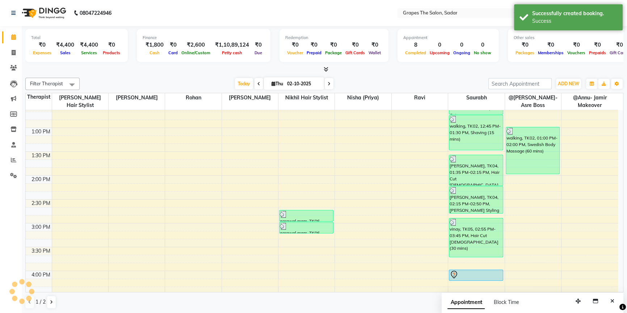
scroll to position [0, 0]
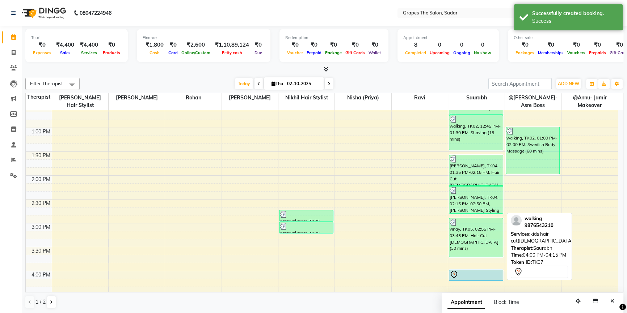
click at [463, 275] on div at bounding box center [476, 275] width 53 height 9
select select "7"
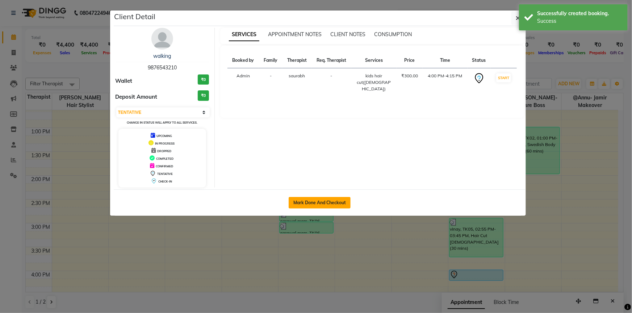
click at [310, 203] on button "Mark Done And Checkout" at bounding box center [320, 203] width 62 height 12
select select "service"
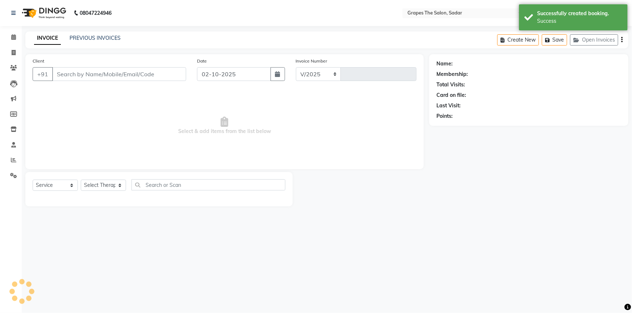
select select "55"
type input "1744"
type input "9876543210"
select select "52626"
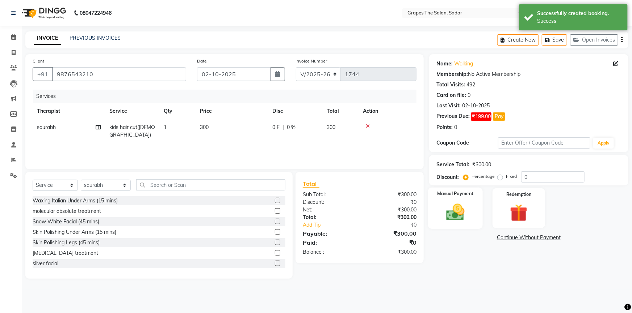
click at [472, 210] on div "Manual Payment" at bounding box center [455, 209] width 55 height 42
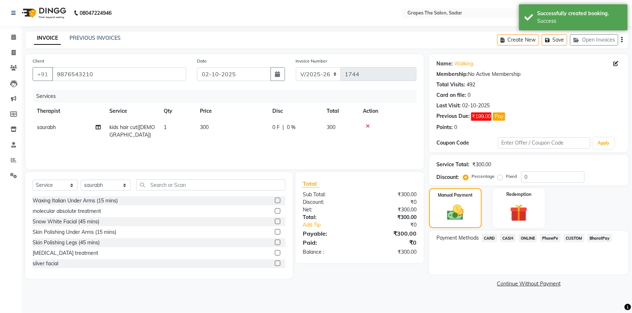
click at [526, 236] on span "ONLINE" at bounding box center [527, 238] width 19 height 8
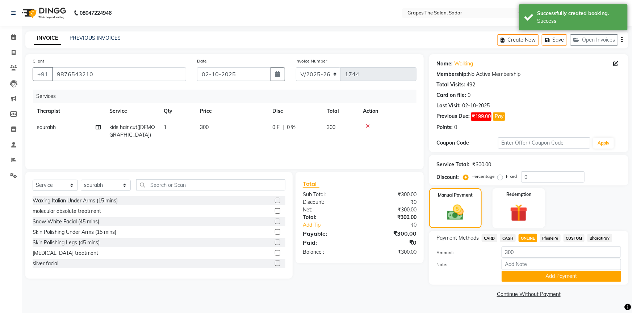
click at [532, 283] on div "Payment Methods CARD CASH ONLINE PhonePe CUSTOM BharatPay Amount: 300 Note: Add…" at bounding box center [528, 258] width 199 height 54
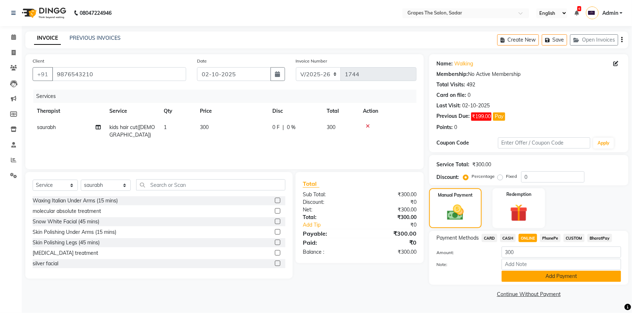
click at [531, 279] on button "Add Payment" at bounding box center [560, 276] width 119 height 11
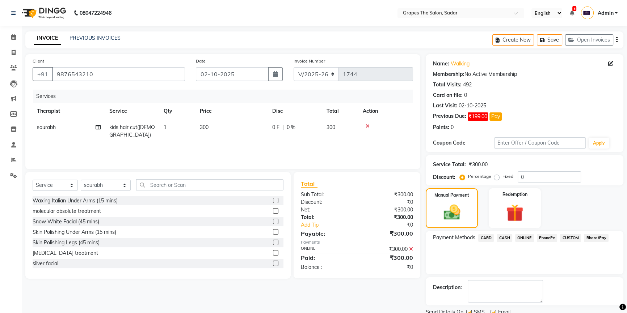
scroll to position [27, 0]
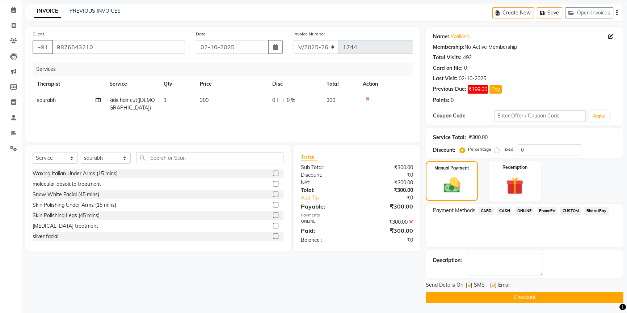
click at [492, 283] on label at bounding box center [492, 285] width 5 height 5
click at [492, 284] on input "checkbox" at bounding box center [492, 286] width 5 height 5
checkbox input "false"
click at [469, 285] on label at bounding box center [468, 285] width 5 height 5
click at [469, 285] on input "checkbox" at bounding box center [468, 286] width 5 height 5
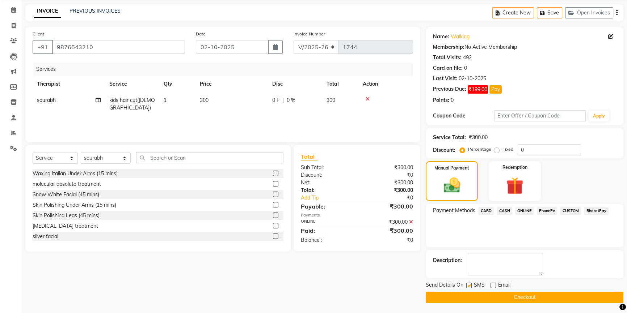
checkbox input "false"
click at [477, 294] on button "Checkout" at bounding box center [525, 297] width 198 height 11
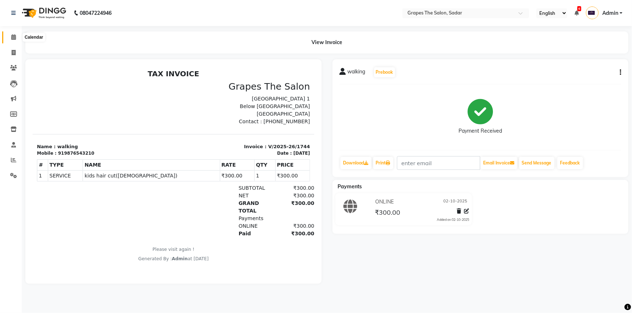
click at [12, 39] on icon at bounding box center [13, 36] width 5 height 5
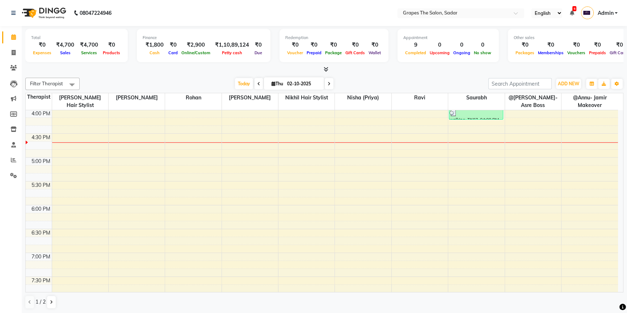
scroll to position [385, 0]
click at [397, 135] on div "8:00 AM 8:30 AM 9:00 AM 9:30 AM 10:00 AM 10:30 AM 11:00 AM 11:30 AM 12:00 PM 12…" at bounding box center [322, 59] width 592 height 669
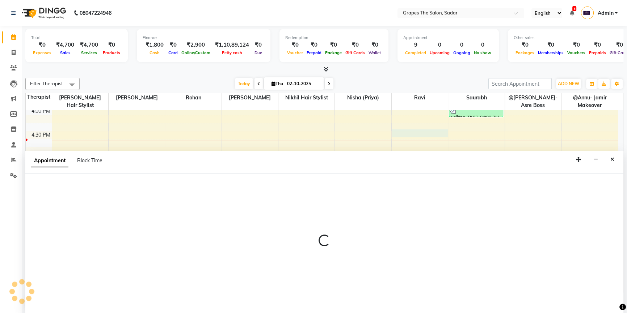
select select "58908"
select select "990"
select select "tentative"
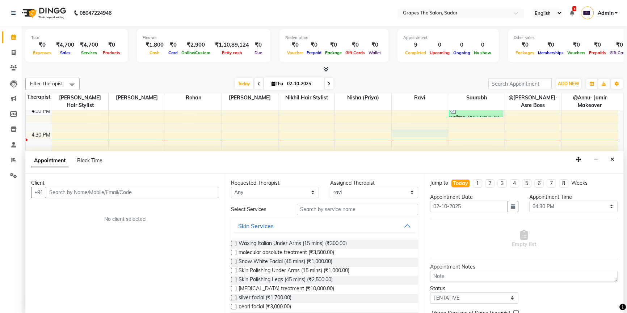
click at [109, 191] on input "text" at bounding box center [132, 192] width 173 height 11
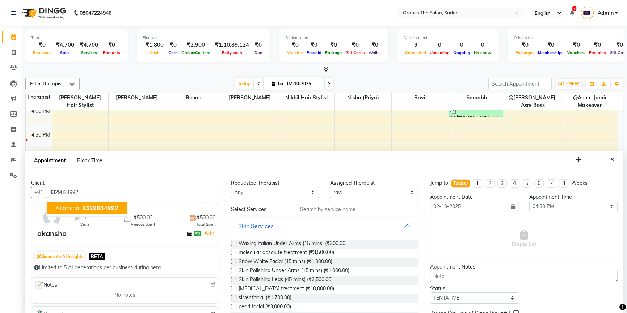
click at [87, 208] on span "8329834992" at bounding box center [100, 208] width 36 height 7
type input "8329834992"
click at [312, 201] on div "Requested Therapist Any @Annu- jamir makeover ashu @Gunjan-Asre Boss Khushi Rat…" at bounding box center [324, 244] width 199 height 140
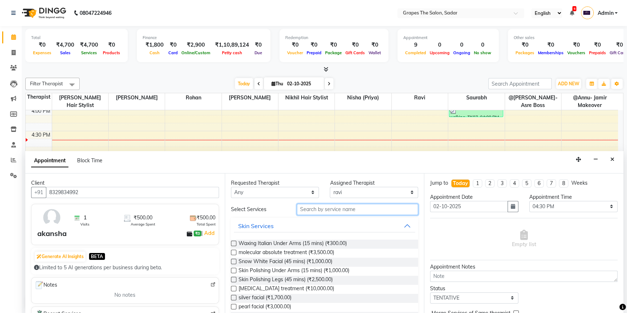
click at [307, 212] on input "text" at bounding box center [357, 209] width 121 height 11
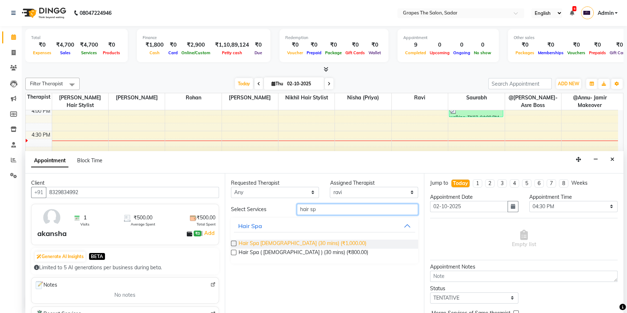
type input "hair sp"
click at [301, 241] on span "Hair Spa Female (30 mins) (₹1,000.00)" at bounding box center [303, 244] width 128 height 9
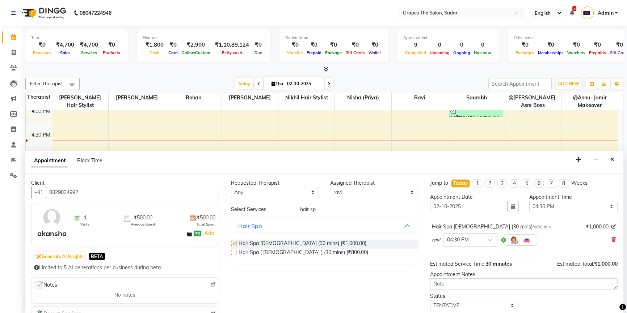
checkbox input "false"
click at [344, 203] on div "Requested Therapist Any @Annu- jamir makeover ashu @Gunjan-Asre Boss Khushi Rat…" at bounding box center [324, 244] width 199 height 140
click at [343, 210] on input "hair sp" at bounding box center [357, 209] width 121 height 11
type input "h"
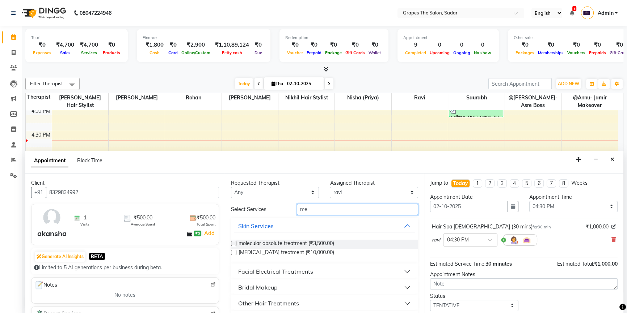
type input "m"
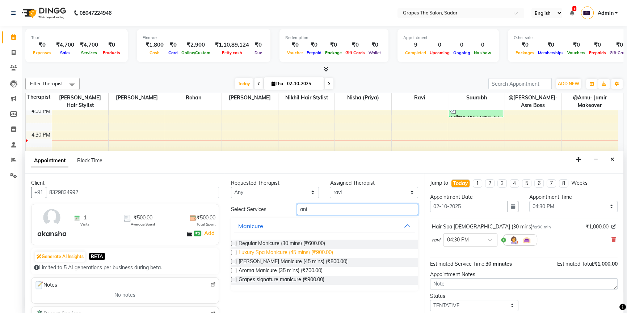
type input "ani"
click at [286, 254] on span "Luxury Spa Manicure (45 mins) (₹900.00)" at bounding box center [286, 253] width 94 height 9
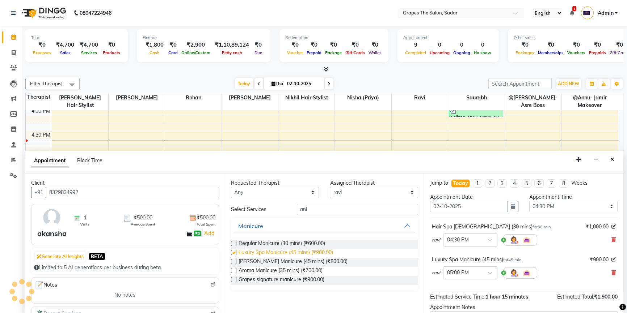
checkbox input "false"
click at [611, 270] on icon at bounding box center [613, 272] width 4 height 5
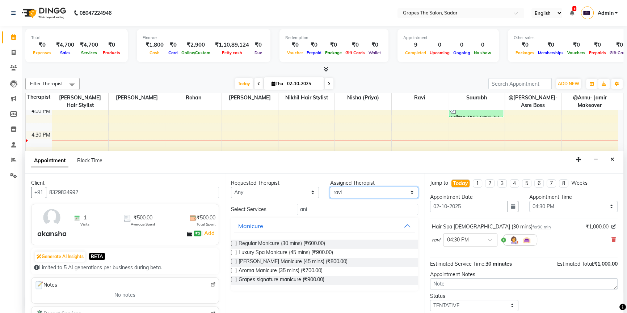
click at [384, 192] on select "Select @Annu- jamir makeover [PERSON_NAME] @[PERSON_NAME]-Asre Boss [PERSON_NAM…" at bounding box center [374, 192] width 88 height 11
select select "2180"
click at [330, 187] on select "Select @Annu- jamir makeover [PERSON_NAME] @[PERSON_NAME]-Asre Boss [PERSON_NAM…" at bounding box center [374, 192] width 88 height 11
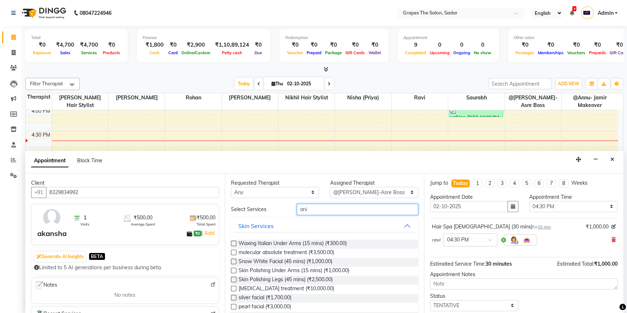
click at [316, 210] on input "ani" at bounding box center [357, 209] width 121 height 11
type input "a"
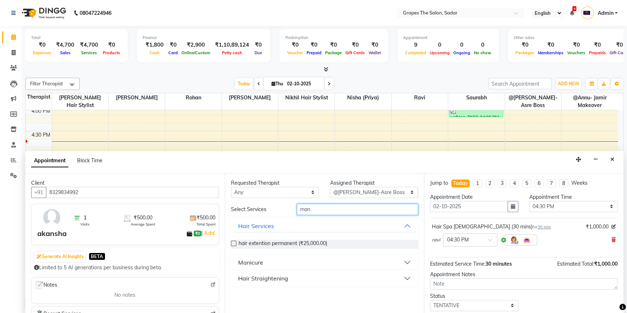
type input "man"
click at [290, 264] on button "Manicure" at bounding box center [325, 262] width 182 height 13
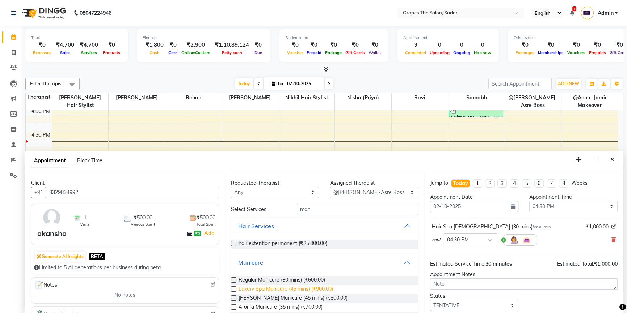
drag, startPoint x: 288, startPoint y: 300, endPoint x: 289, endPoint y: 293, distance: 6.9
click at [288, 299] on span "Crystal - Kiana Manicure (45 mins) (₹800.00)" at bounding box center [293, 299] width 109 height 9
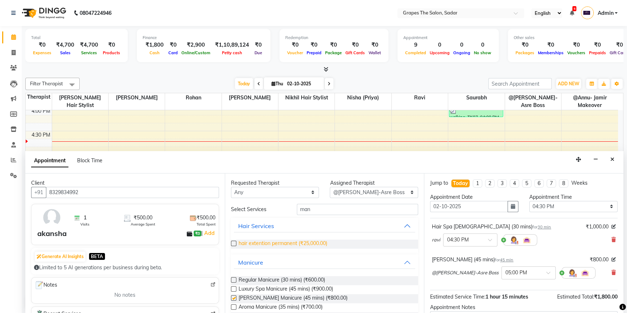
checkbox input "false"
click at [311, 212] on input "man" at bounding box center [357, 209] width 121 height 11
type input "m"
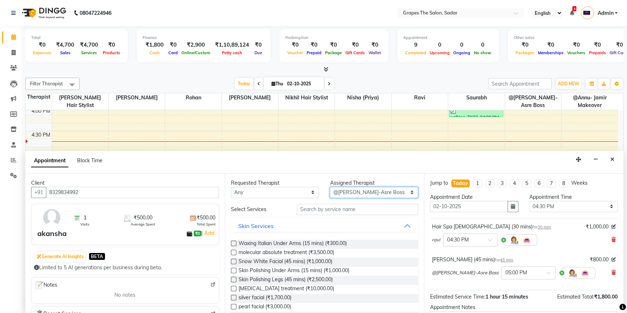
click at [366, 192] on select "Select @Annu- jamir makeover [PERSON_NAME] @[PERSON_NAME]-Asre Boss [PERSON_NAM…" at bounding box center [374, 192] width 88 height 11
select select "51713"
click at [330, 187] on select "Select @Annu- jamir makeover [PERSON_NAME] @[PERSON_NAME]-Asre Boss [PERSON_NAM…" at bounding box center [374, 192] width 88 height 11
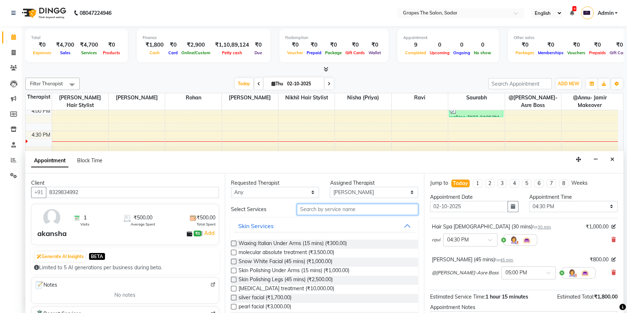
click at [317, 210] on input "text" at bounding box center [357, 209] width 121 height 11
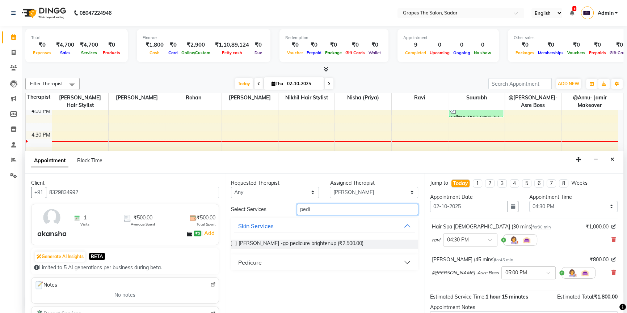
type input "pedi"
click at [292, 257] on button "Pedicure" at bounding box center [325, 262] width 182 height 13
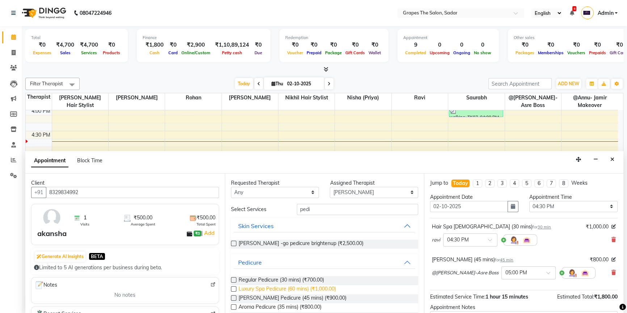
click at [318, 289] on span "Luxury Spa Pedicure (60 mins) (₹1,000.00)" at bounding box center [287, 290] width 97 height 9
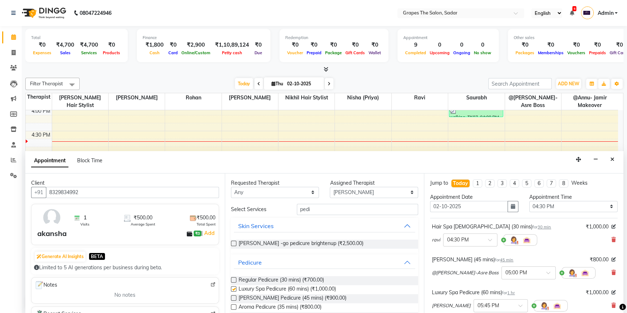
checkbox input "false"
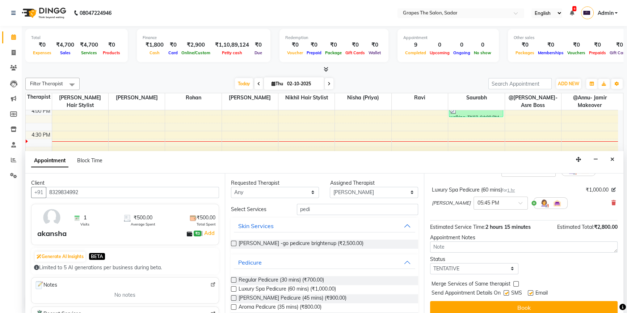
scroll to position [109, 0]
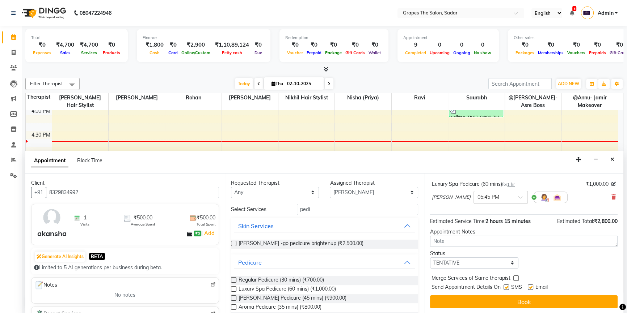
click at [506, 287] on label at bounding box center [506, 287] width 5 height 5
click at [506, 287] on input "checkbox" at bounding box center [506, 288] width 5 height 5
checkbox input "false"
click at [529, 287] on label at bounding box center [530, 287] width 5 height 5
click at [529, 287] on input "checkbox" at bounding box center [530, 288] width 5 height 5
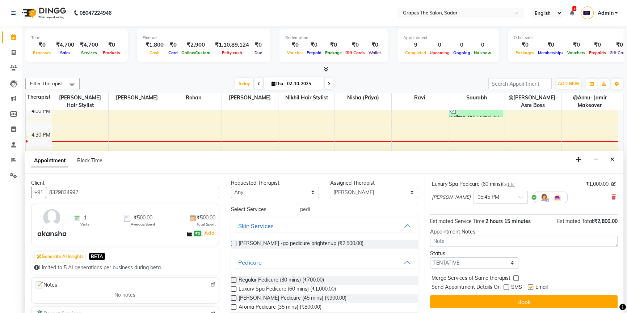
checkbox input "false"
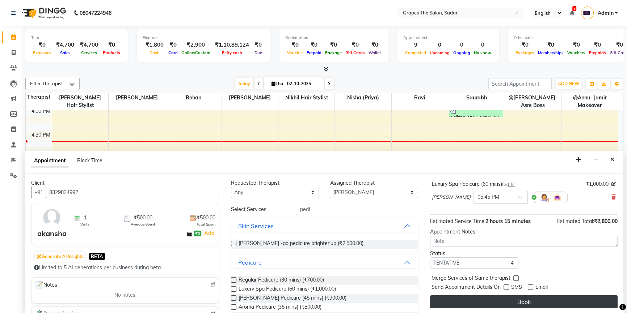
click at [532, 304] on button "Book" at bounding box center [524, 302] width 188 height 13
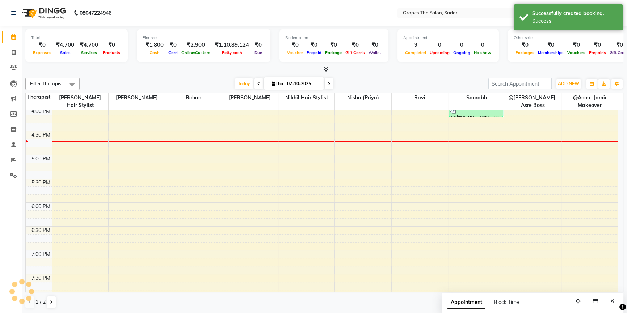
scroll to position [0, 0]
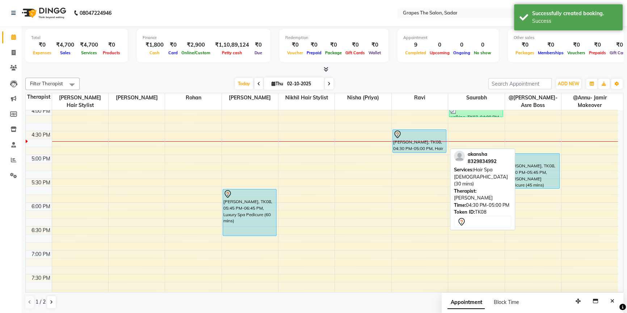
click at [432, 148] on div "akansha, TK08, 04:30 PM-05:00 PM, Hair Spa Female (30 mins)" at bounding box center [420, 141] width 54 height 23
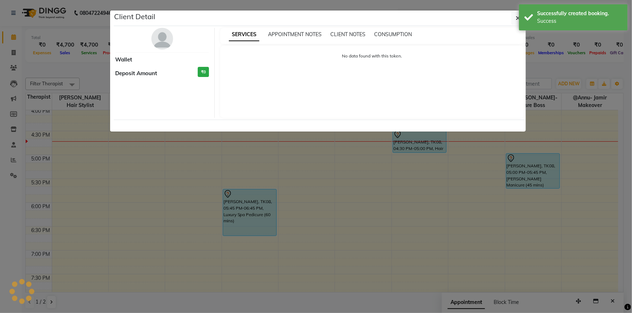
select select "7"
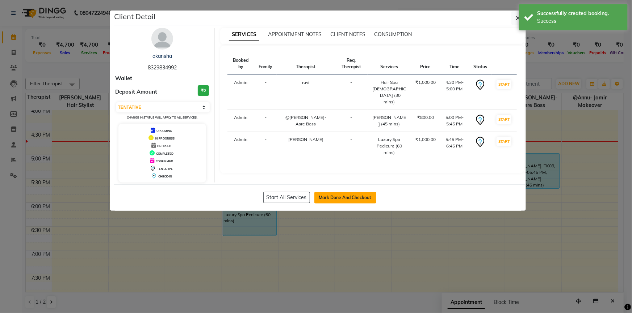
click at [361, 198] on button "Mark Done And Checkout" at bounding box center [345, 198] width 62 height 12
select select "service"
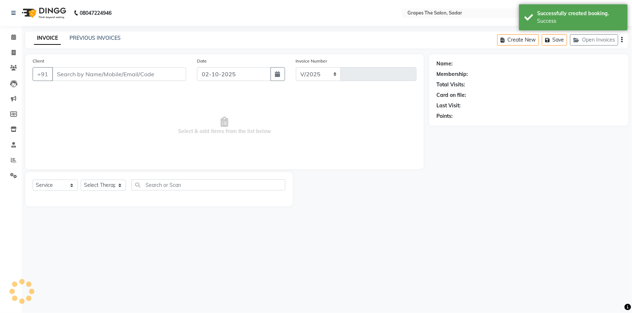
select select "55"
type input "1745"
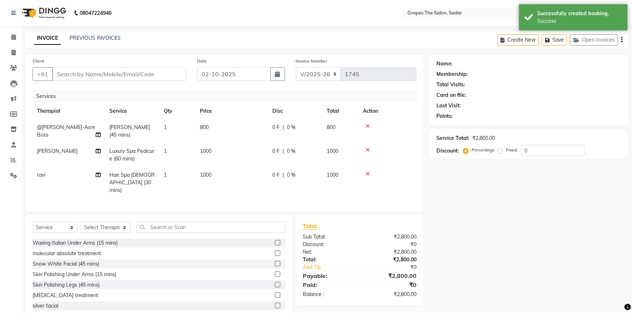
type input "8329834992"
select select "58908"
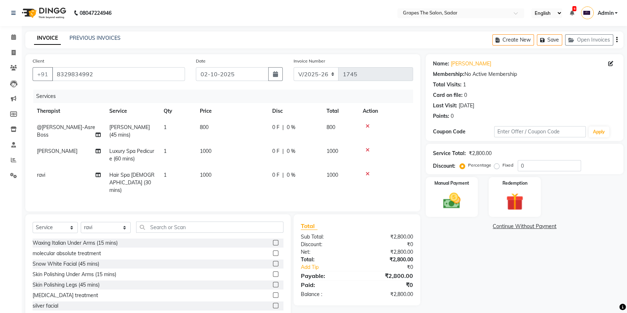
click at [208, 178] on td "1000" at bounding box center [231, 182] width 72 height 31
select select "58908"
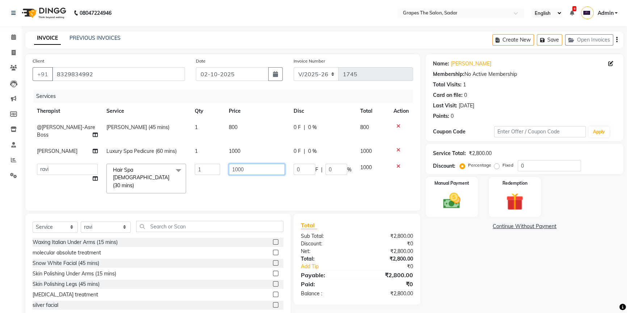
click at [235, 174] on input "1000" at bounding box center [257, 169] width 56 height 11
type input "1700"
click at [248, 181] on td "1700" at bounding box center [256, 179] width 65 height 38
select select "58908"
click at [463, 254] on div "Name: Akansha Membership: No Active Membership Total Visits: 1 Card on file: 0 …" at bounding box center [527, 187] width 203 height 266
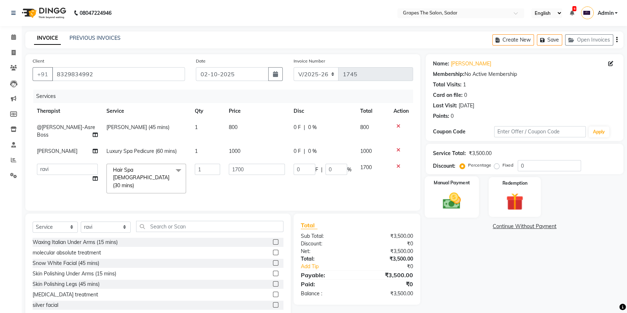
click at [451, 204] on img at bounding box center [451, 201] width 29 height 21
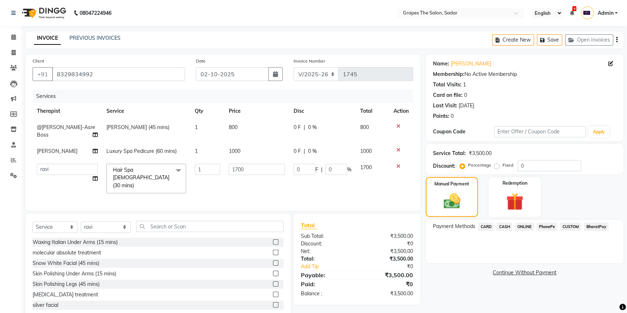
click at [525, 225] on span "ONLINE" at bounding box center [524, 227] width 19 height 8
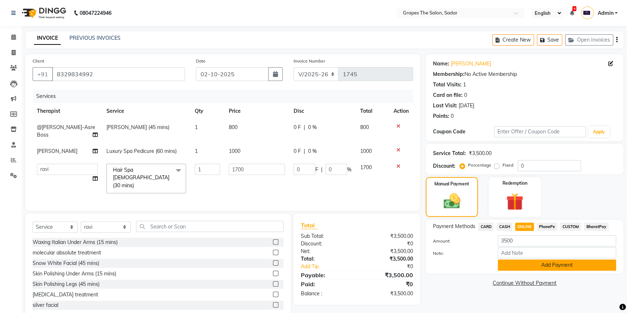
click at [531, 268] on button "Add Payment" at bounding box center [557, 265] width 118 height 11
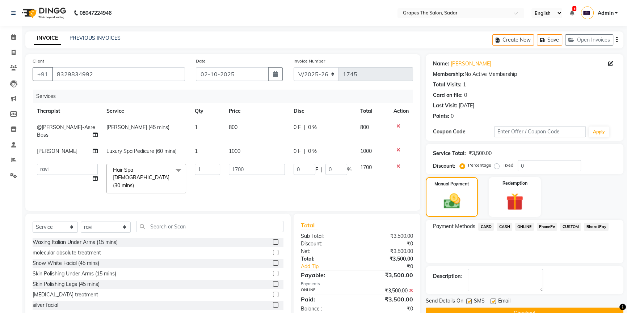
click at [493, 300] on label at bounding box center [492, 301] width 5 height 5
click at [493, 300] on input "checkbox" at bounding box center [492, 302] width 5 height 5
checkbox input "false"
click at [471, 300] on label at bounding box center [468, 301] width 5 height 5
click at [471, 300] on input "checkbox" at bounding box center [468, 302] width 5 height 5
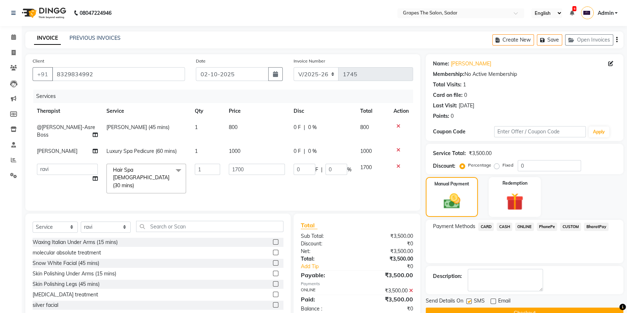
checkbox input "false"
click at [475, 308] on button "Checkout" at bounding box center [525, 313] width 198 height 11
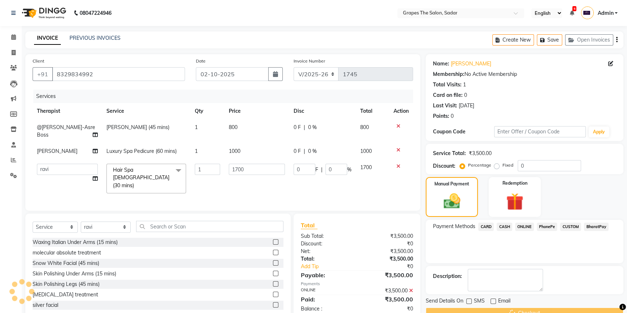
scroll to position [16, 0]
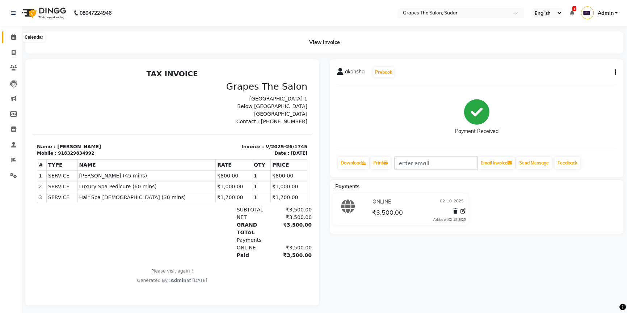
click at [9, 35] on span at bounding box center [13, 37] width 13 height 8
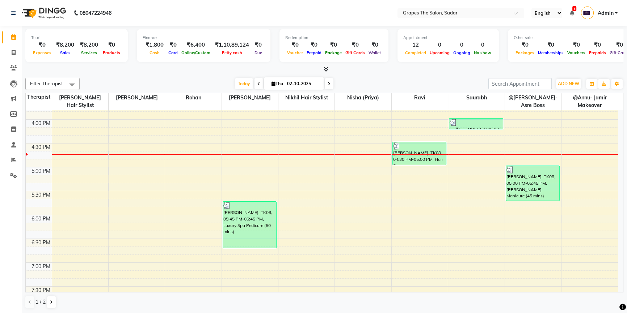
scroll to position [395, 0]
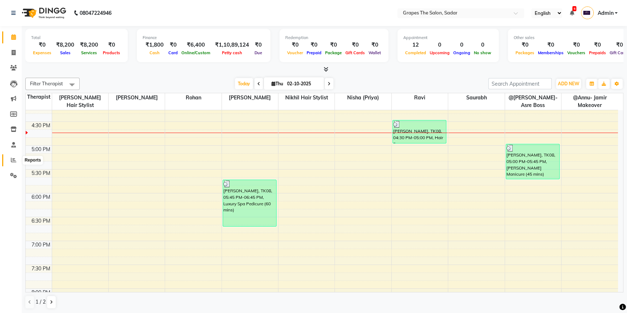
click at [14, 158] on icon at bounding box center [13, 159] width 5 height 5
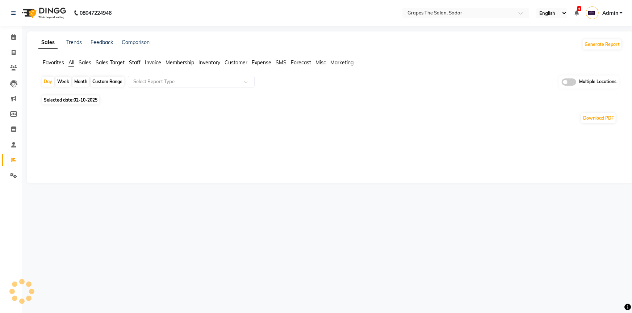
click at [79, 81] on div "Month" at bounding box center [80, 82] width 17 height 10
select select "10"
select select "2025"
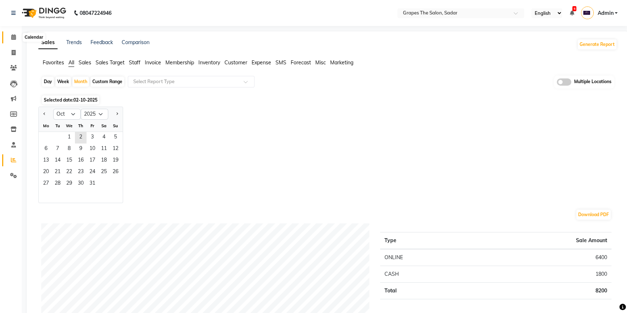
click at [14, 35] on icon at bounding box center [13, 36] width 5 height 5
